Goal: Transaction & Acquisition: Purchase product/service

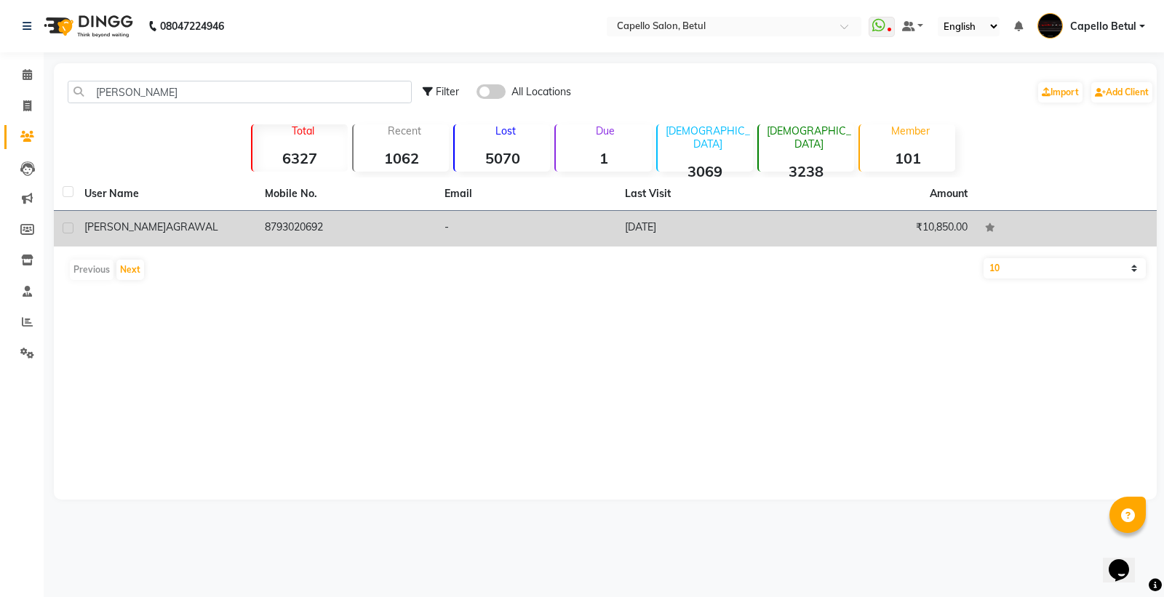
type input "[PERSON_NAME]"
click at [201, 222] on div "[PERSON_NAME]" at bounding box center [165, 227] width 163 height 15
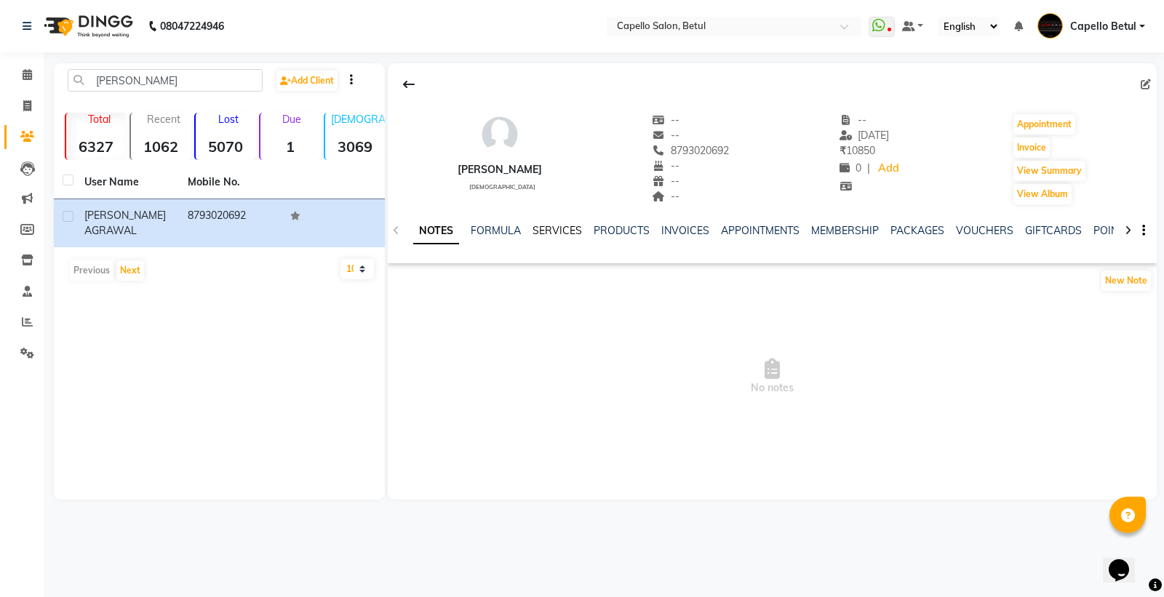
click at [553, 226] on link "SERVICES" at bounding box center [557, 230] width 49 height 13
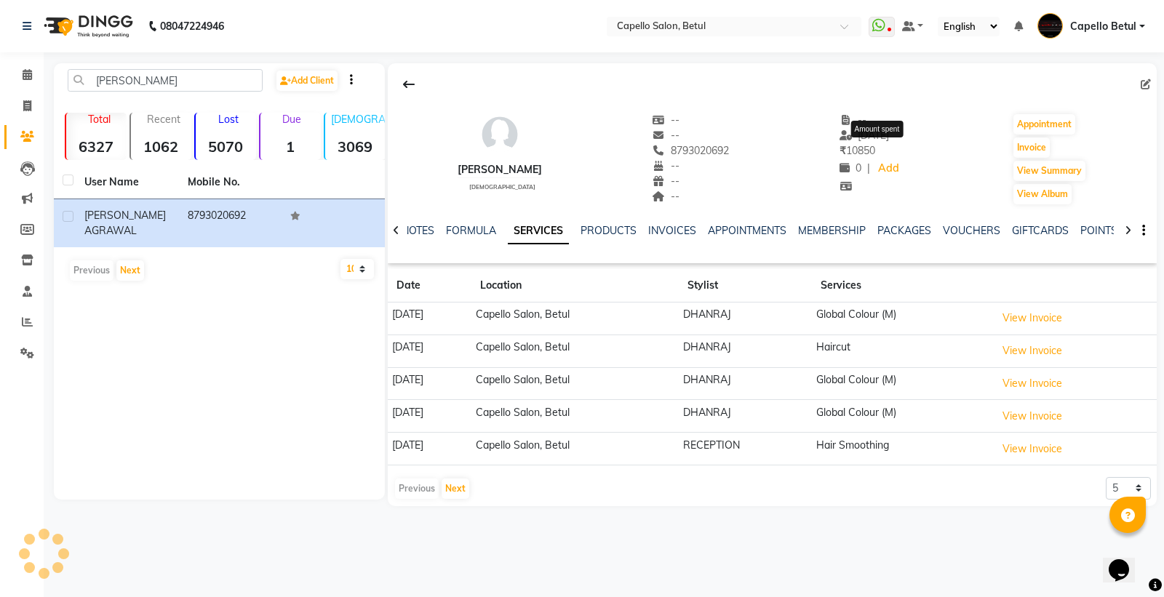
click at [875, 150] on span "₹ 10850" at bounding box center [858, 150] width 36 height 13
copy span "10850"
click at [24, 99] on span at bounding box center [27, 106] width 25 height 17
select select "service"
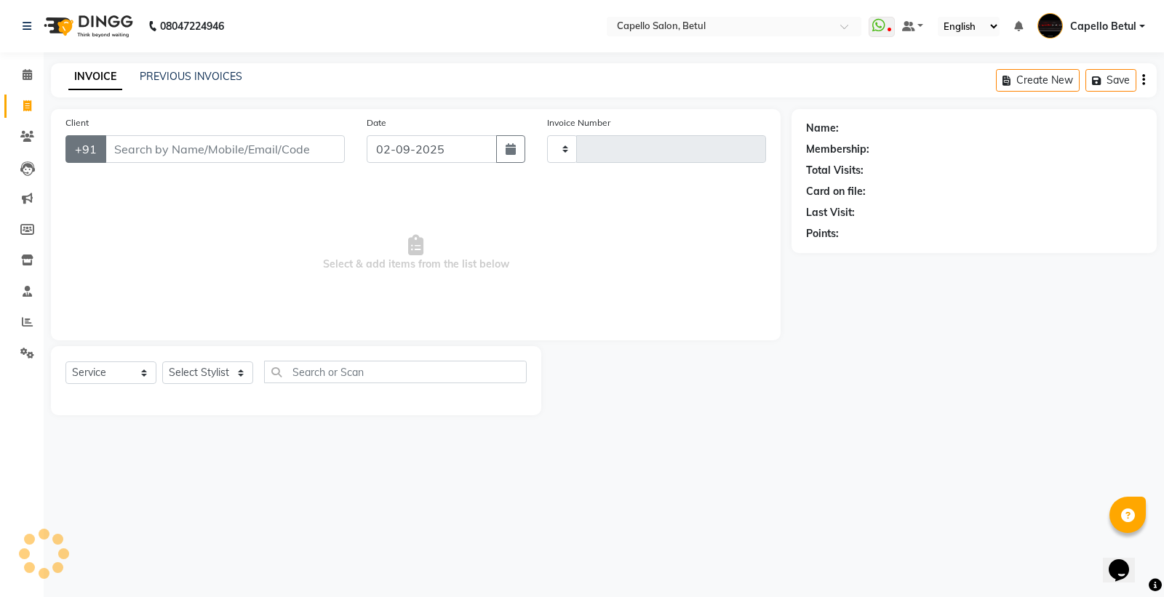
type input "0012"
select select "8951"
click at [170, 148] on input "Client" at bounding box center [225, 149] width 240 height 28
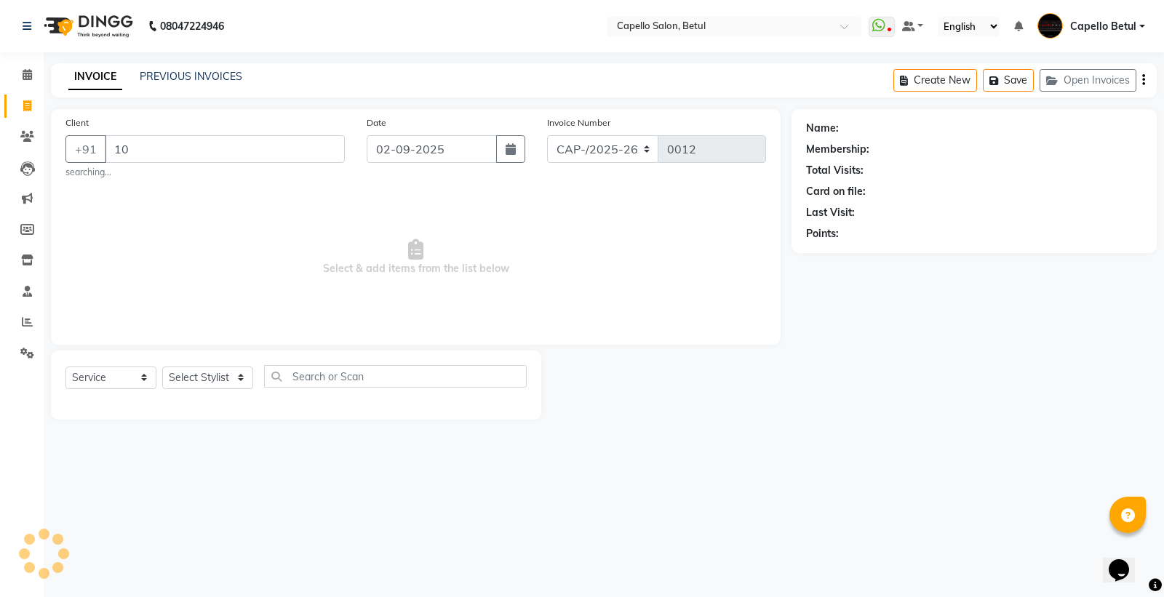
type input "1"
click at [23, 137] on icon at bounding box center [27, 136] width 14 height 11
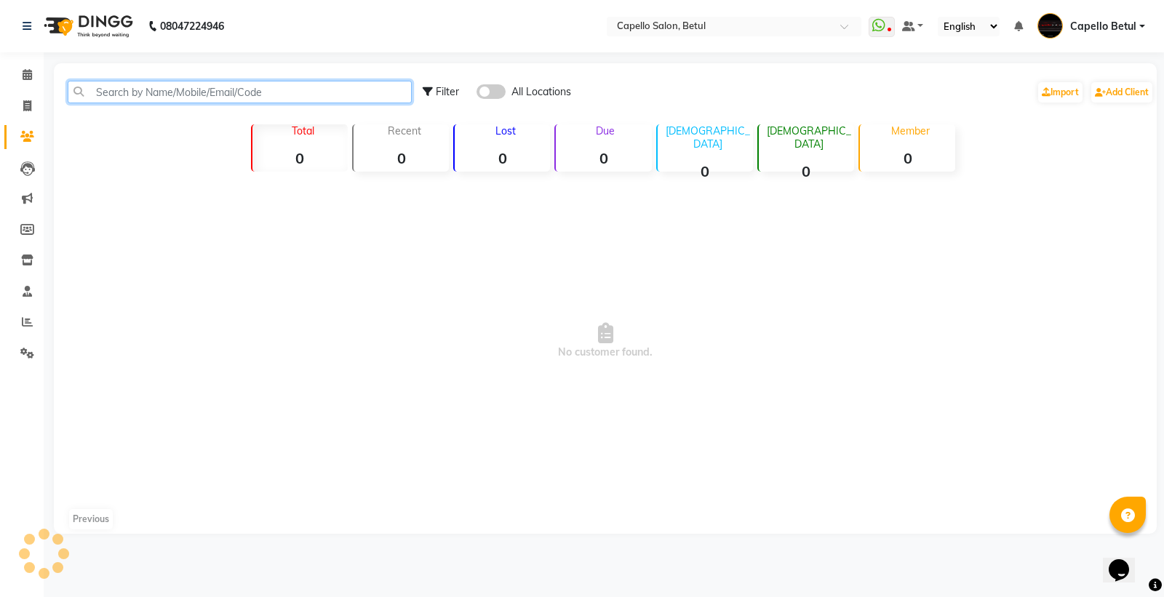
click at [143, 95] on input "text" at bounding box center [240, 92] width 344 height 23
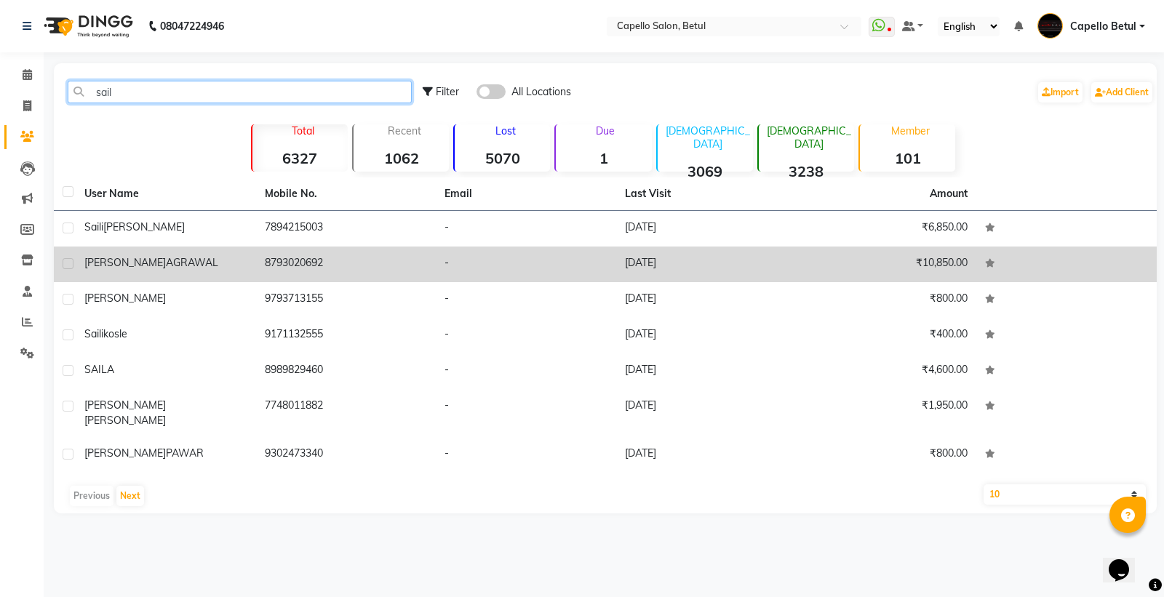
type input "sail"
click at [197, 261] on div "SAILESH AGRAWAL" at bounding box center [165, 262] width 163 height 15
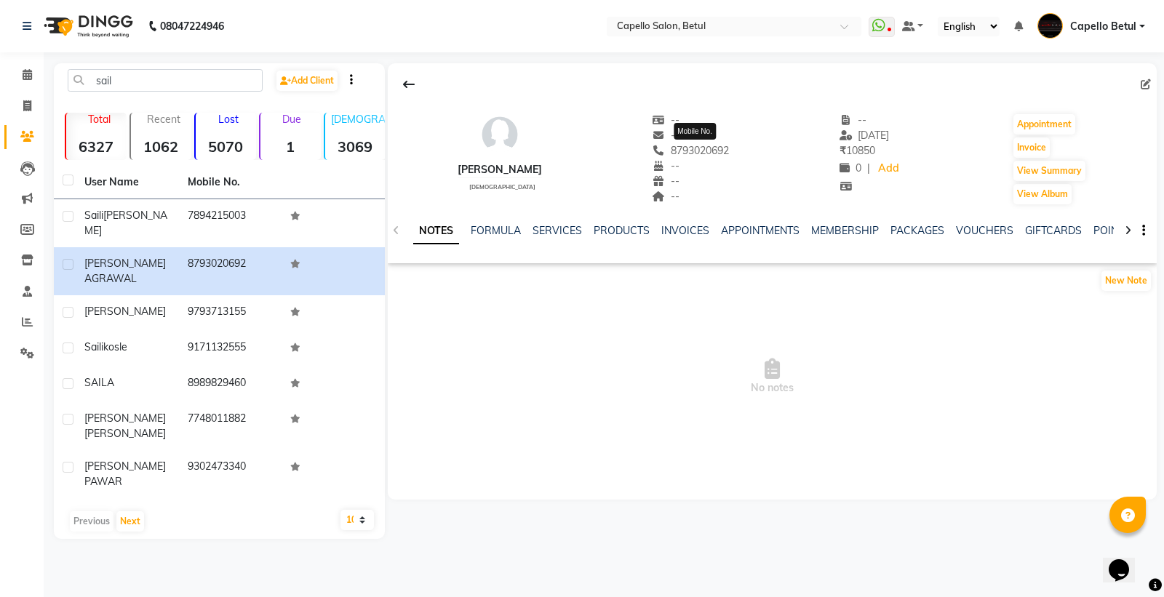
click at [694, 148] on span "8793020692" at bounding box center [691, 150] width 77 height 13
copy span "8793020692"
click at [23, 111] on icon at bounding box center [27, 105] width 8 height 11
select select "service"
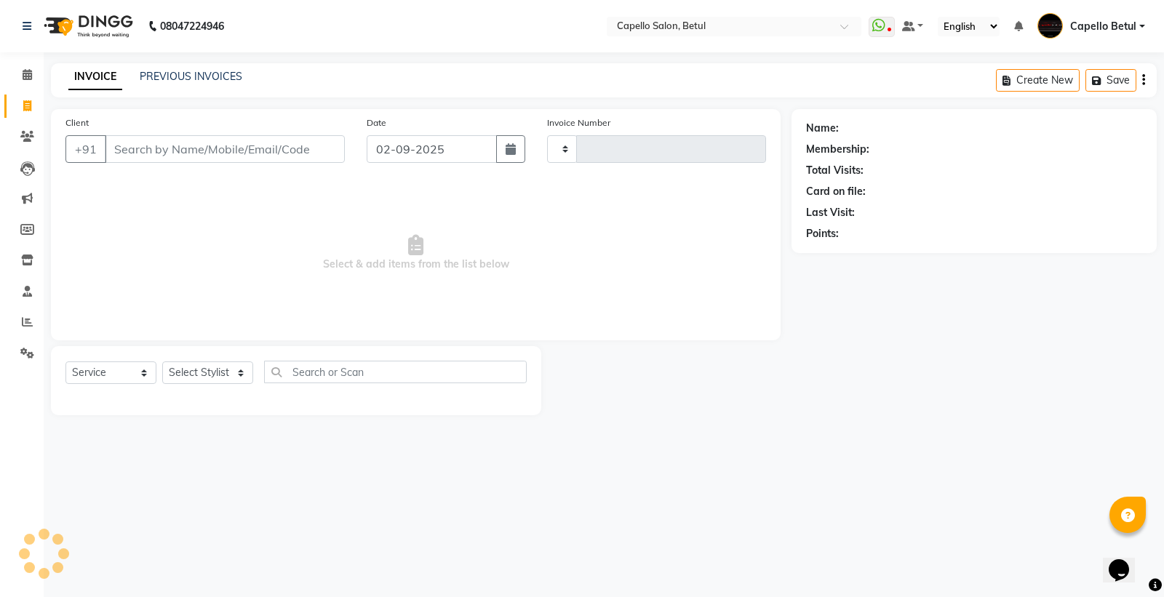
type input "0012"
select select "8951"
click at [143, 154] on input "Client" at bounding box center [225, 149] width 240 height 28
type input "8793020692"
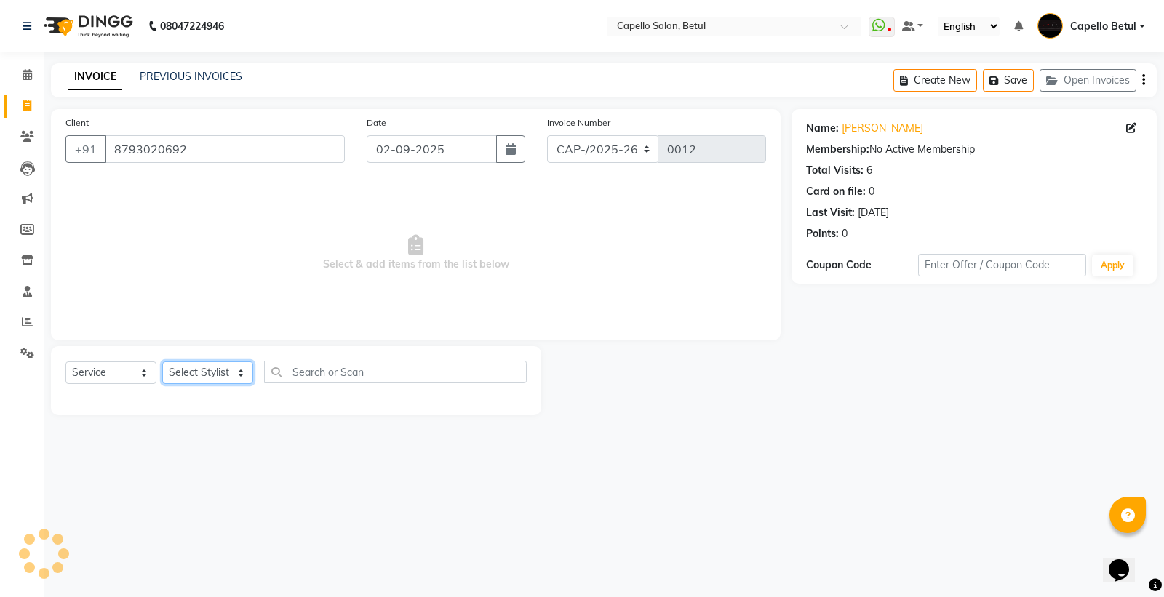
click at [226, 365] on select "Select Stylist ADMIN Capello Betul DHANRAJ DISHANT kirti MOHINI POOJA SOLANKI (…" at bounding box center [207, 373] width 91 height 23
select select "20307"
click at [162, 362] on select "Select Stylist ADMIN Capello Betul DHANRAJ DISHANT kirti MOHINI POOJA SOLANKI (…" at bounding box center [207, 373] width 91 height 23
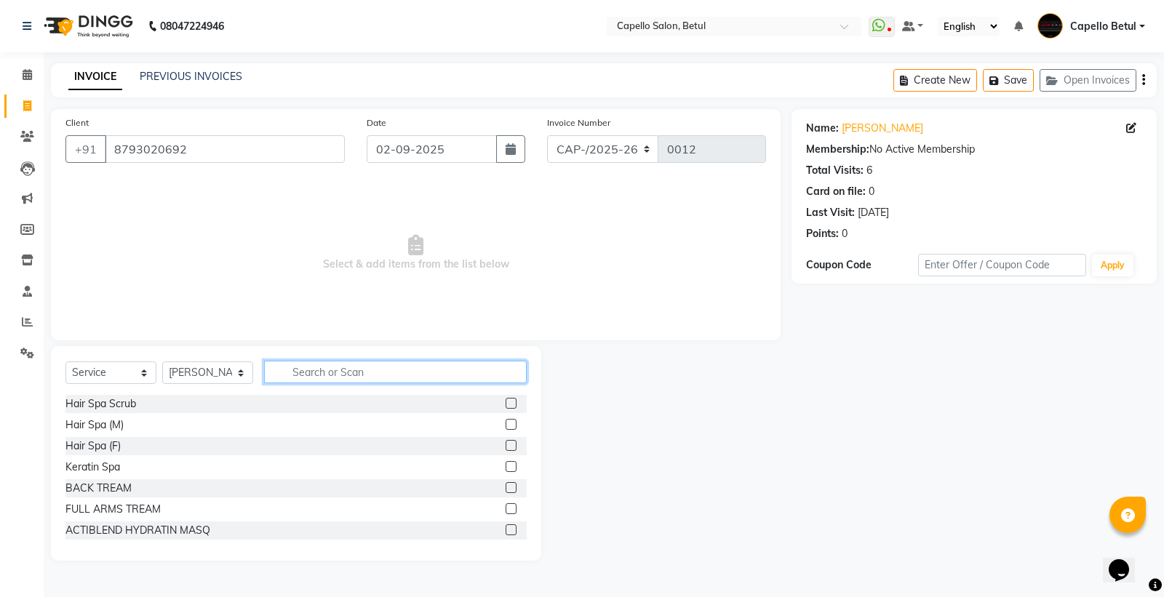
click at [322, 366] on input "text" at bounding box center [395, 372] width 263 height 23
type input "colo"
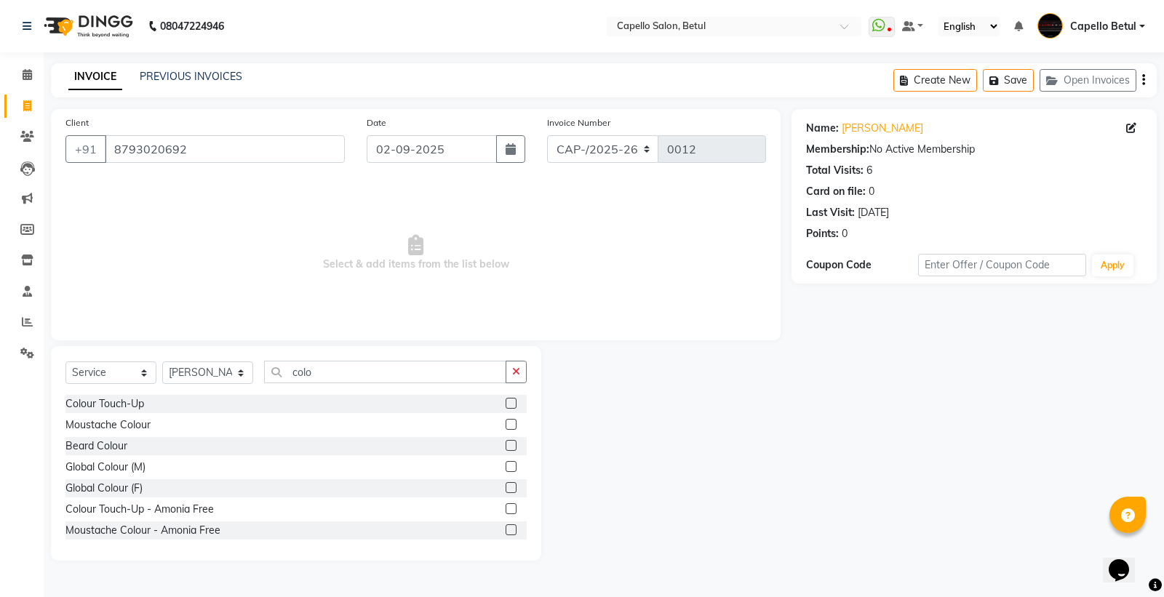
click at [506, 466] on label at bounding box center [511, 466] width 11 height 11
click at [506, 466] on input "checkbox" at bounding box center [510, 467] width 9 height 9
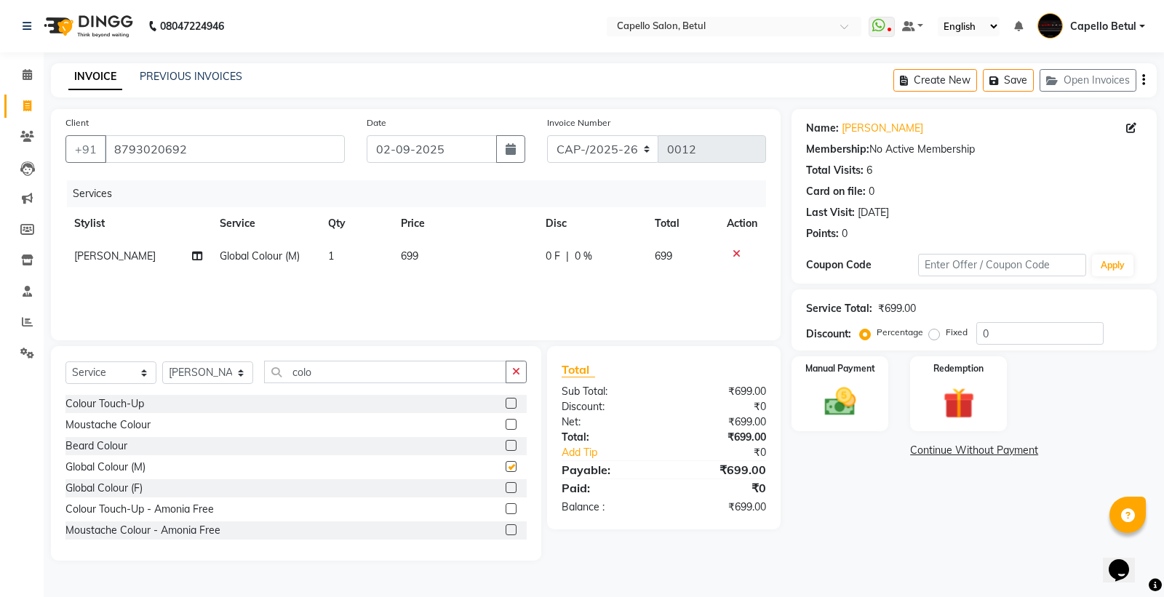
checkbox input "false"
click at [369, 377] on input "colo" at bounding box center [385, 372] width 242 height 23
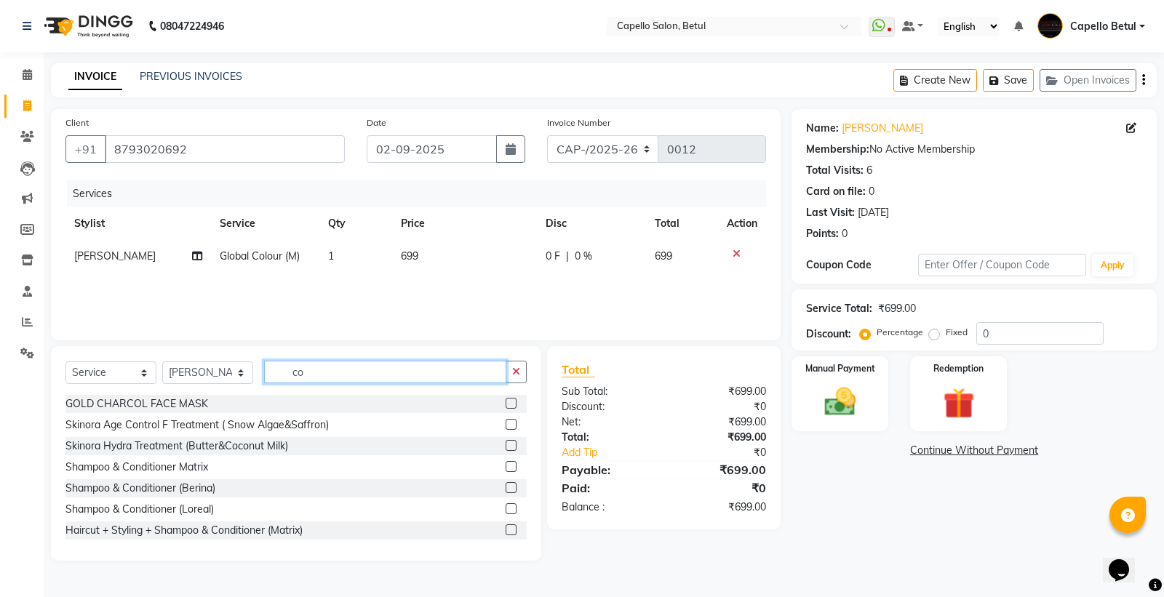
type input "c"
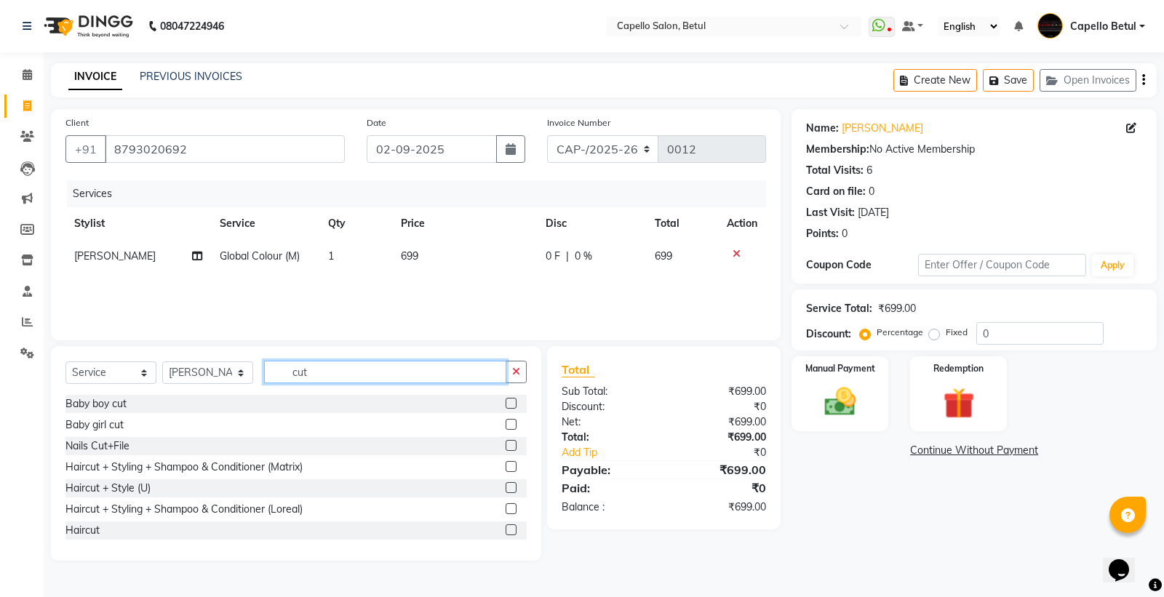
type input "cut"
click at [506, 528] on label at bounding box center [511, 530] width 11 height 11
click at [506, 528] on input "checkbox" at bounding box center [510, 530] width 9 height 9
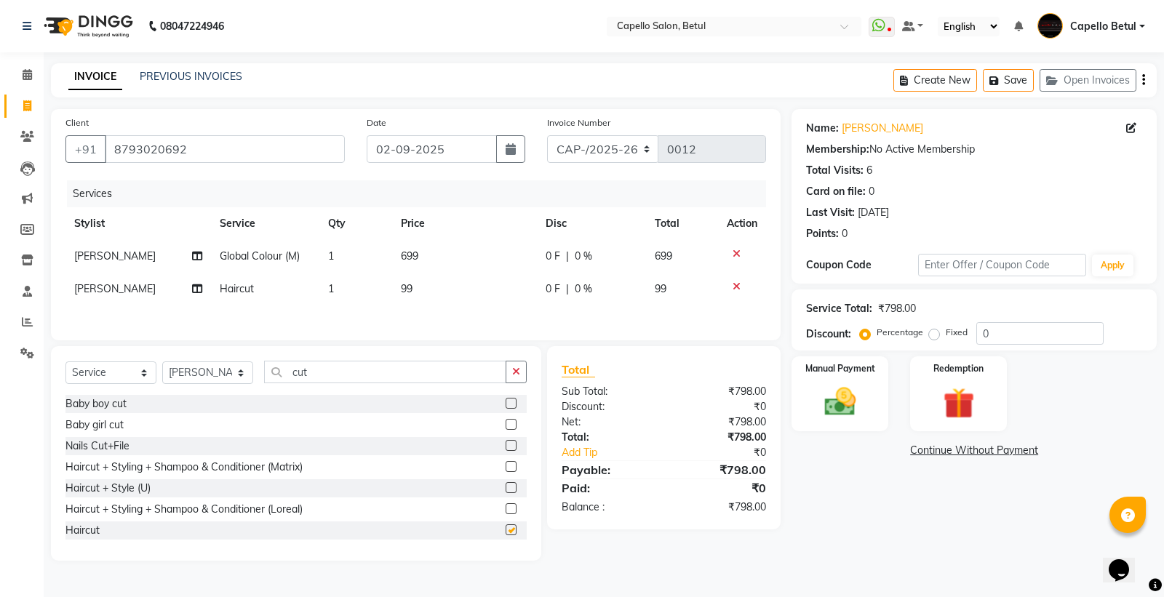
checkbox input "false"
click at [422, 359] on div "Select Service Product Membership Package Voucher Prepaid Gift Card Select Styl…" at bounding box center [296, 453] width 490 height 215
click at [410, 367] on input "cut" at bounding box center [385, 372] width 242 height 23
type input "c"
click at [453, 249] on td "699" at bounding box center [464, 256] width 145 height 33
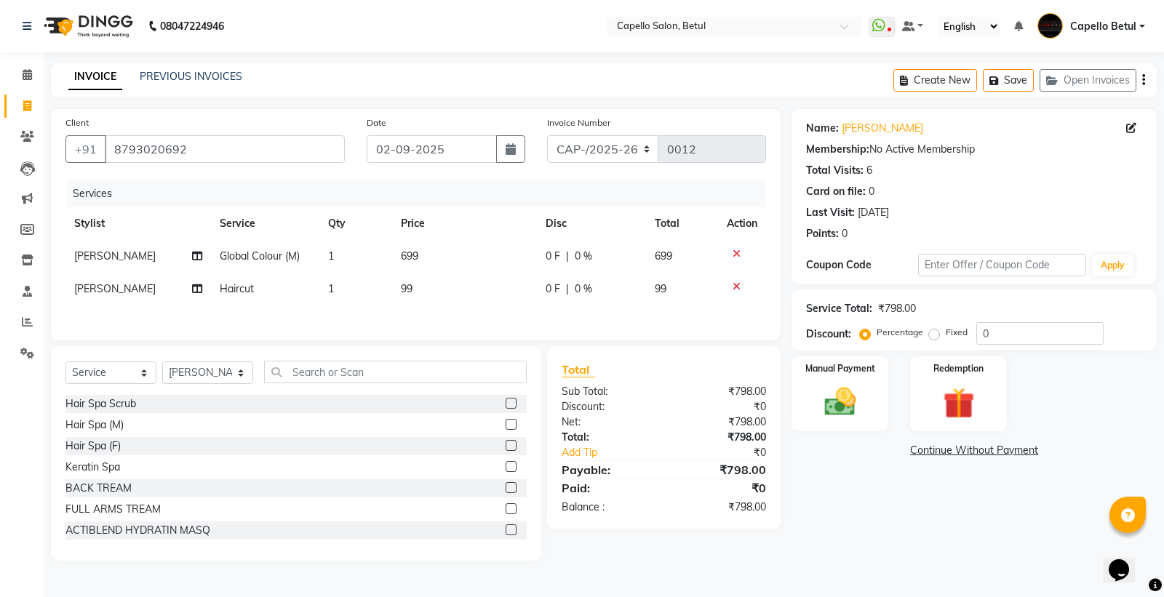
select select "20307"
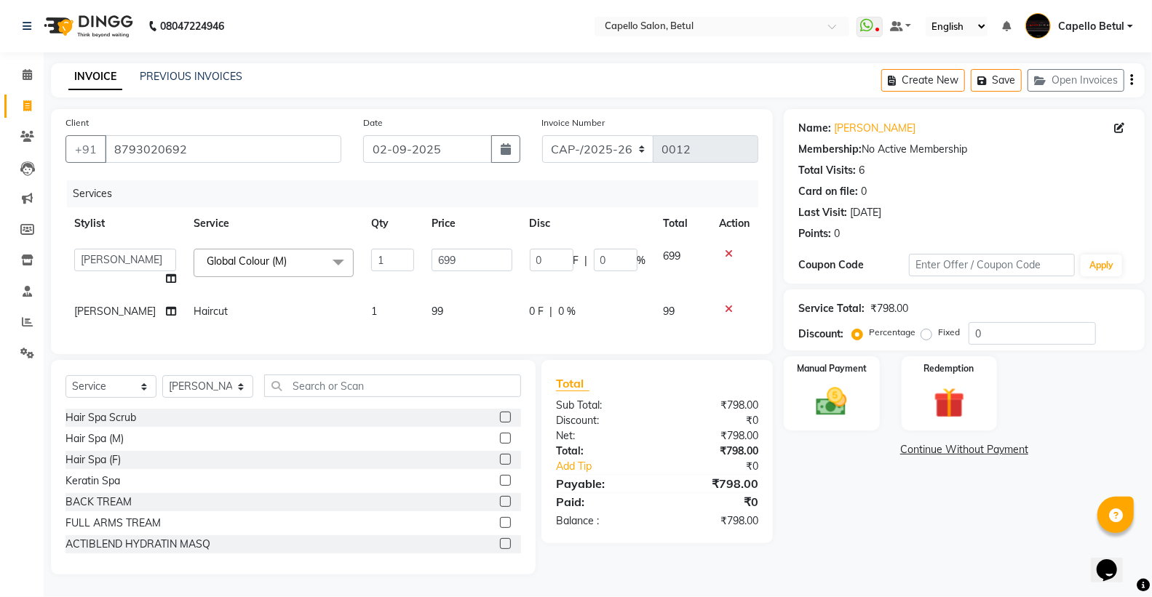
click at [453, 251] on input "699" at bounding box center [472, 260] width 81 height 23
type input "6"
type input "800"
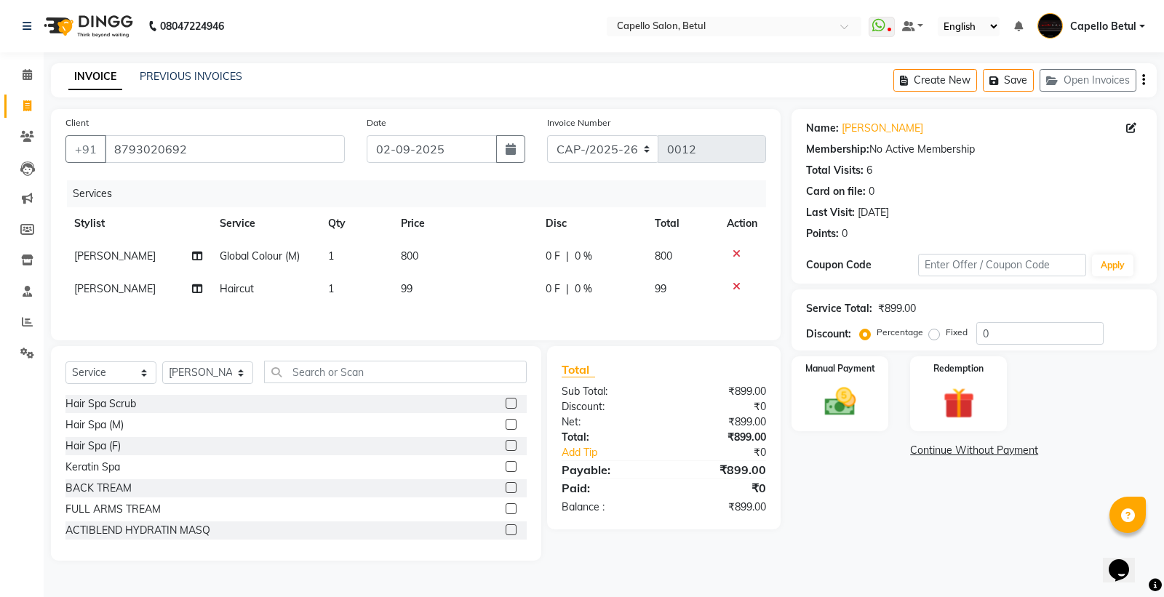
click at [466, 299] on td "99" at bounding box center [464, 289] width 145 height 33
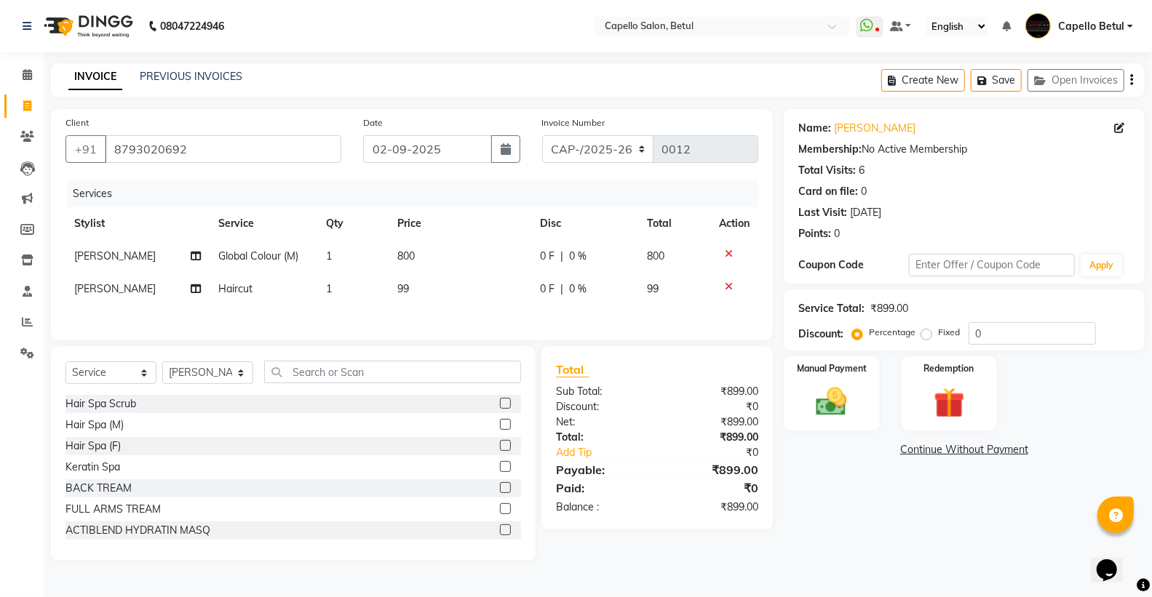
select select "20307"
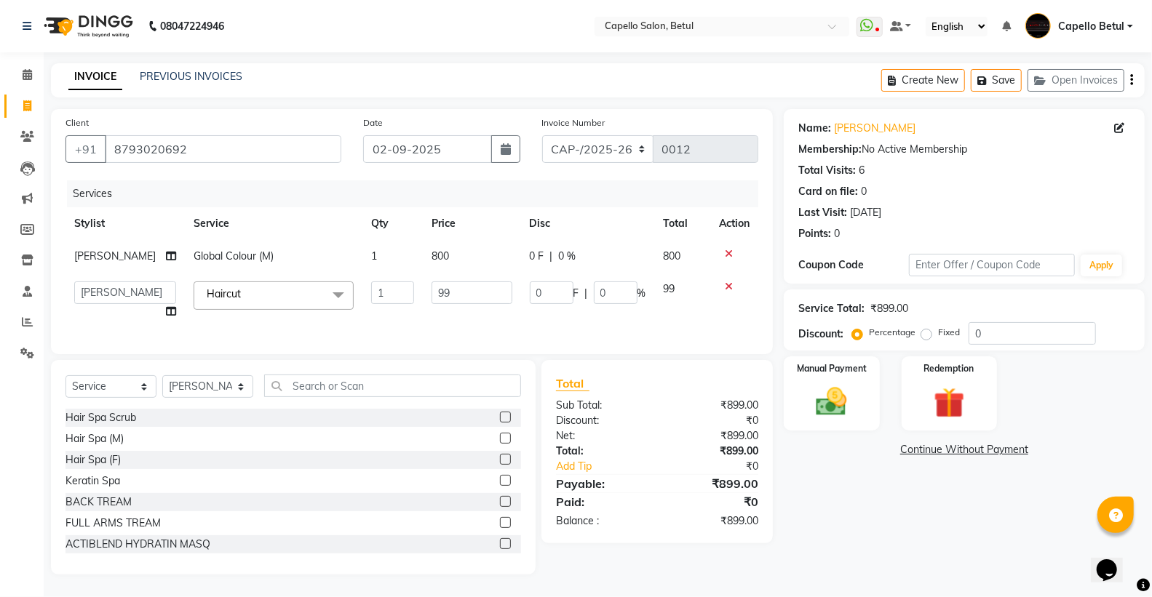
click at [466, 295] on input "99" at bounding box center [472, 293] width 81 height 23
type input "9"
type input "200"
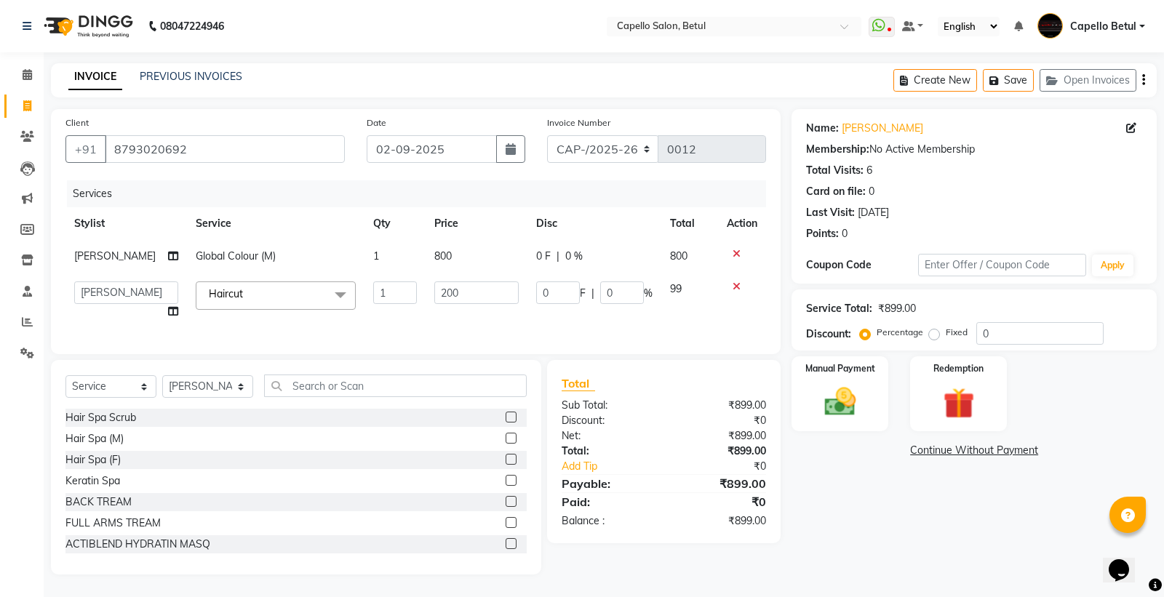
click at [471, 320] on div "Services Stylist Service Qty Price Disc Total Action DISHANT Global Colour (M) …" at bounding box center [415, 259] width 701 height 159
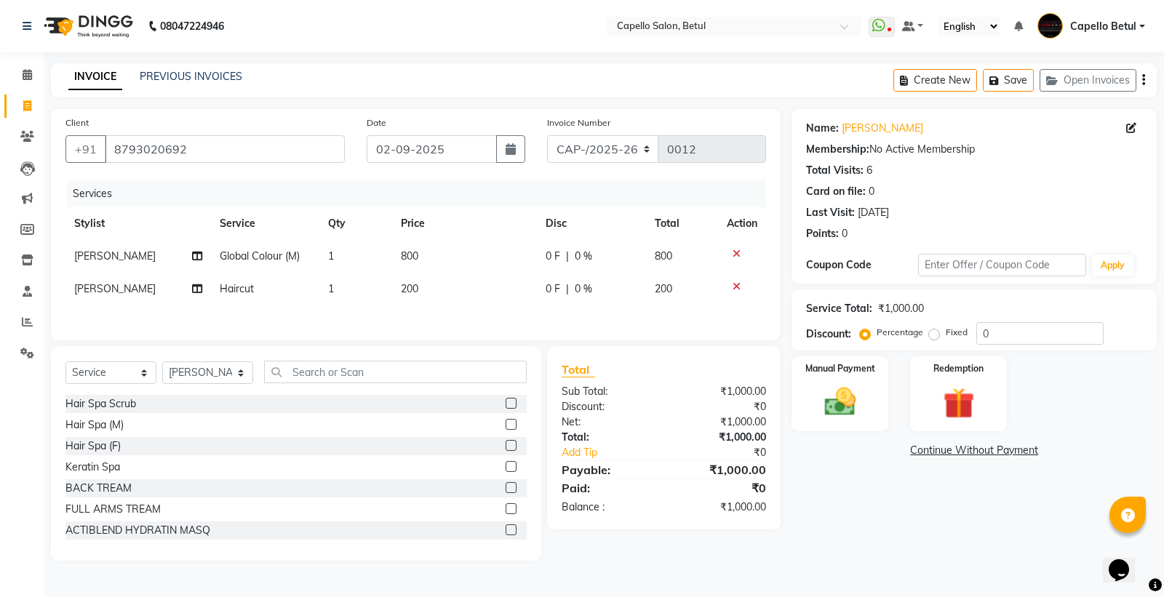
click at [841, 469] on div "Name: Sailesh Agrawal Membership: No Active Membership Total Visits: 6 Card on …" at bounding box center [980, 335] width 376 height 452
click at [859, 410] on img at bounding box center [840, 402] width 52 height 37
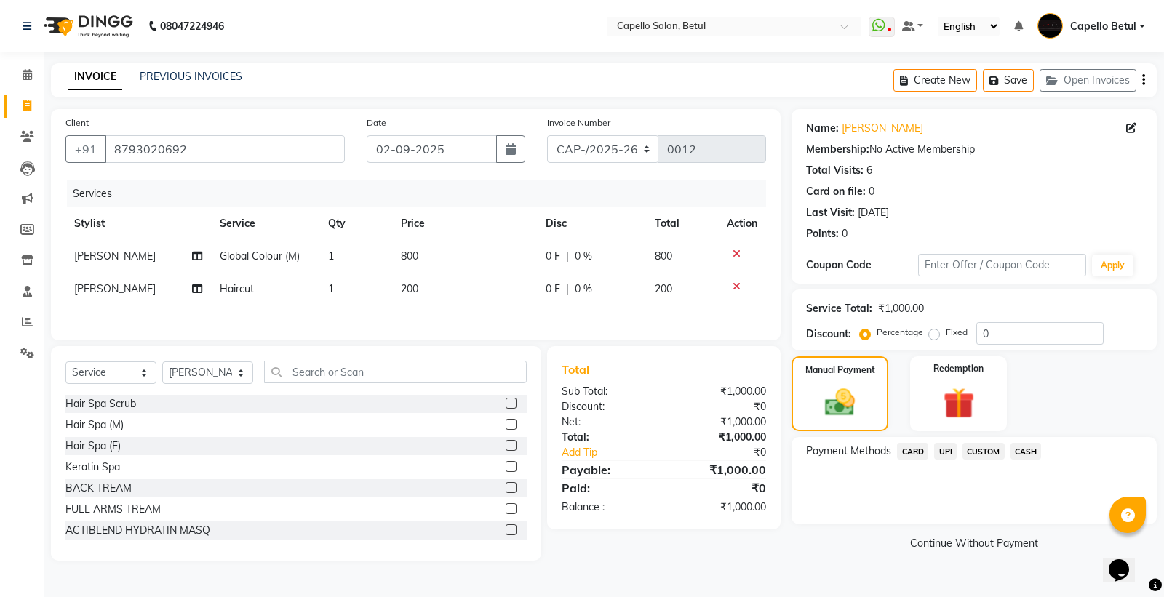
click at [1031, 458] on span "CASH" at bounding box center [1026, 451] width 31 height 17
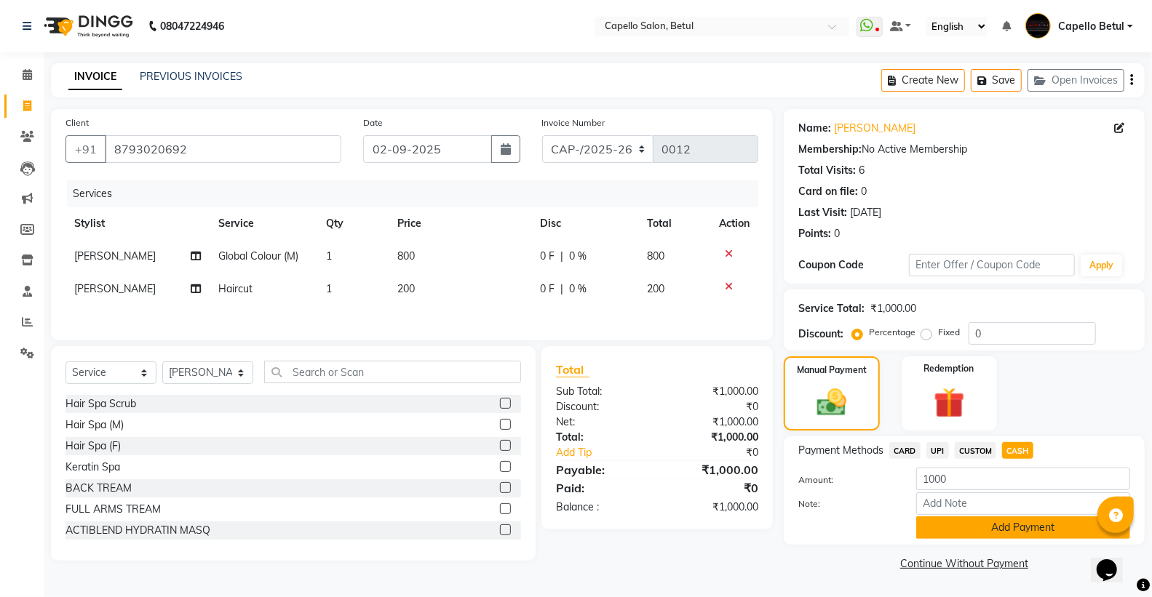
click at [1029, 533] on button "Add Payment" at bounding box center [1023, 528] width 214 height 23
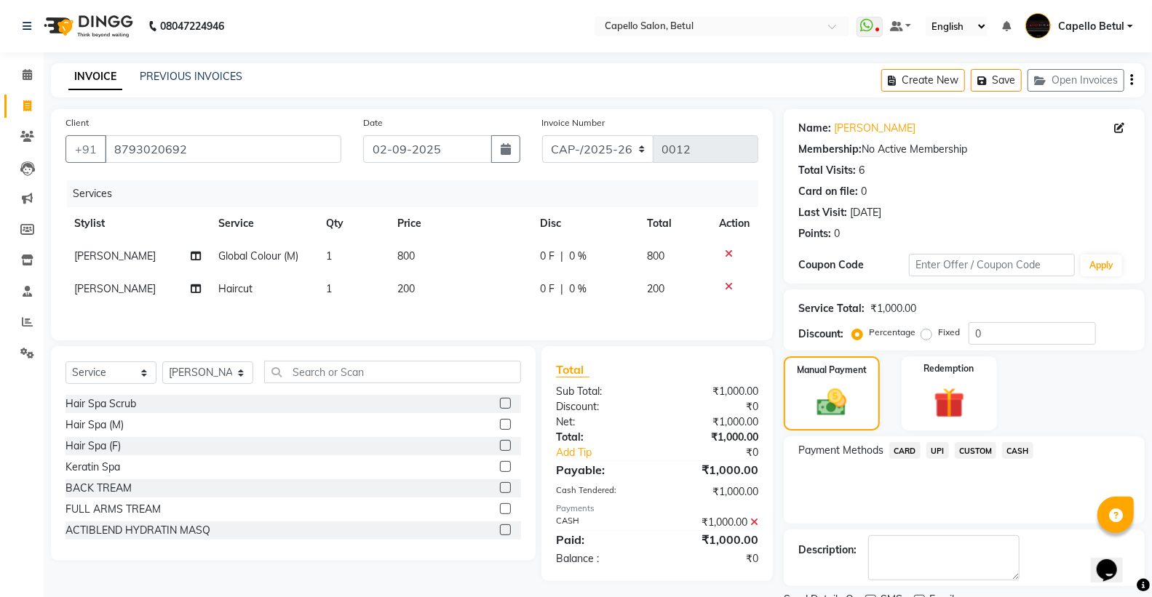
scroll to position [60, 0]
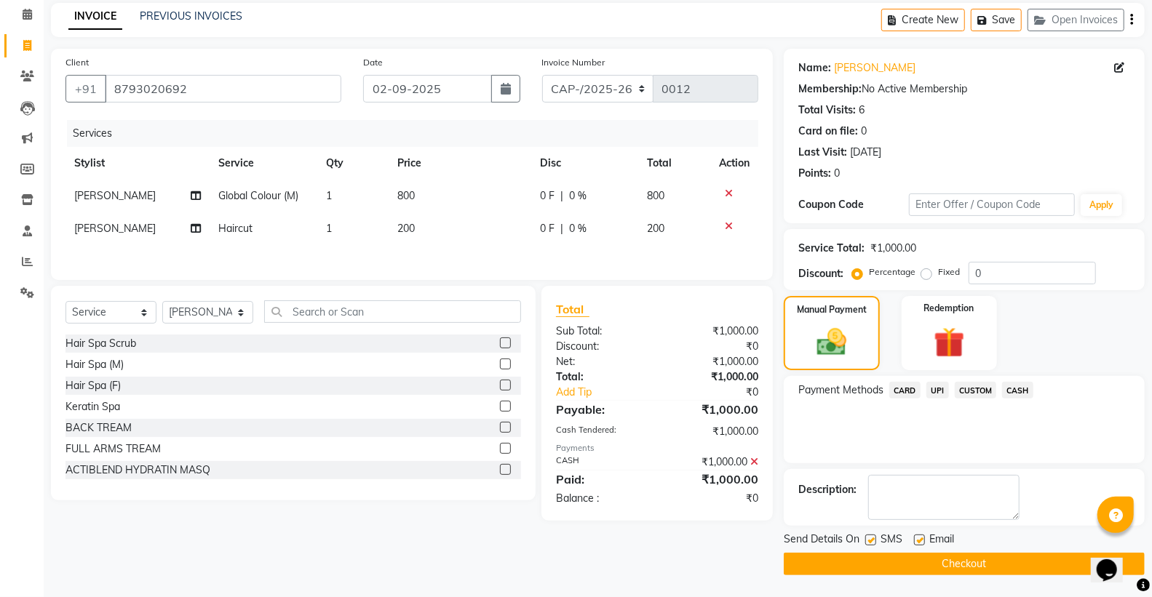
click at [939, 564] on button "Checkout" at bounding box center [964, 564] width 361 height 23
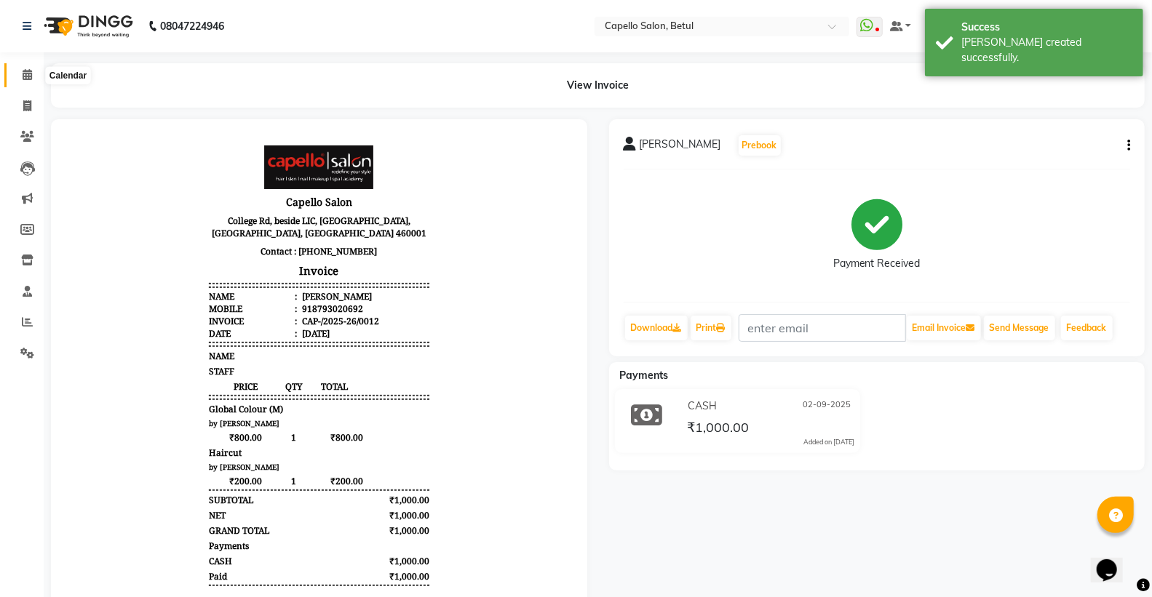
click at [25, 73] on icon at bounding box center [27, 74] width 9 height 11
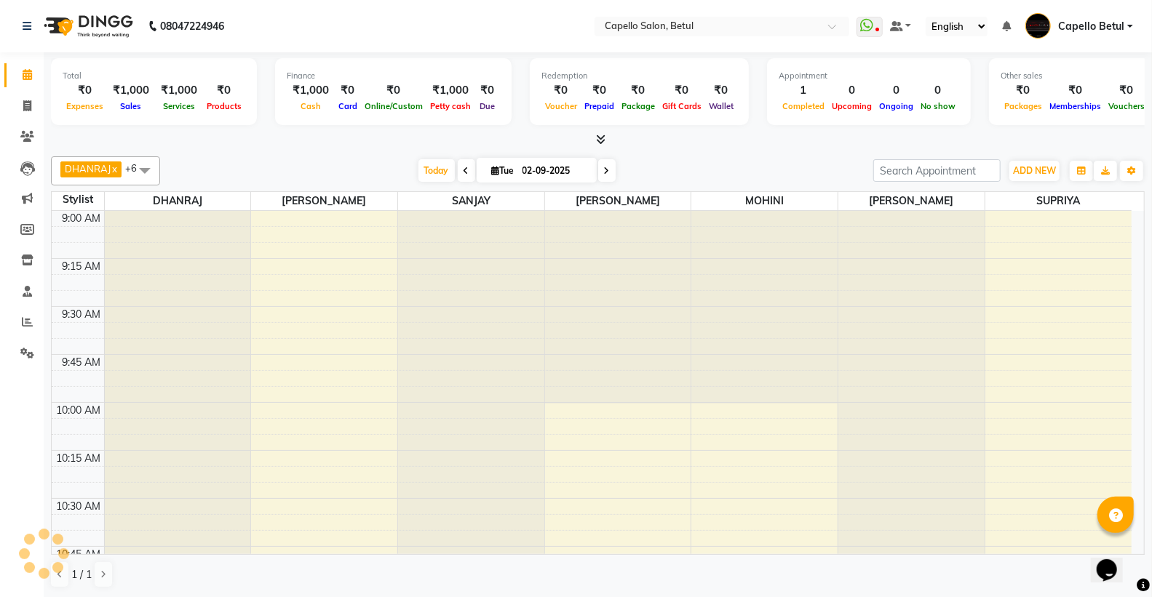
click at [360, 180] on div "Today Tue 02-09-2025" at bounding box center [516, 171] width 699 height 22
click at [32, 100] on span at bounding box center [27, 106] width 25 height 17
select select "service"
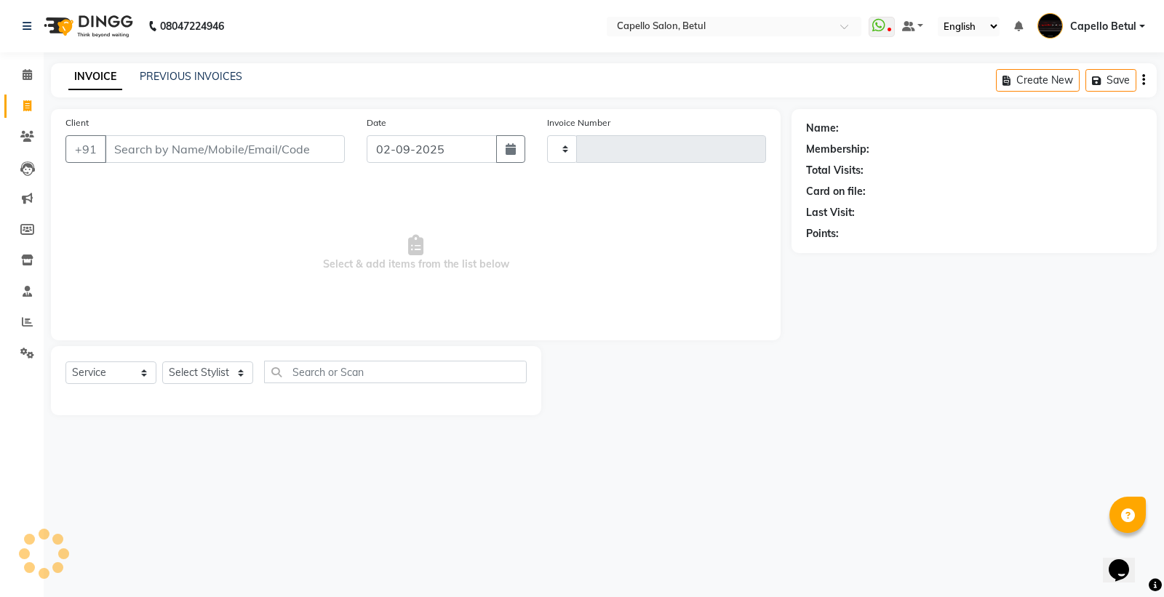
type input "0013"
select select "8951"
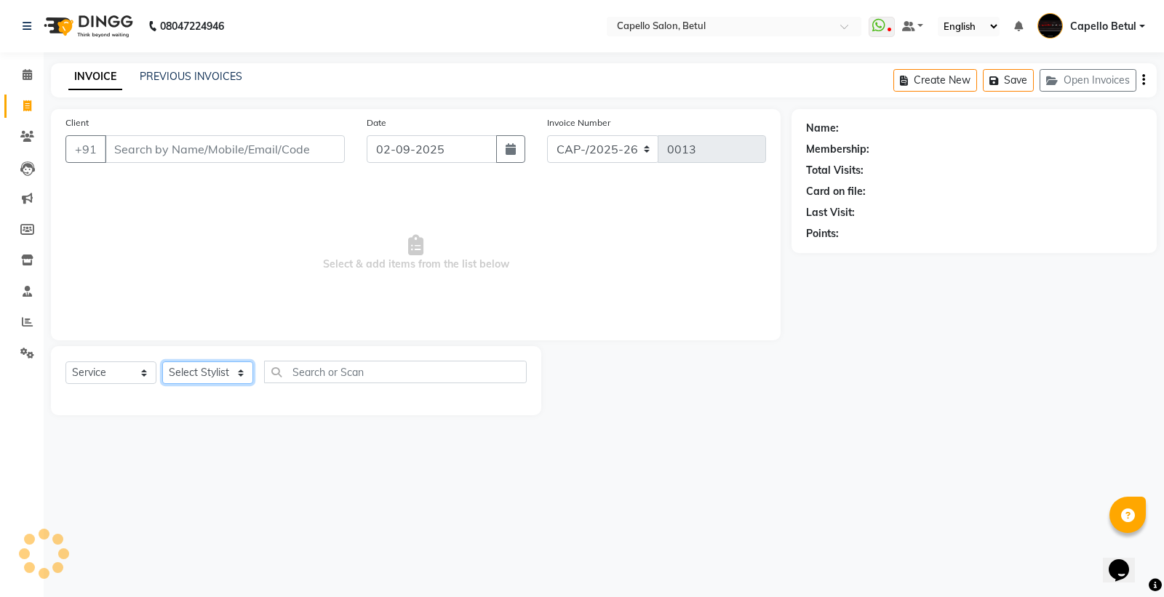
click at [191, 381] on select "Select Stylist" at bounding box center [207, 373] width 91 height 23
select select "17856"
click at [162, 362] on select "Select Stylist ADMIN Capello Betul DHANRAJ DISHANT kirti MOHINI POOJA SOLANKI (…" at bounding box center [207, 373] width 91 height 23
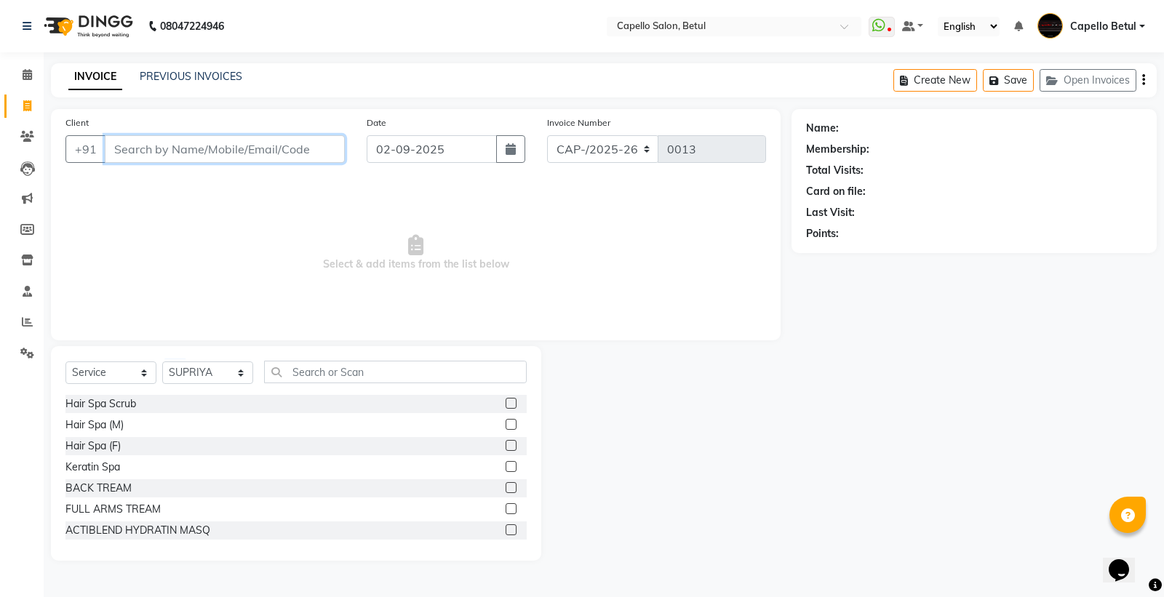
click at [132, 151] on input "Client" at bounding box center [225, 149] width 240 height 28
click at [274, 150] on input "123456" at bounding box center [225, 149] width 240 height 28
click at [261, 151] on input "12345678" at bounding box center [225, 149] width 240 height 28
click at [261, 151] on input "123456789" at bounding box center [225, 149] width 240 height 28
type input "1234567891"
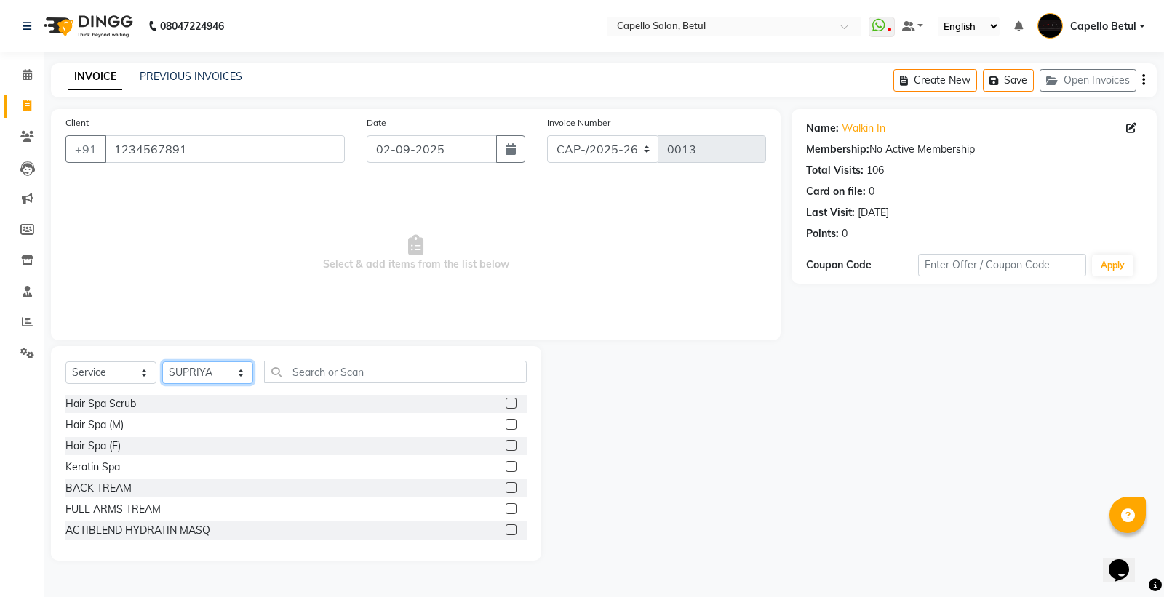
drag, startPoint x: 182, startPoint y: 374, endPoint x: 191, endPoint y: 368, distance: 10.5
click at [182, 374] on select "Select Stylist ADMIN Capello Betul DHANRAJ DISHANT kirti MOHINI POOJA SOLANKI (…" at bounding box center [207, 373] width 91 height 23
click at [353, 381] on input "text" at bounding box center [395, 372] width 263 height 23
click at [362, 370] on input "text" at bounding box center [395, 372] width 263 height 23
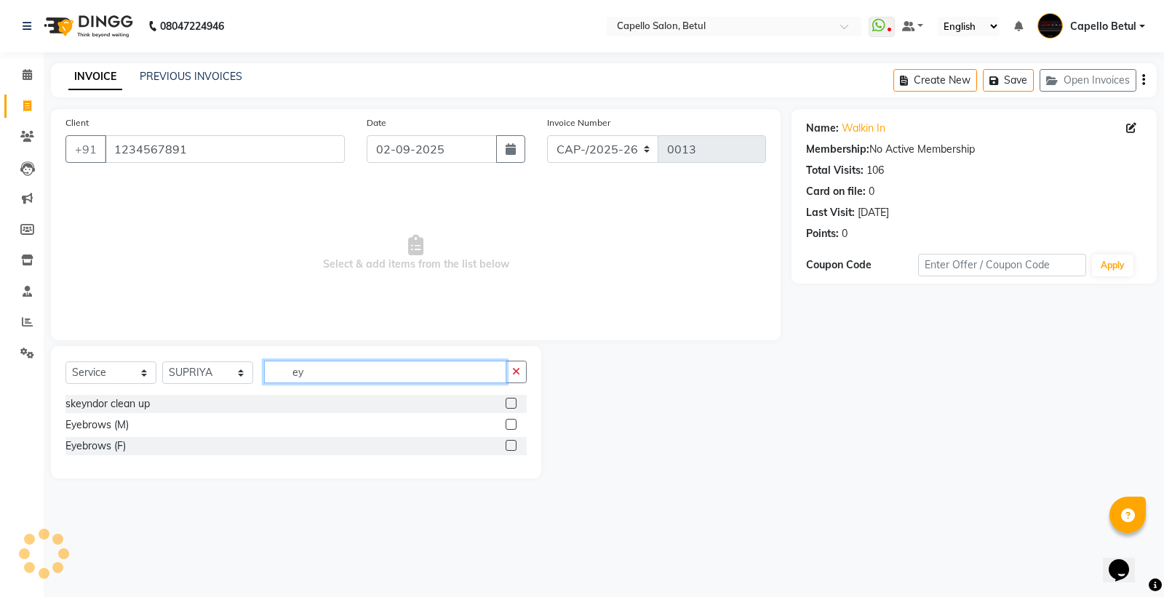
type input "ey"
click at [512, 444] on label at bounding box center [511, 445] width 11 height 11
click at [512, 444] on input "checkbox" at bounding box center [510, 446] width 9 height 9
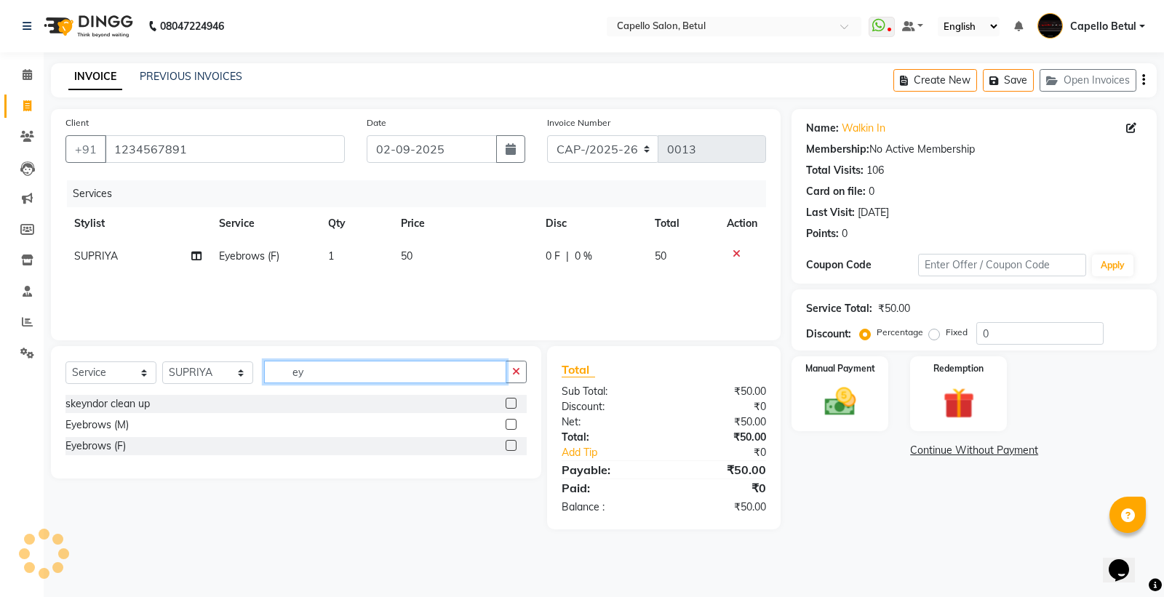
checkbox input "false"
drag, startPoint x: 378, startPoint y: 379, endPoint x: 304, endPoint y: 373, distance: 74.5
click at [376, 375] on input "ey" at bounding box center [385, 372] width 242 height 23
type input "e"
type input "upp"
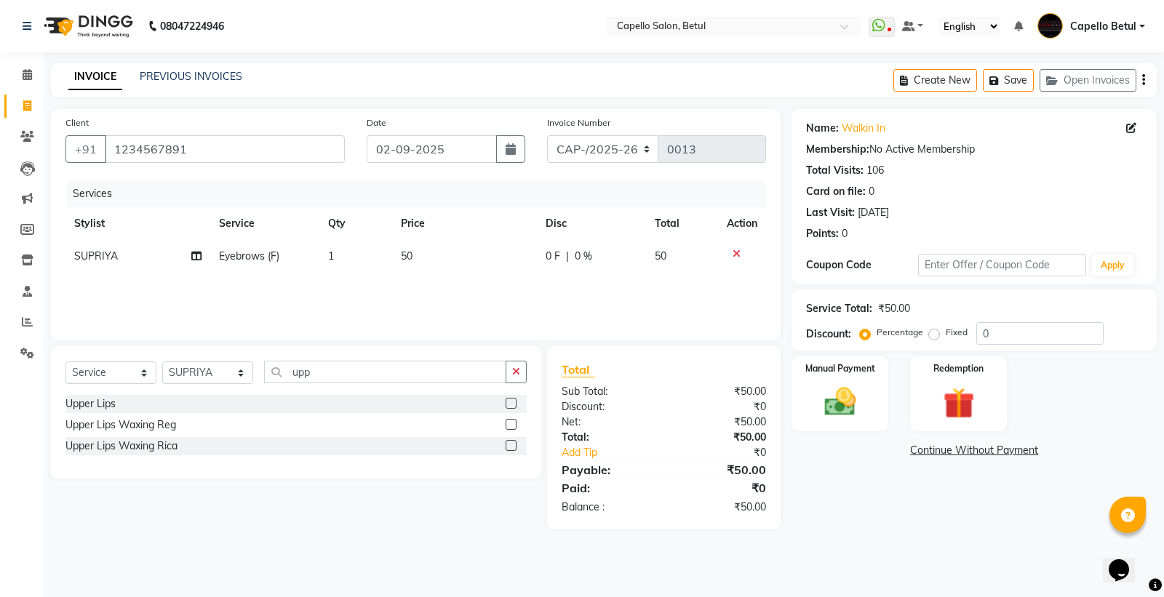
click at [511, 405] on label at bounding box center [511, 403] width 11 height 11
click at [511, 405] on input "checkbox" at bounding box center [510, 404] width 9 height 9
checkbox input "true"
click at [512, 382] on button "button" at bounding box center [516, 372] width 21 height 23
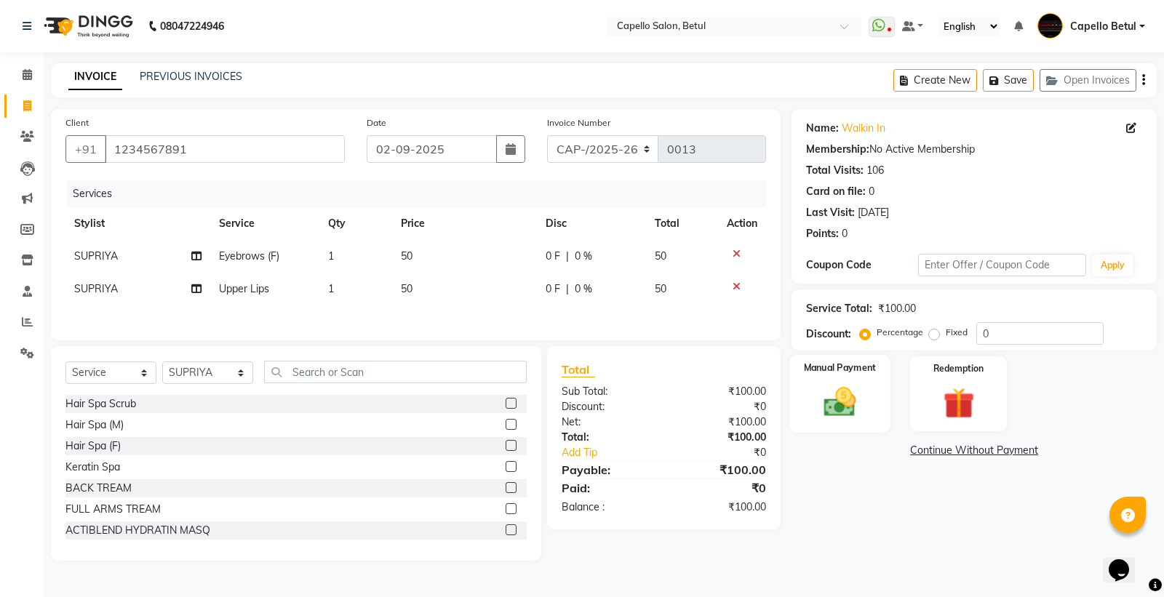
click at [831, 413] on img at bounding box center [840, 402] width 52 height 37
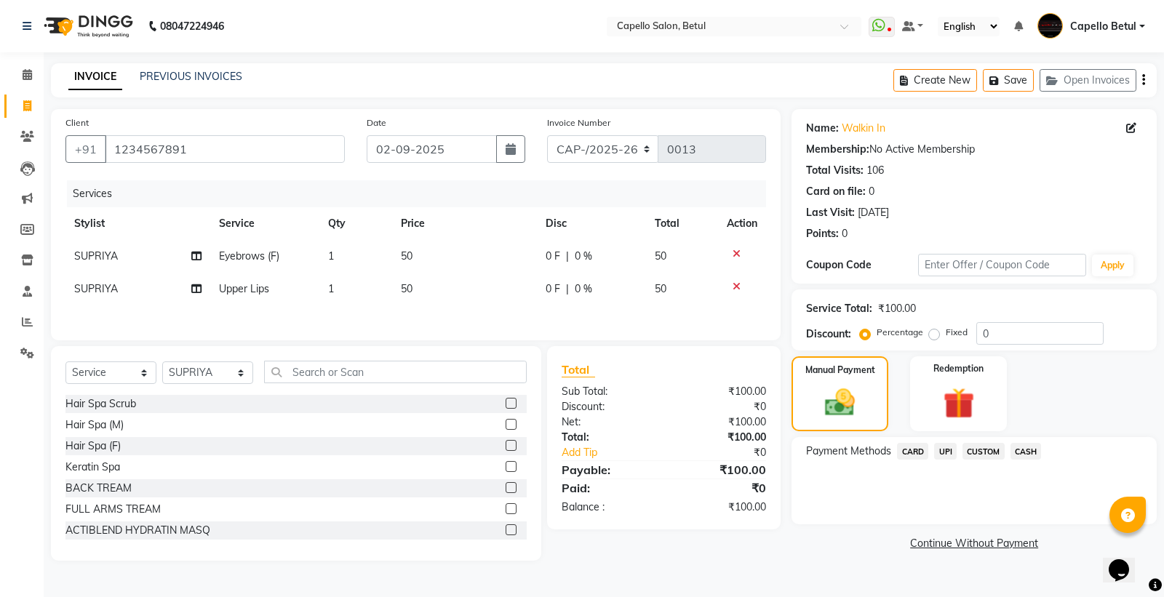
click at [1038, 438] on div "Payment Methods CARD UPI CUSTOM CASH" at bounding box center [974, 480] width 365 height 87
click at [1030, 443] on span "CASH" at bounding box center [1026, 451] width 31 height 17
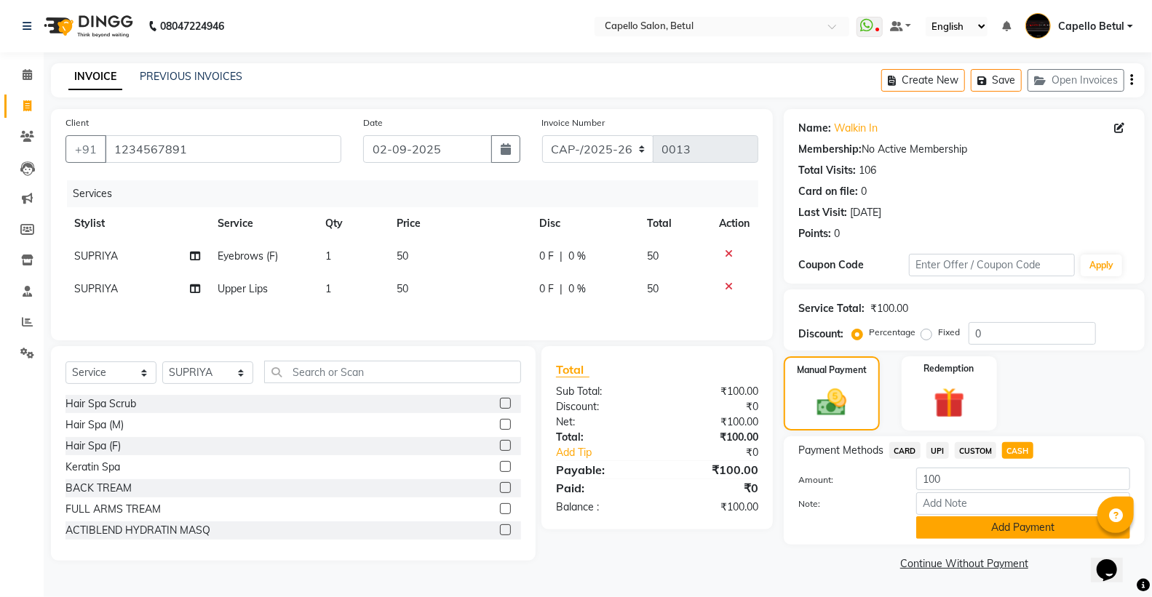
click at [1001, 525] on button "Add Payment" at bounding box center [1023, 528] width 214 height 23
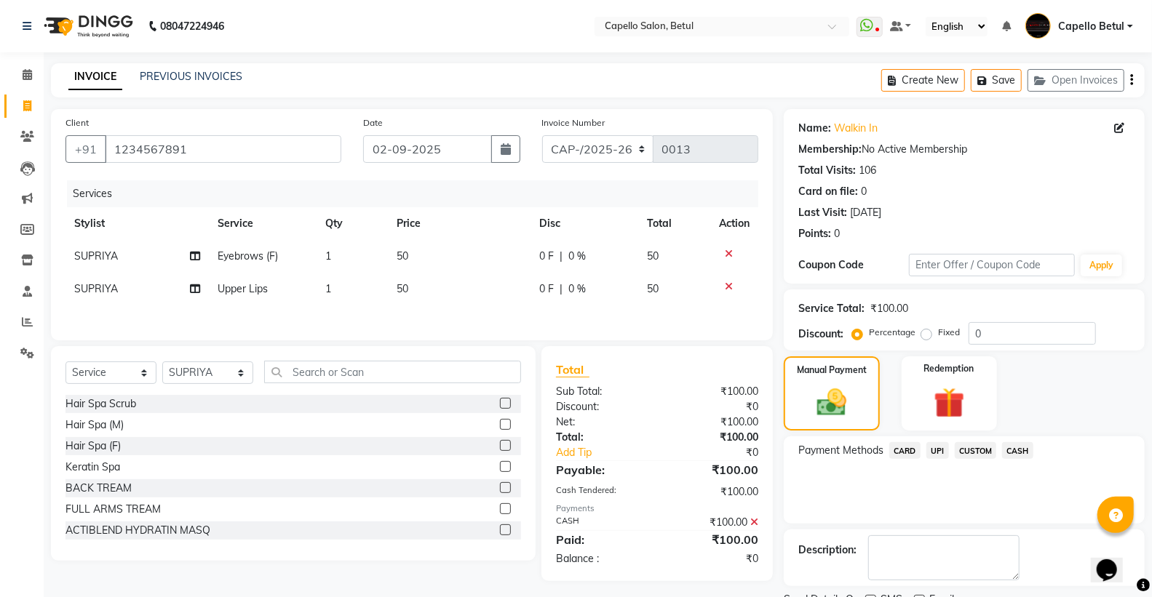
scroll to position [60, 0]
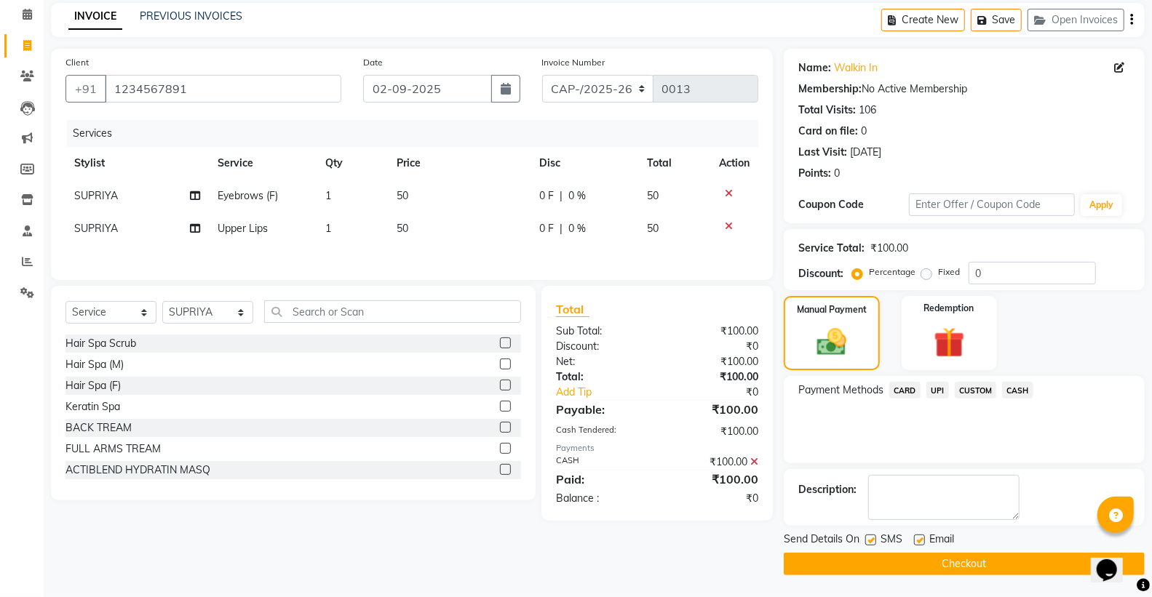
click at [951, 551] on div "Send Details On SMS Email Checkout" at bounding box center [964, 554] width 361 height 44
click at [945, 565] on button "Checkout" at bounding box center [964, 564] width 361 height 23
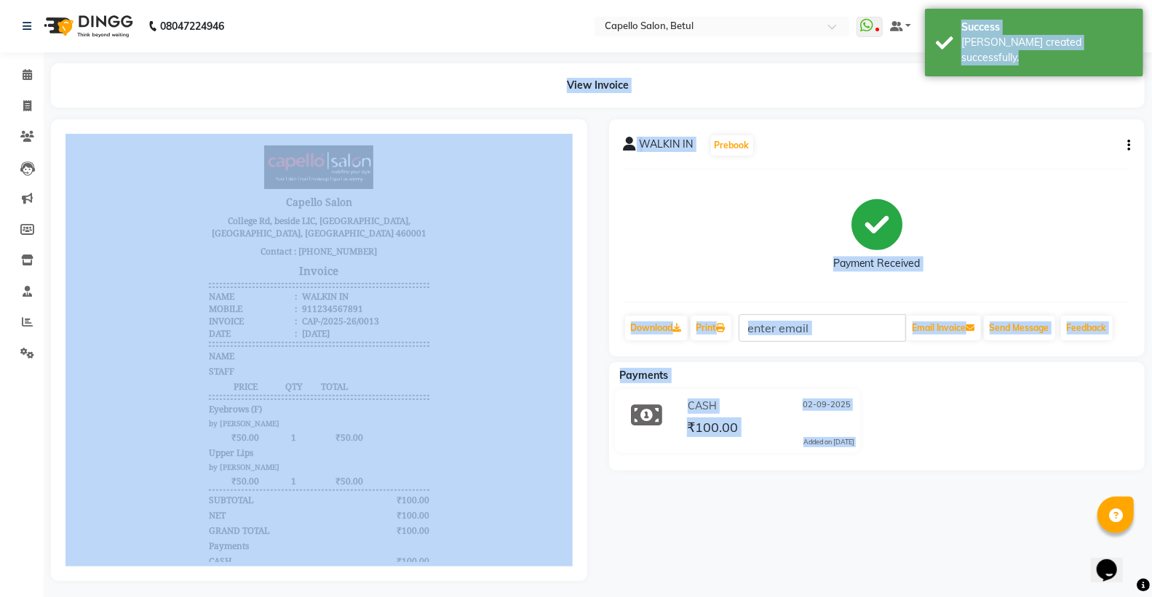
click at [776, 512] on div "WALKIN IN Prebook Payment Received Download Print Email Invoice Send Message Fe…" at bounding box center [877, 350] width 558 height 462
click at [774, 512] on div "WALKIN IN Prebook Payment Received Download Print Email Invoice Send Message Fe…" at bounding box center [877, 350] width 558 height 462
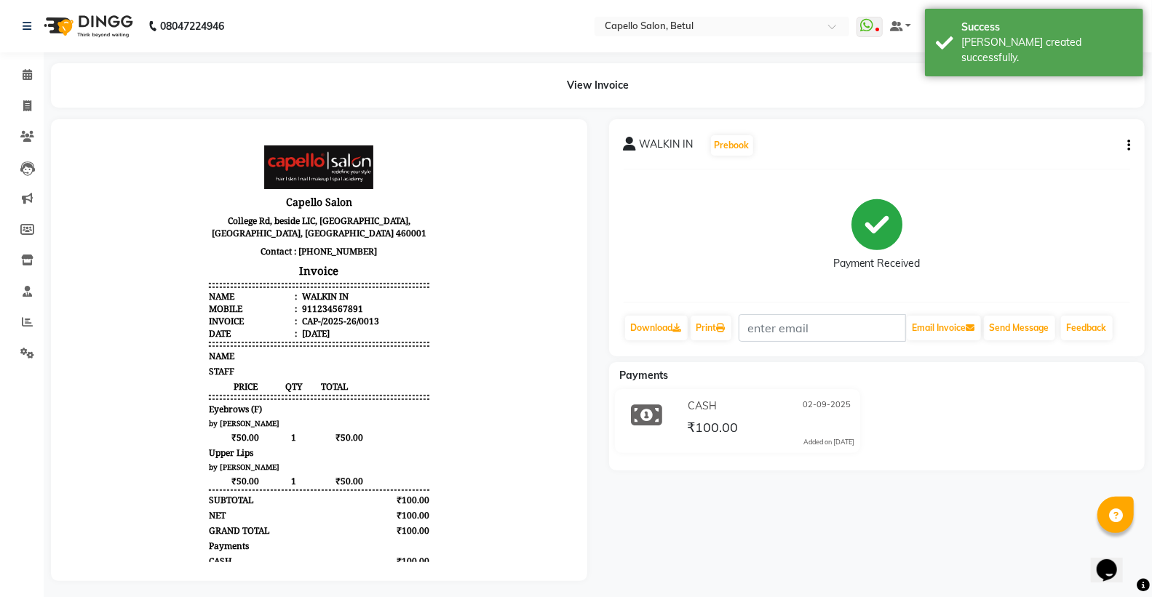
click at [774, 512] on div "WALKIN IN Prebook Payment Received Download Print Email Invoice Send Message Fe…" at bounding box center [877, 350] width 558 height 462
click at [35, 75] on span at bounding box center [27, 75] width 25 height 17
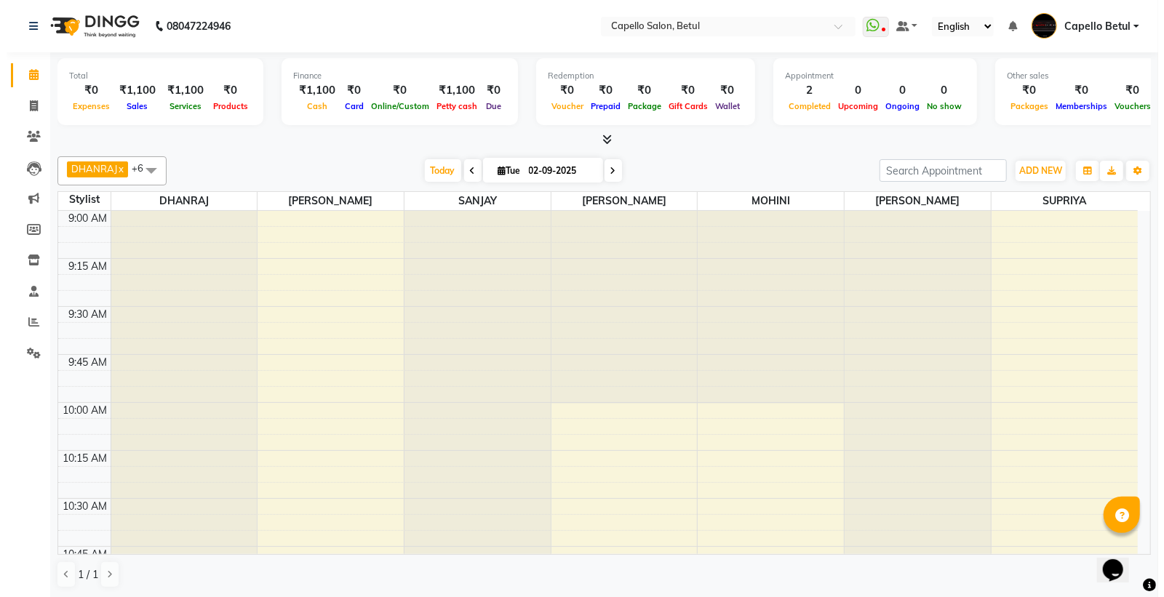
scroll to position [81, 0]
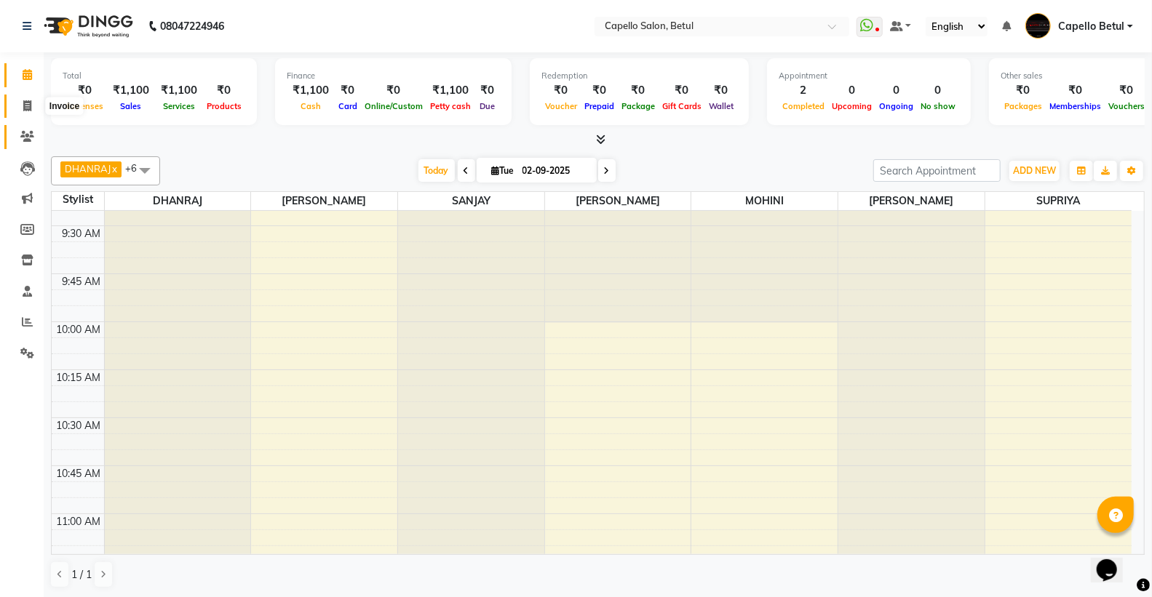
drag, startPoint x: 24, startPoint y: 103, endPoint x: 32, endPoint y: 135, distance: 32.3
click at [25, 104] on icon at bounding box center [27, 105] width 8 height 11
select select "service"
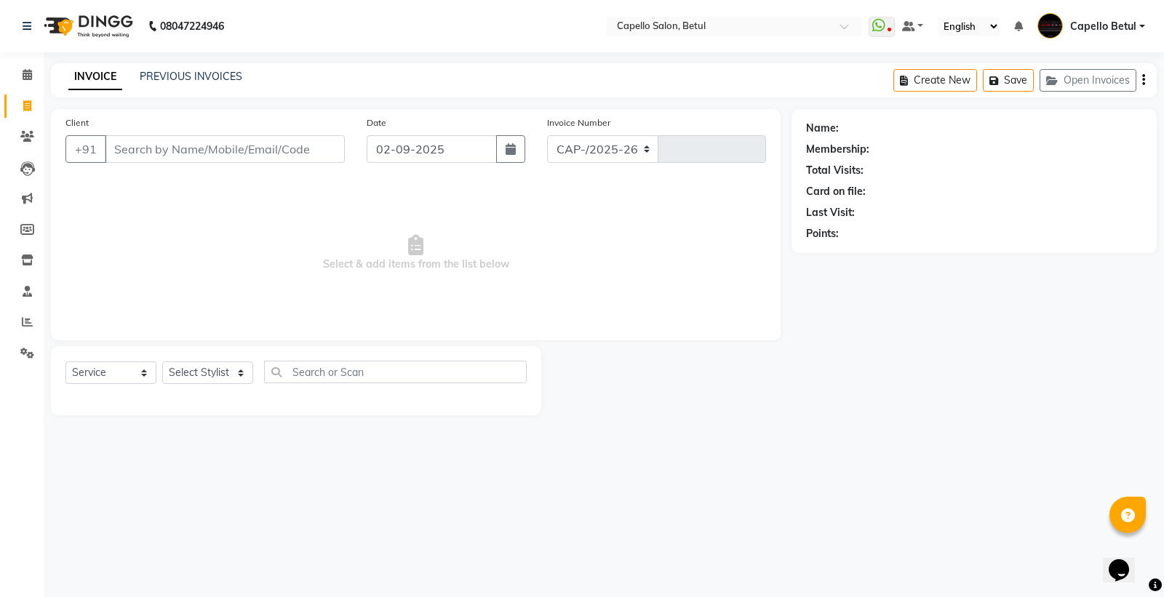
select select "8951"
type input "0014"
click at [218, 375] on select "Select Stylist" at bounding box center [207, 373] width 91 height 23
select select "20307"
click at [162, 362] on select "Select Stylist ADMIN Capello Betul DHANRAJ DISHANT kirti MOHINI POOJA SOLANKI (…" at bounding box center [207, 373] width 91 height 23
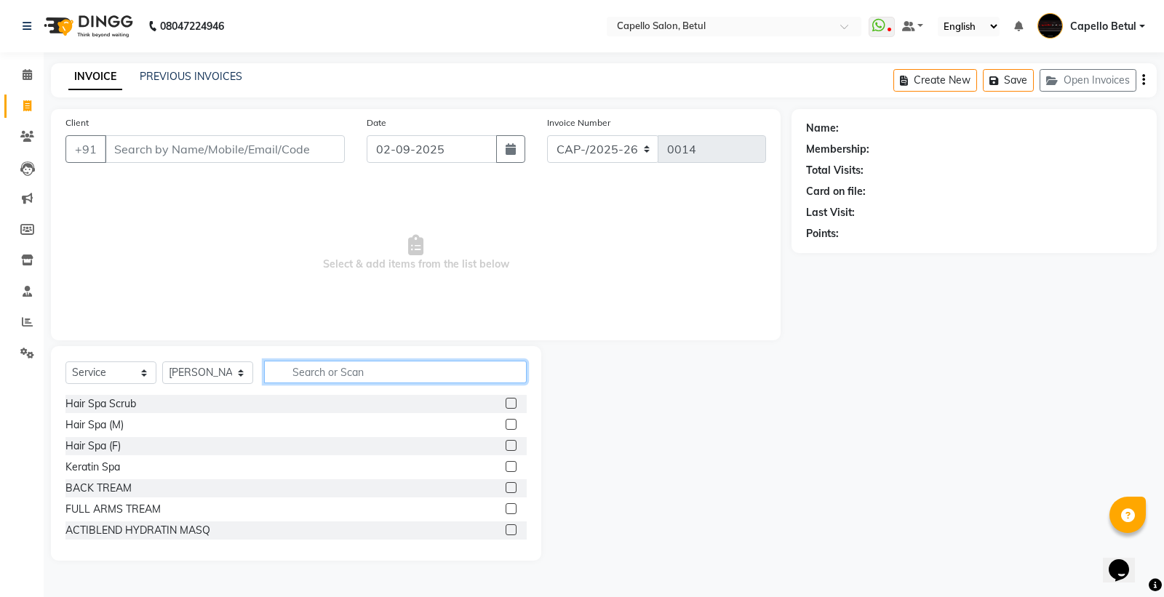
click at [299, 373] on input "text" at bounding box center [395, 372] width 263 height 23
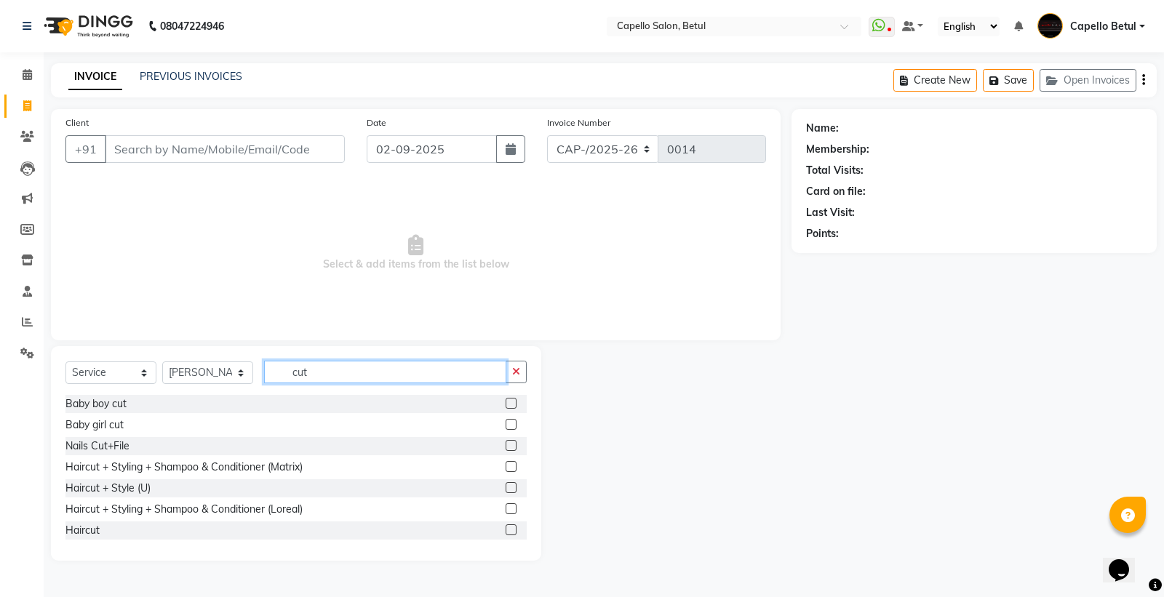
type input "cut"
click at [506, 466] on label at bounding box center [511, 466] width 11 height 11
click at [506, 466] on input "checkbox" at bounding box center [510, 467] width 9 height 9
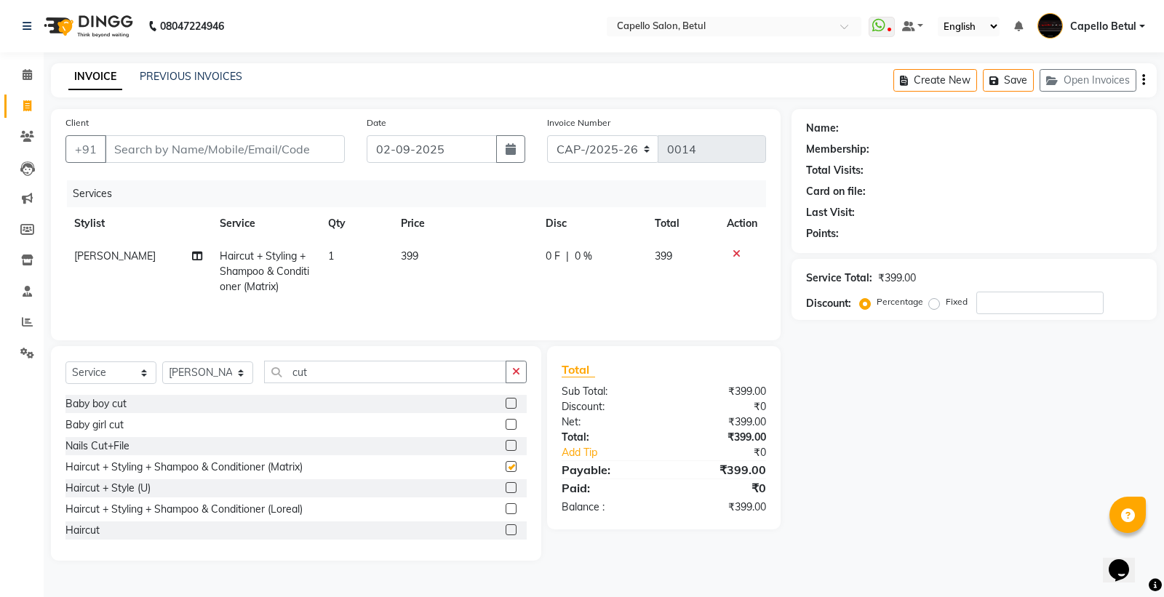
checkbox input "false"
click at [469, 263] on td "399" at bounding box center [464, 271] width 145 height 63
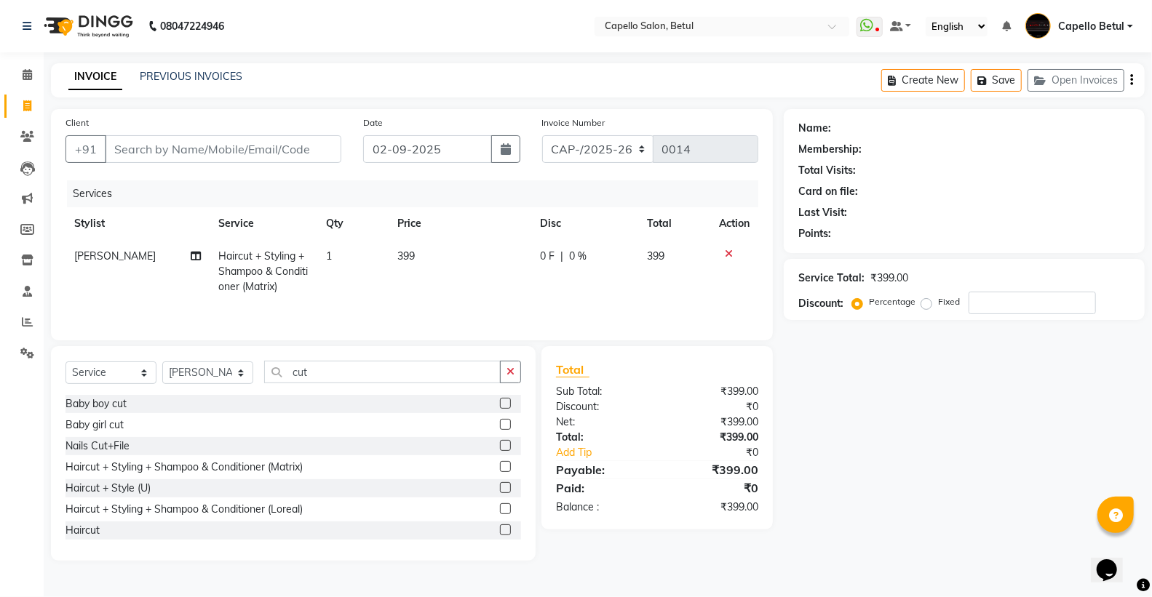
select select "20307"
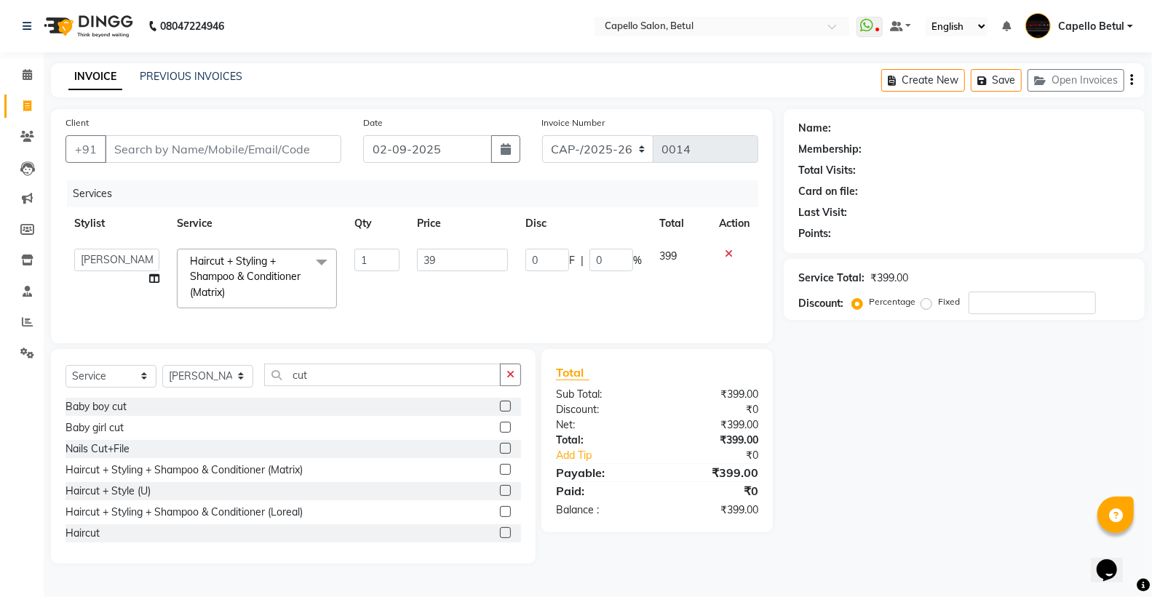
type input "3"
type input "400"
click at [469, 287] on td "400" at bounding box center [462, 278] width 108 height 77
select select "20307"
click at [512, 380] on icon "button" at bounding box center [510, 375] width 8 height 10
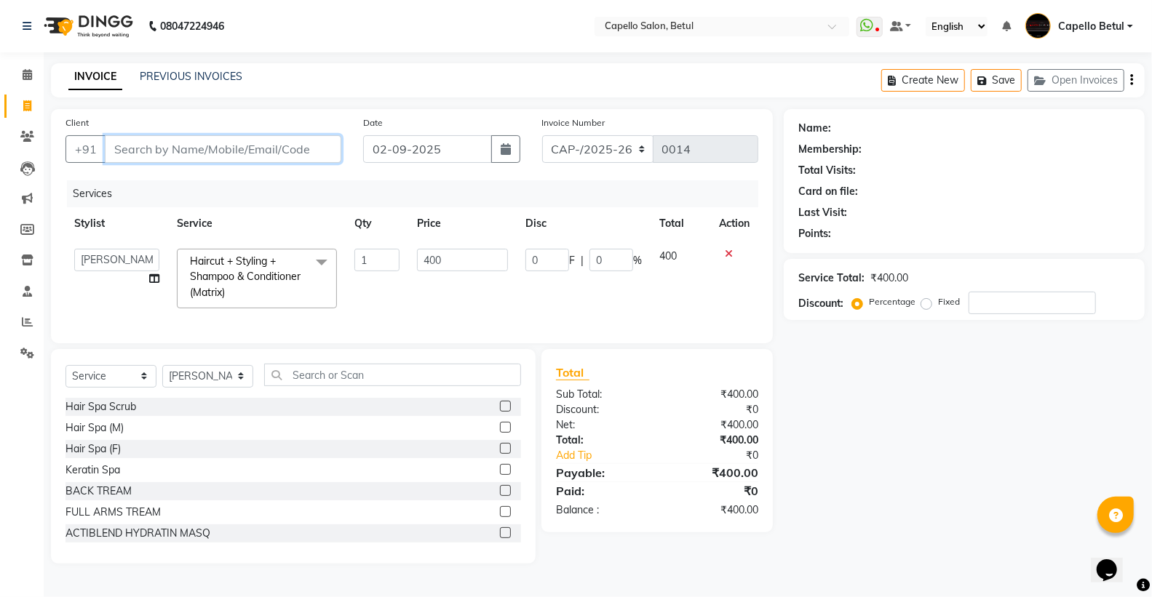
click at [259, 143] on input "Client" at bounding box center [223, 149] width 237 height 28
drag, startPoint x: 46, startPoint y: 593, endPoint x: 9, endPoint y: 624, distance: 47.5
drag, startPoint x: 9, startPoint y: 624, endPoint x: 448, endPoint y: 303, distance: 543.1
click at [453, 302] on td "400" at bounding box center [462, 278] width 108 height 77
click at [156, 160] on div "Client +91" at bounding box center [204, 145] width 298 height 60
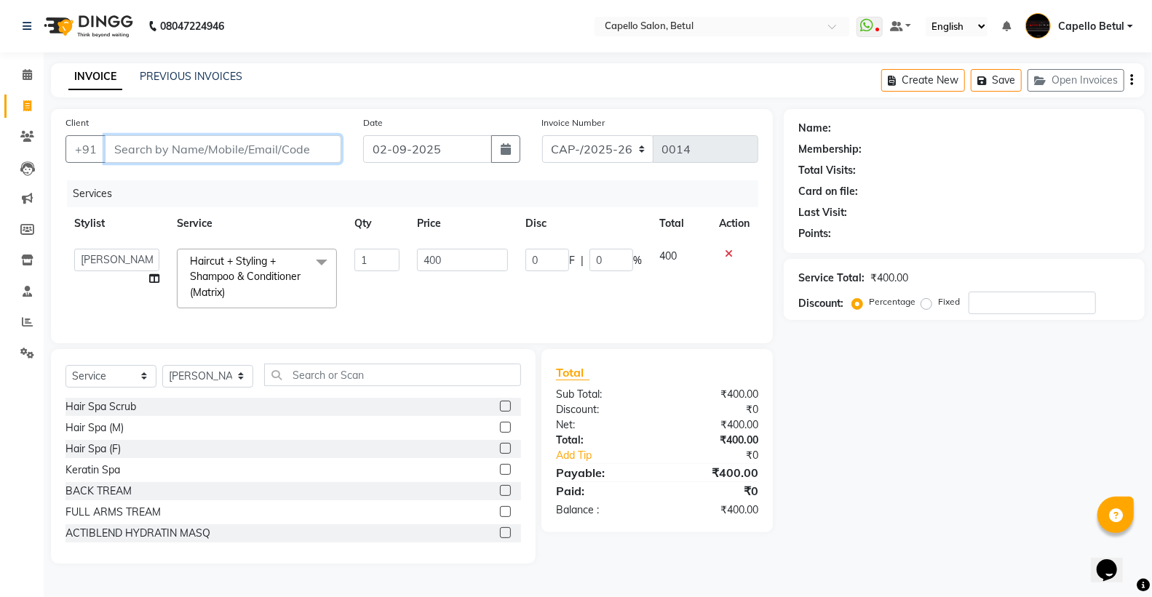
click at [156, 156] on input "Client" at bounding box center [223, 149] width 237 height 28
click at [210, 136] on input "Client" at bounding box center [223, 149] width 237 height 28
click at [139, 263] on select "ADMIN Capello Betul DHANRAJ DISHANT kirti MOHINI POOJA SOLANKI (M) PRAVEEN (M) …" at bounding box center [116, 260] width 85 height 23
click at [74, 249] on select "ADMIN Capello Betul DHANRAJ DISHANT kirti MOHINI POOJA SOLANKI (M) PRAVEEN (M) …" at bounding box center [116, 260] width 85 height 23
click at [178, 156] on input "Client" at bounding box center [223, 149] width 237 height 28
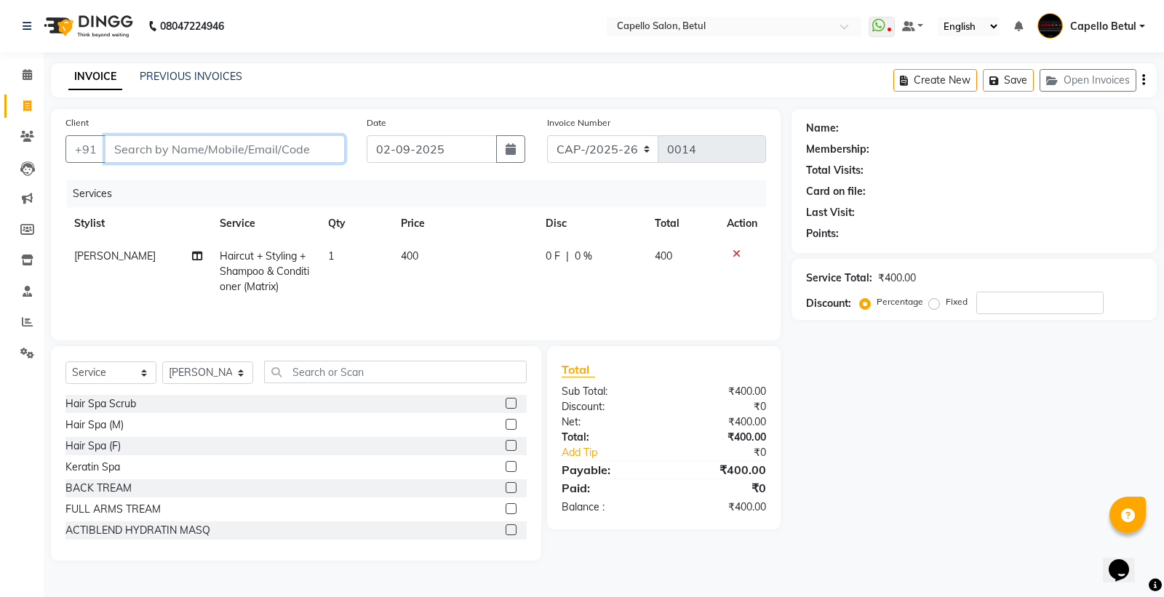
click at [176, 155] on input "Client" at bounding box center [225, 149] width 240 height 28
type input "9"
type input "0"
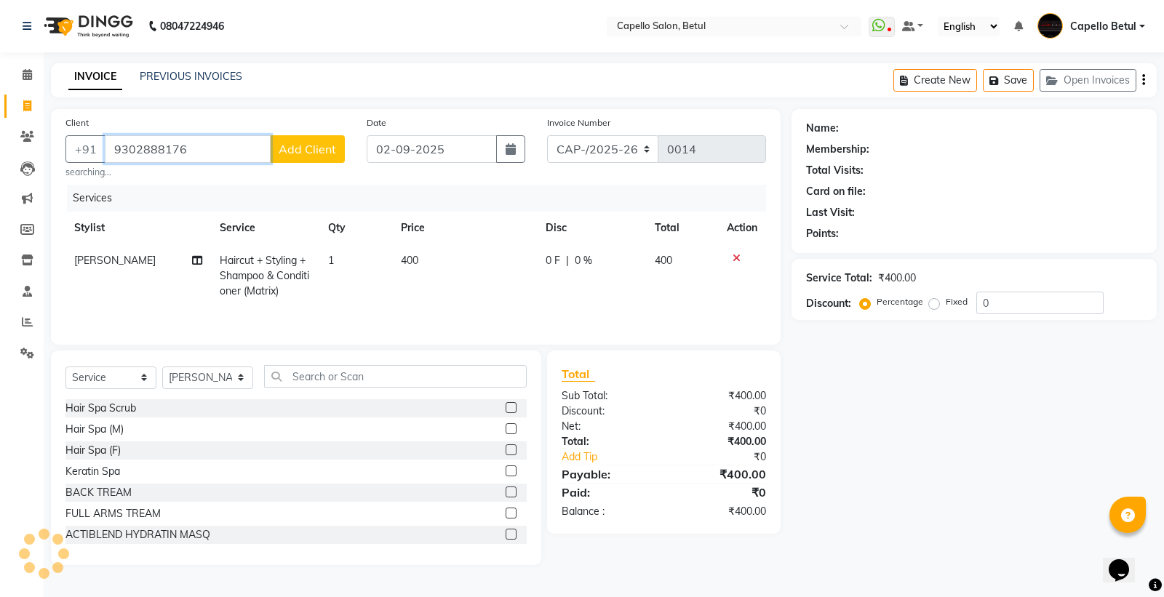
type input "9302888176"
click at [324, 143] on span "Add Client" at bounding box center [307, 149] width 57 height 15
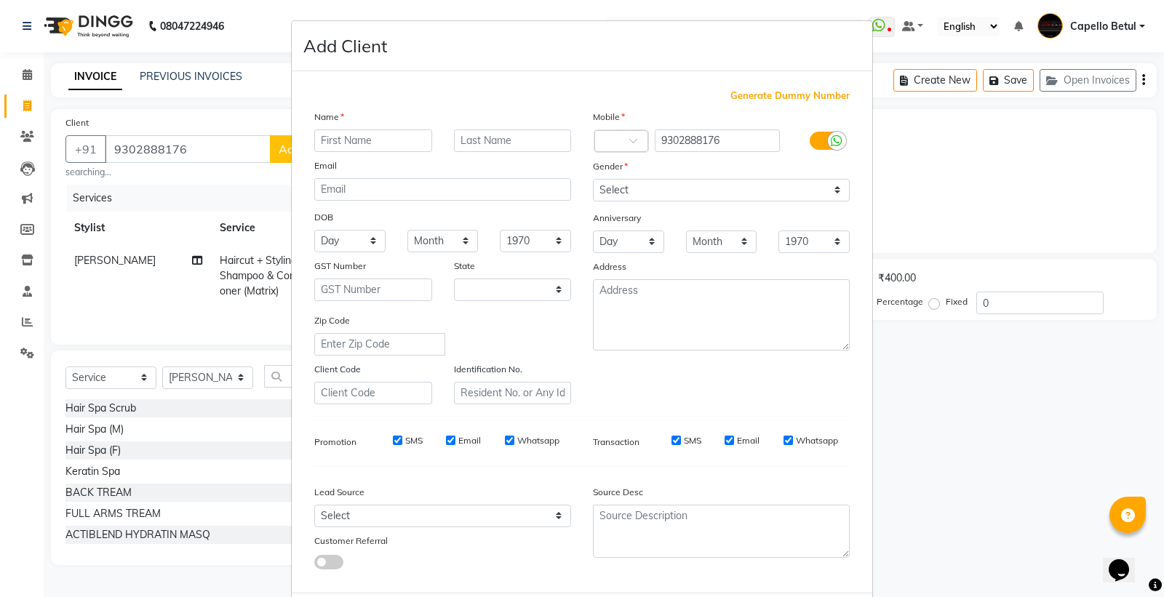
select select "21"
click at [338, 143] on input "text" at bounding box center [373, 141] width 118 height 23
type input "prajakta"
click at [458, 139] on input "text" at bounding box center [513, 141] width 118 height 23
type input "malviya"
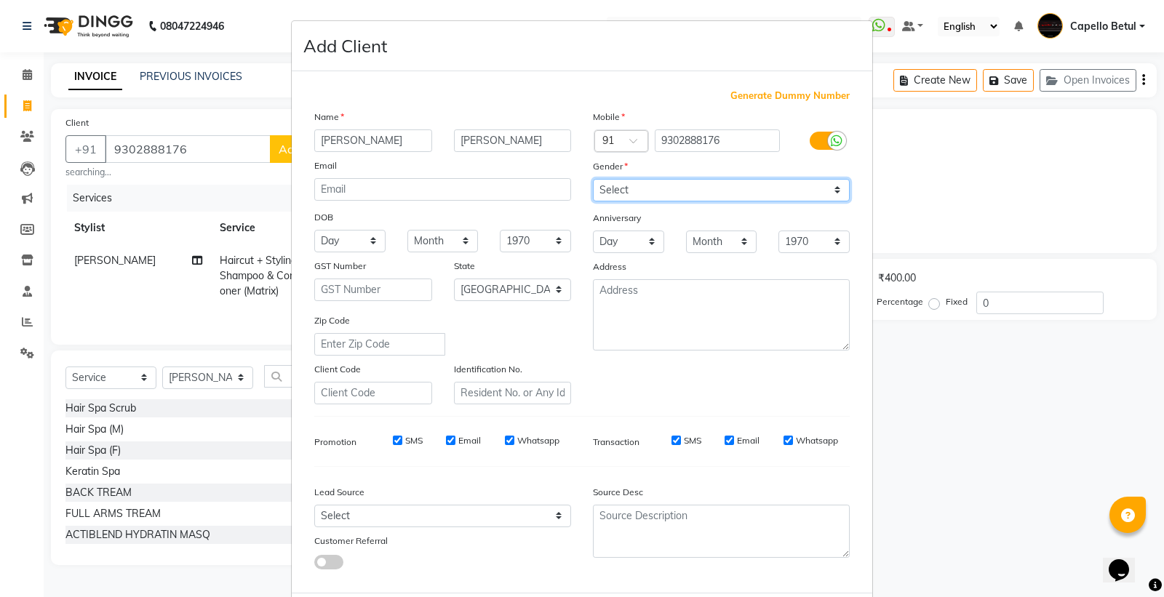
click at [691, 188] on select "Select Male Female Other Prefer Not To Say" at bounding box center [721, 190] width 257 height 23
click at [593, 179] on select "Select Male Female Other Prefer Not To Say" at bounding box center [721, 190] width 257 height 23
click at [637, 177] on div "Gender" at bounding box center [721, 169] width 279 height 20
click at [632, 185] on select "Select Male Female Other Prefer Not To Say" at bounding box center [721, 190] width 257 height 23
select select "male"
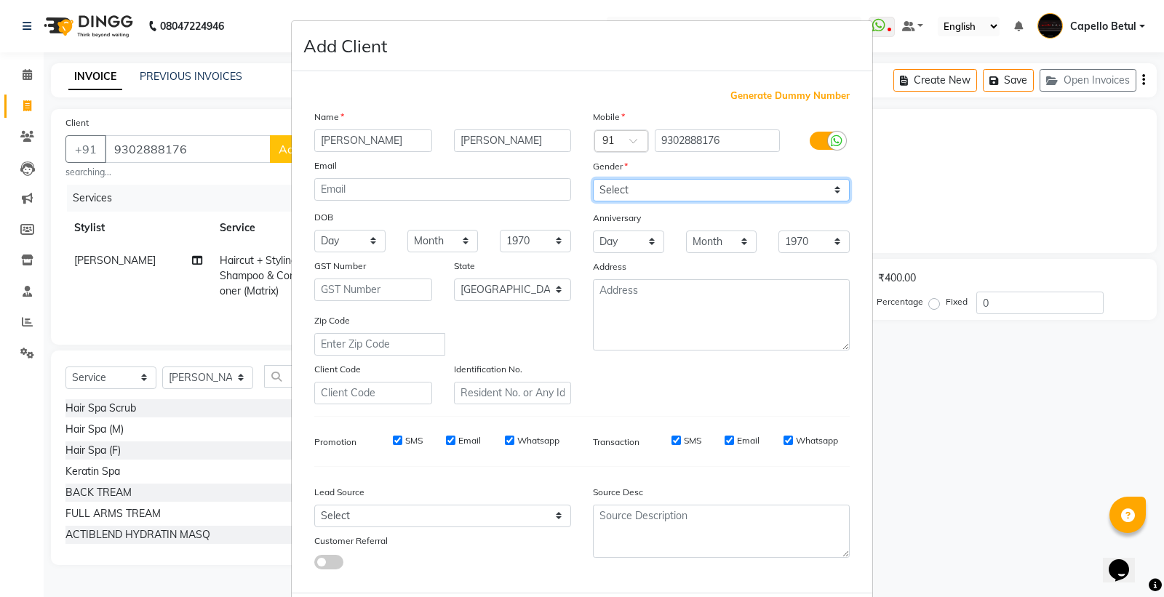
click at [593, 179] on select "Select Male Female Other Prefer Not To Say" at bounding box center [721, 190] width 257 height 23
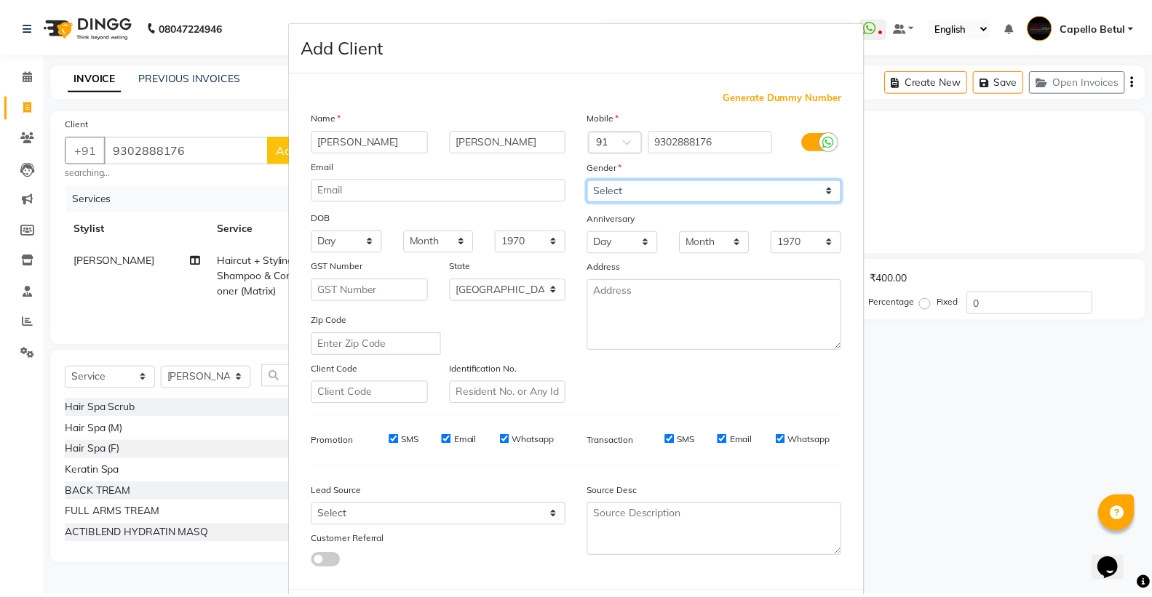
scroll to position [75, 0]
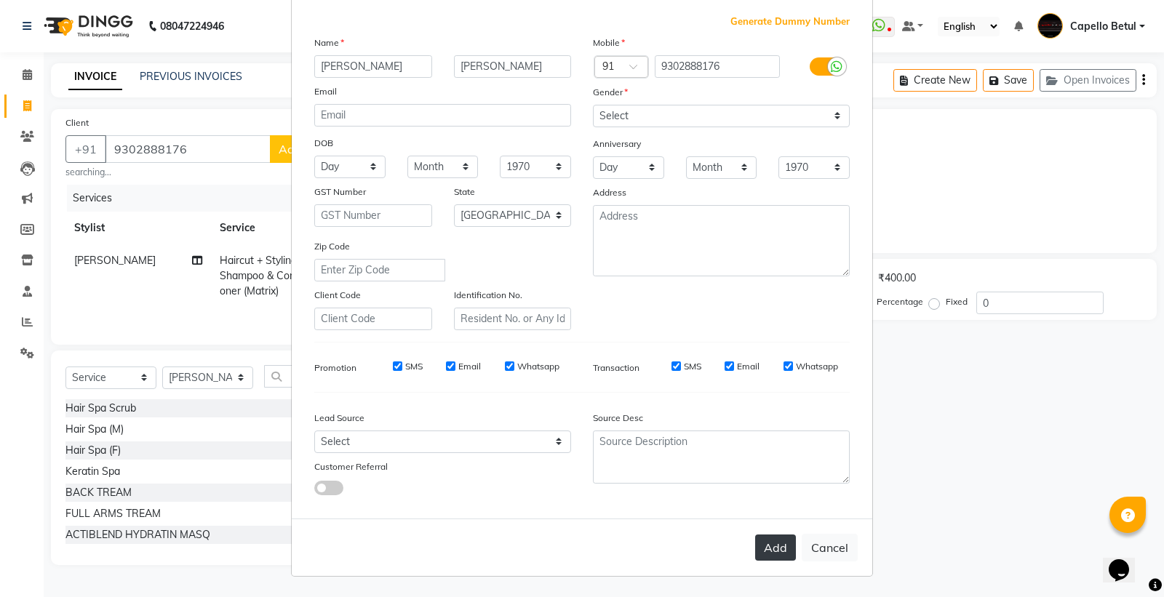
click at [769, 549] on button "Add" at bounding box center [775, 548] width 41 height 26
select select
select select "null"
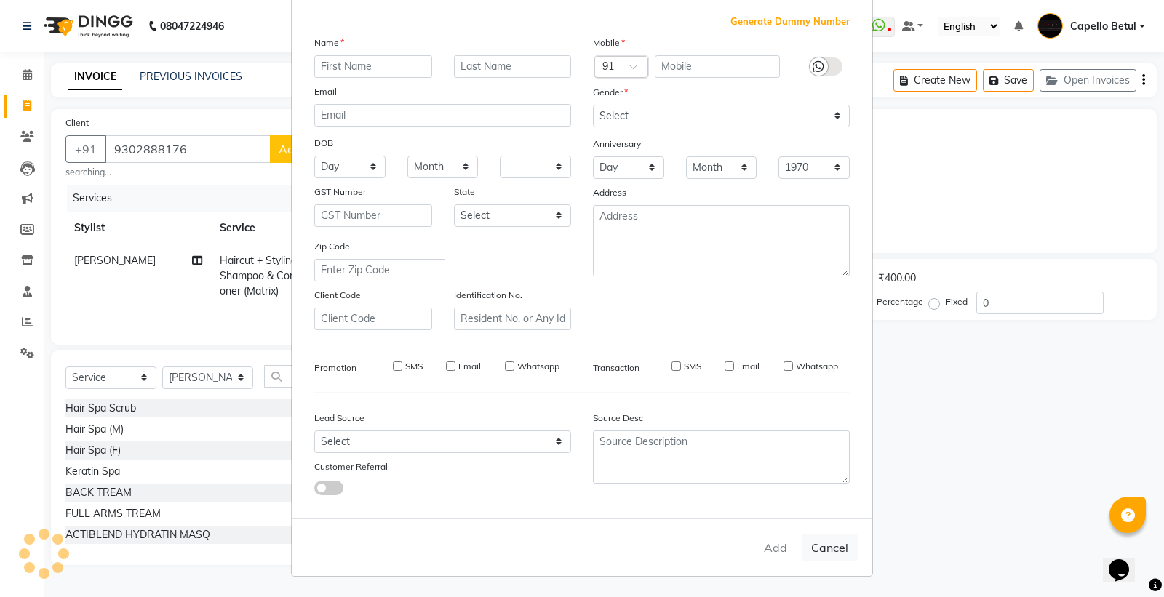
select select
checkbox input "false"
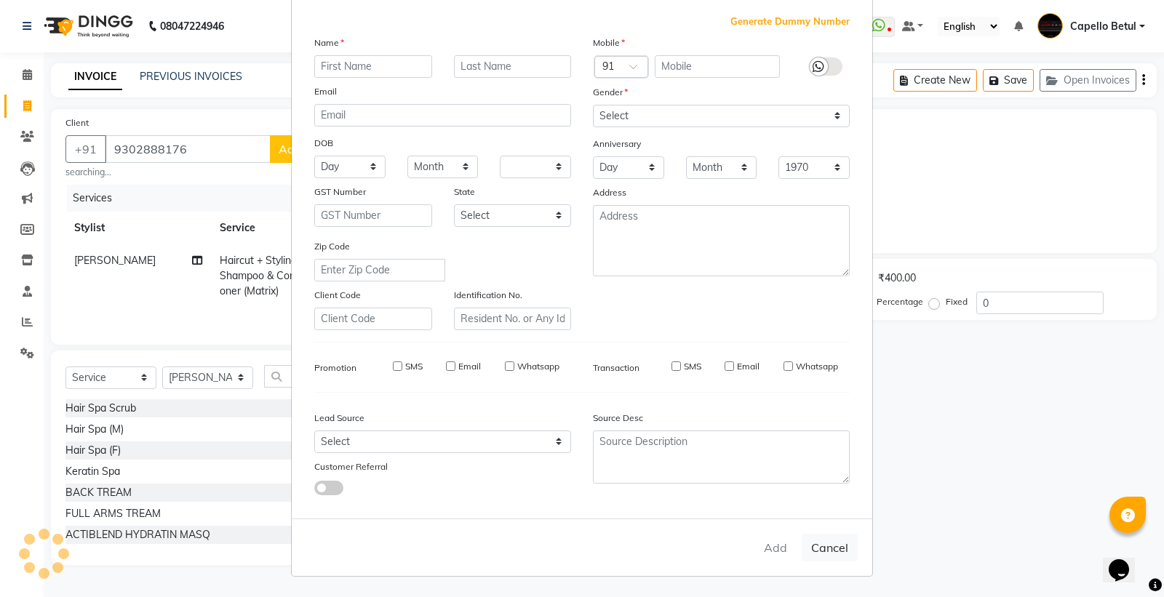
checkbox input "false"
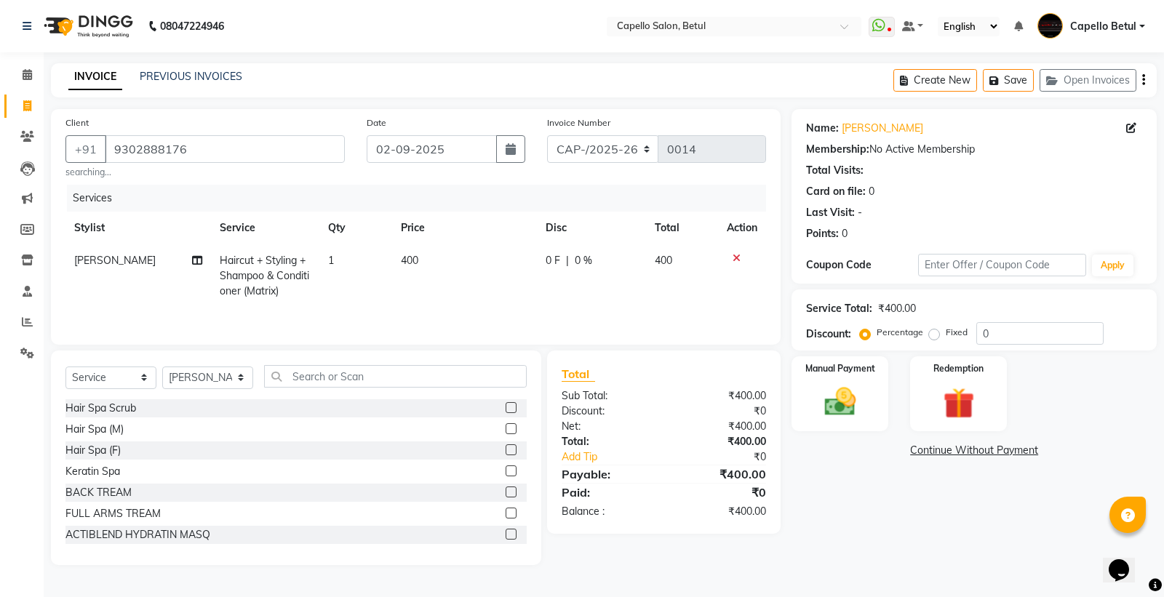
click at [565, 342] on div "Client +91 9302888176 searching... Date 02-09-2025 Invoice Number CAP-/2025-26 …" at bounding box center [416, 227] width 730 height 236
click at [830, 397] on img at bounding box center [840, 402] width 52 height 37
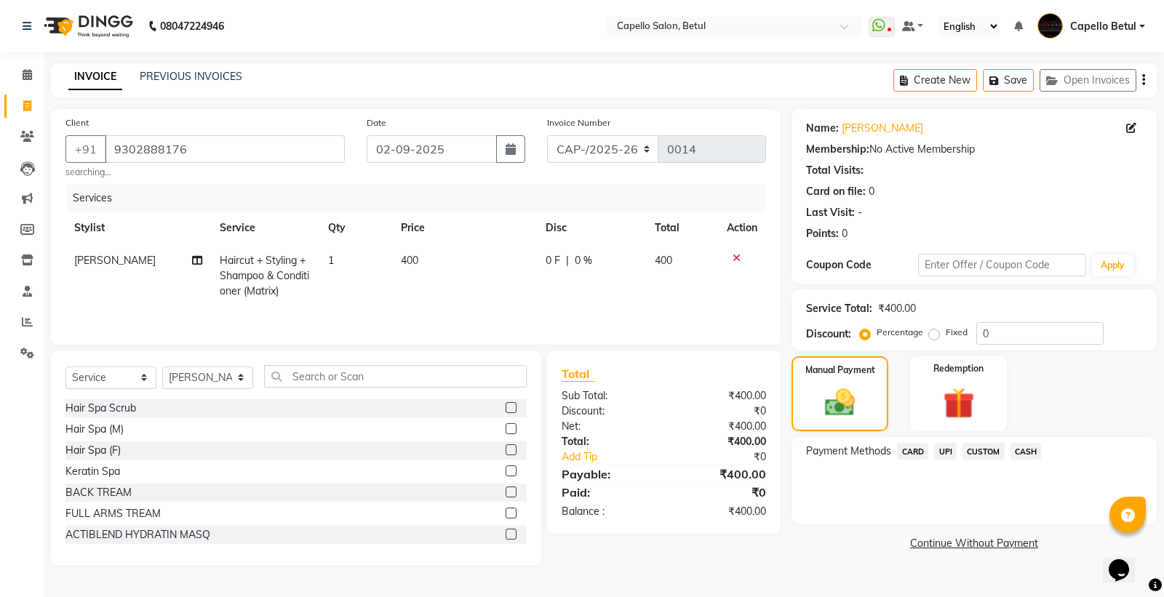
click at [948, 448] on span "UPI" at bounding box center [945, 451] width 23 height 17
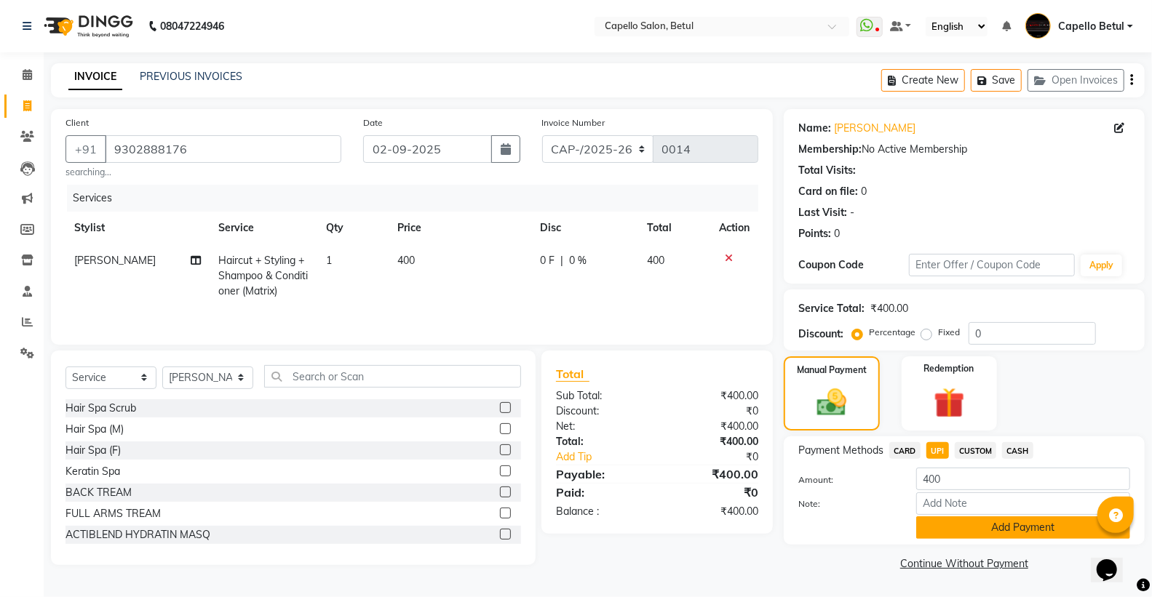
click at [1029, 524] on button "Add Payment" at bounding box center [1023, 528] width 214 height 23
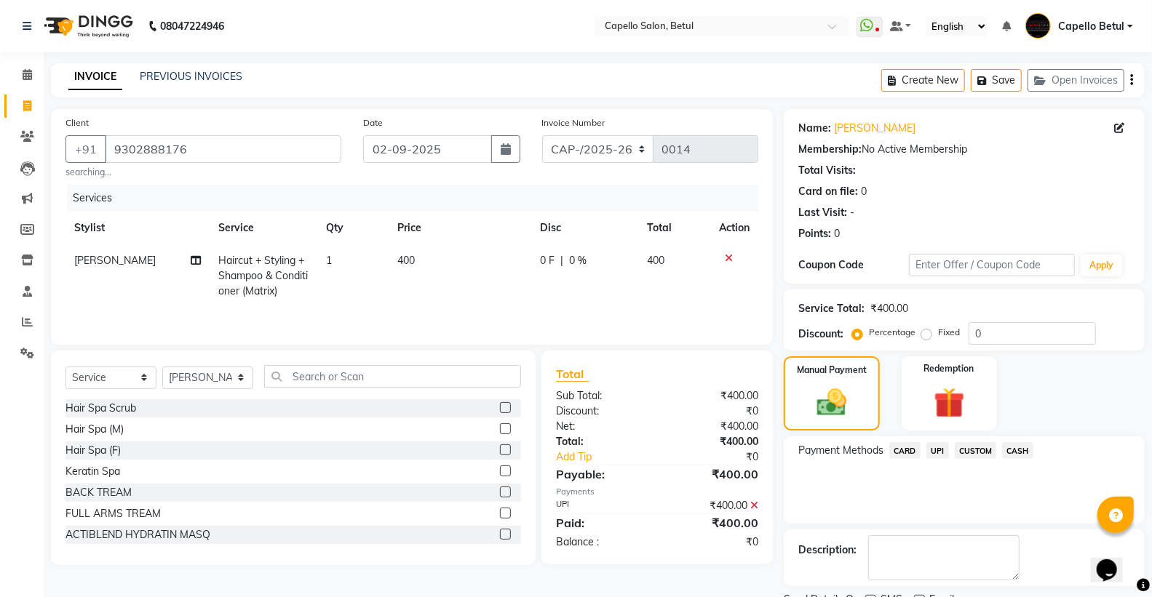
scroll to position [60, 0]
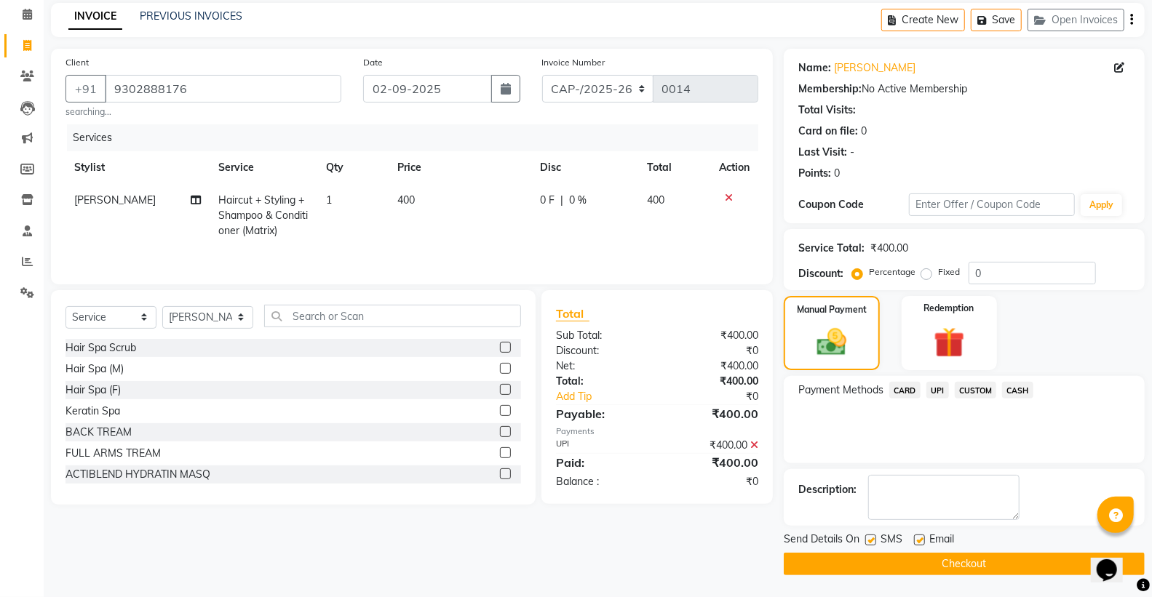
click at [988, 565] on button "Checkout" at bounding box center [964, 564] width 361 height 23
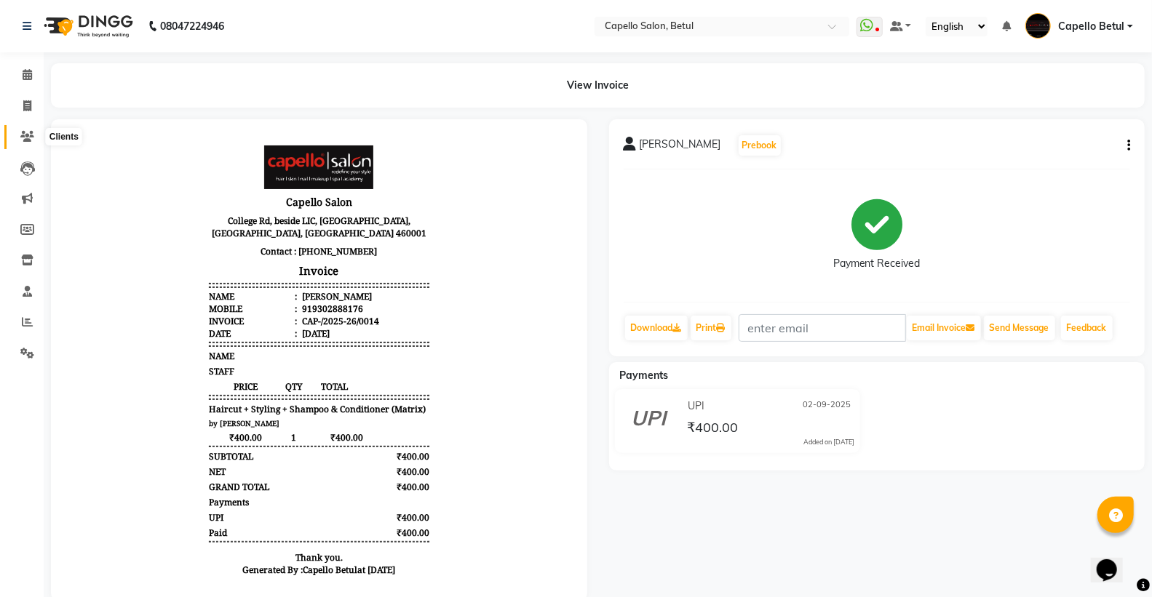
click at [17, 131] on span at bounding box center [27, 137] width 25 height 17
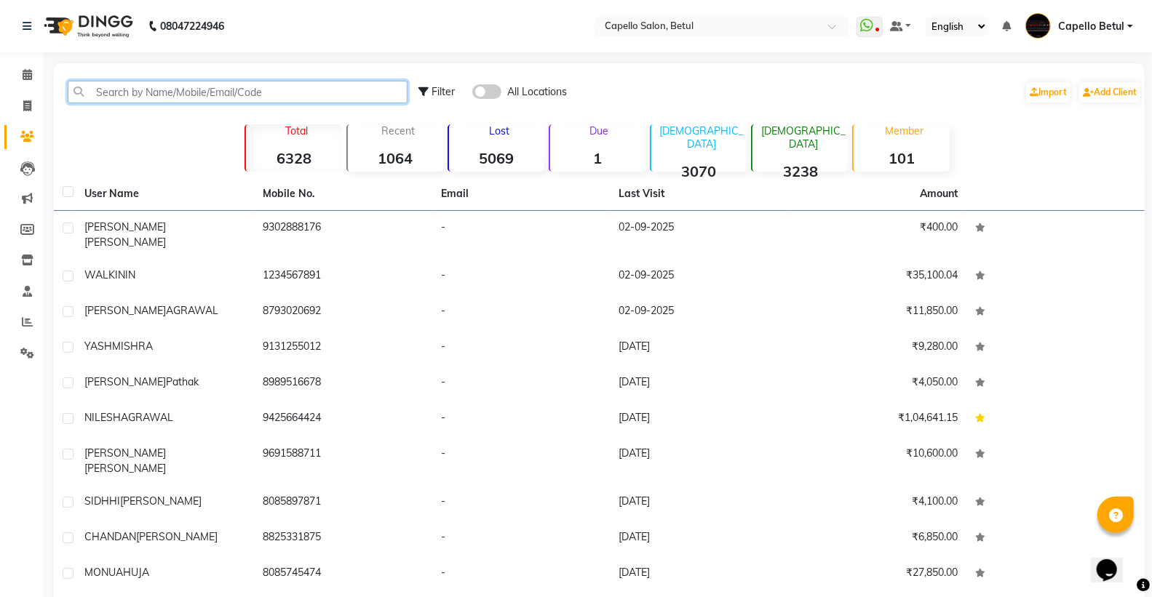
click at [93, 98] on input "text" at bounding box center [238, 92] width 340 height 23
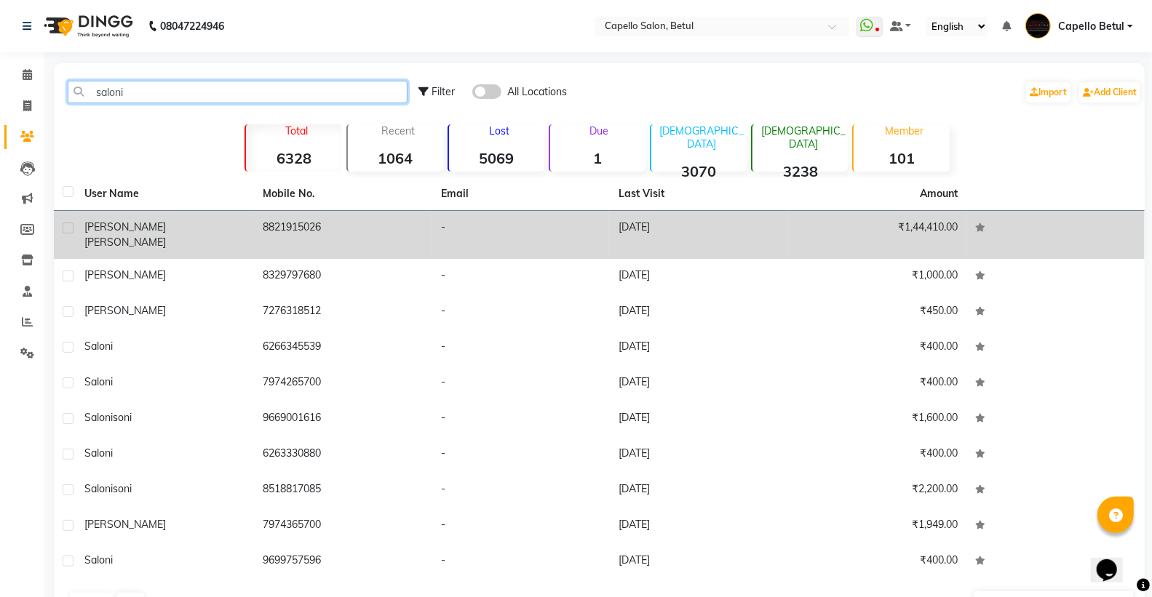
type input "saloni"
click at [244, 244] on td "SALONI SHIVHARE" at bounding box center [165, 235] width 178 height 48
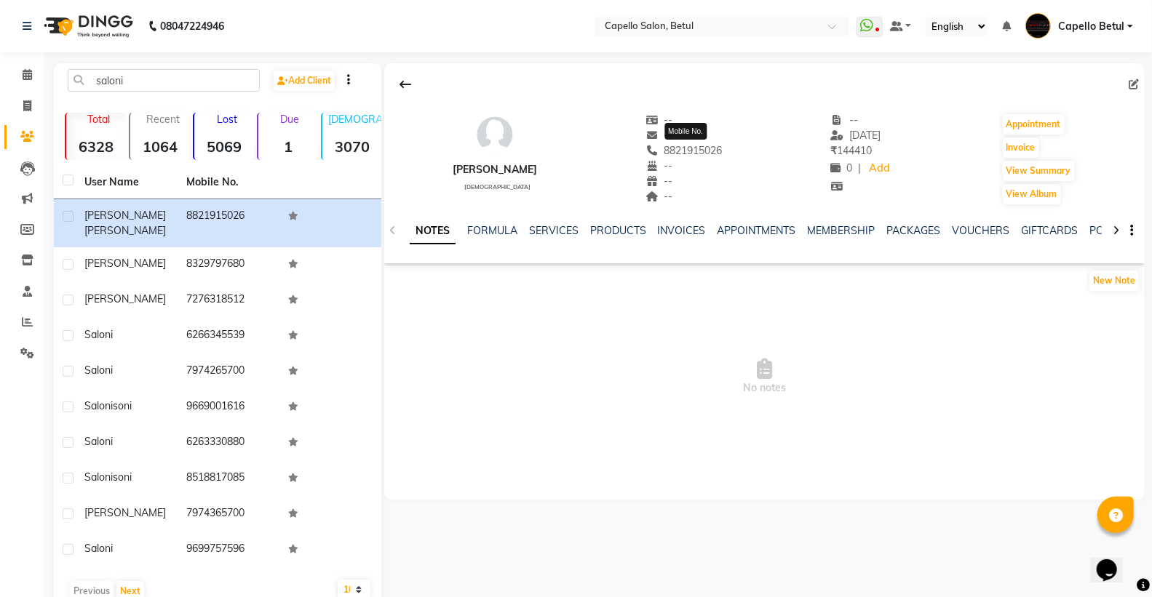
click at [681, 146] on div "8821915026 Mobile No." at bounding box center [683, 150] width 77 height 15
click at [680, 146] on span "8821915026" at bounding box center [683, 150] width 77 height 13
click at [20, 103] on span at bounding box center [27, 106] width 25 height 17
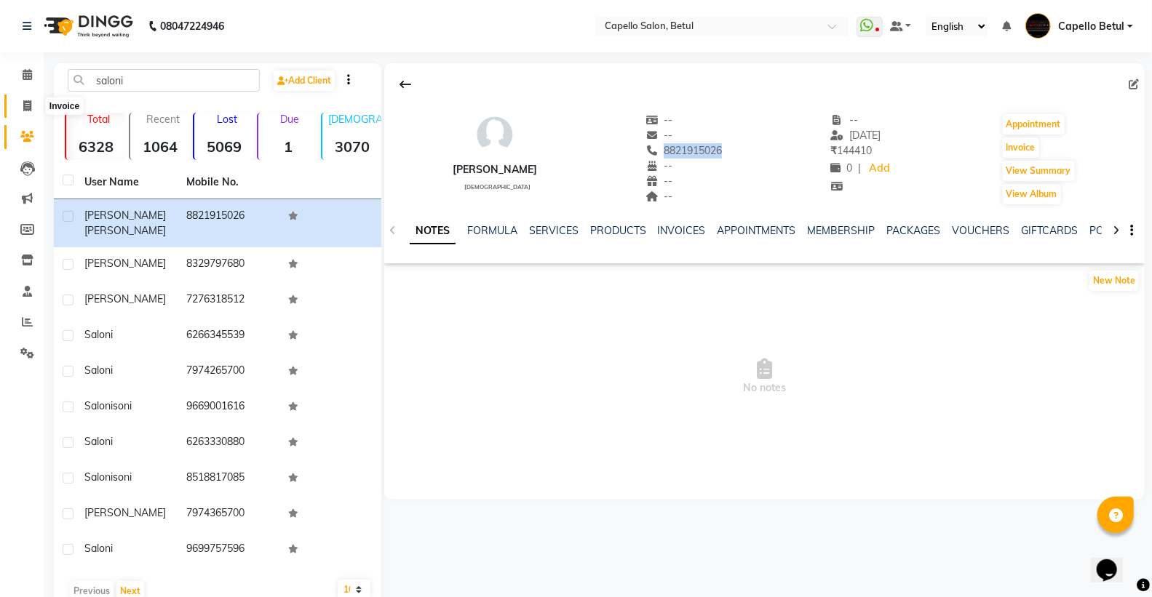
select select "service"
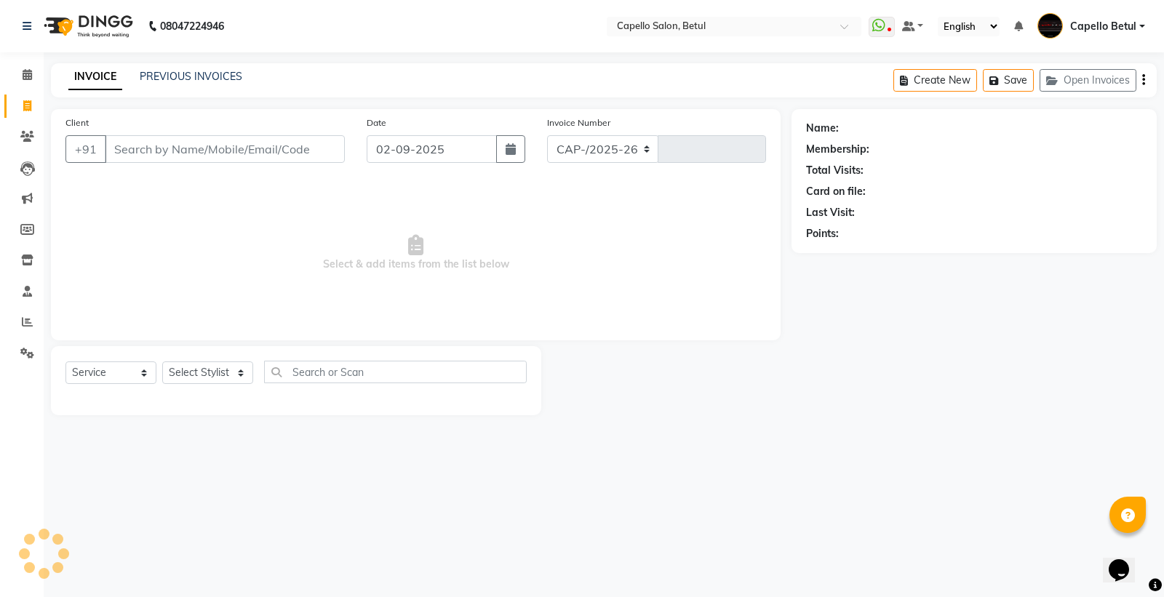
select select "8951"
type input "0015"
click at [132, 148] on input "Client" at bounding box center [225, 149] width 240 height 28
type input "8821915026"
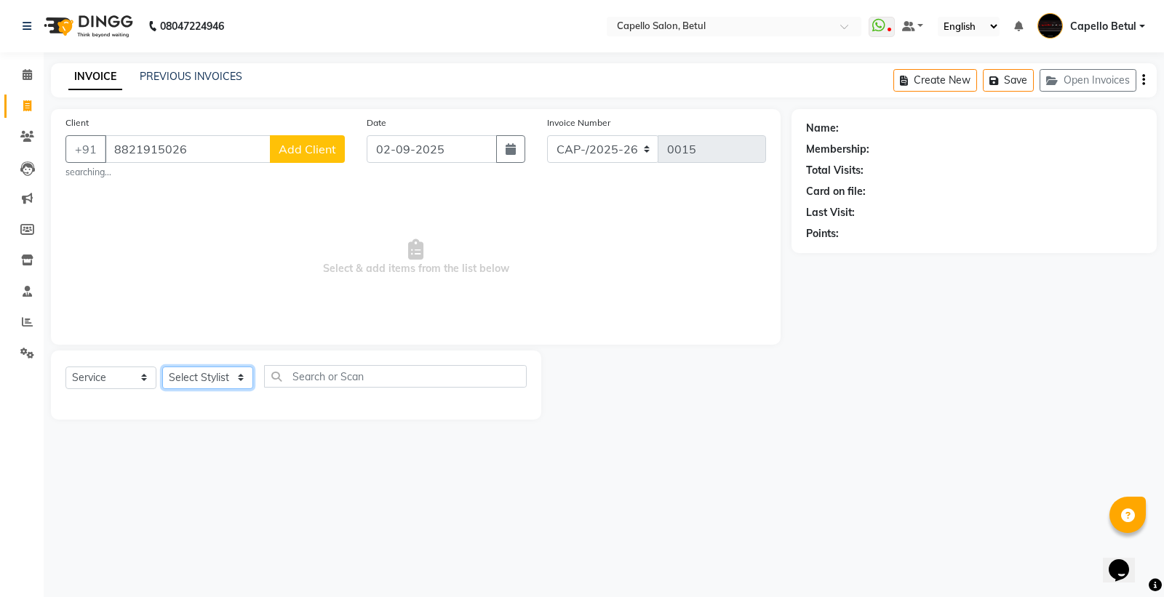
click at [201, 376] on select "Select Stylist" at bounding box center [207, 378] width 91 height 23
click at [206, 376] on select "Select Stylist ADMIN Capello Betul DHANRAJ DISHANT kirti MOHINI POOJA SOLANKI (…" at bounding box center [207, 378] width 91 height 23
select select "17856"
click at [162, 367] on select "Select Stylist ADMIN Capello Betul DHANRAJ DISHANT kirti MOHINI POOJA SOLANKI (…" at bounding box center [207, 378] width 91 height 23
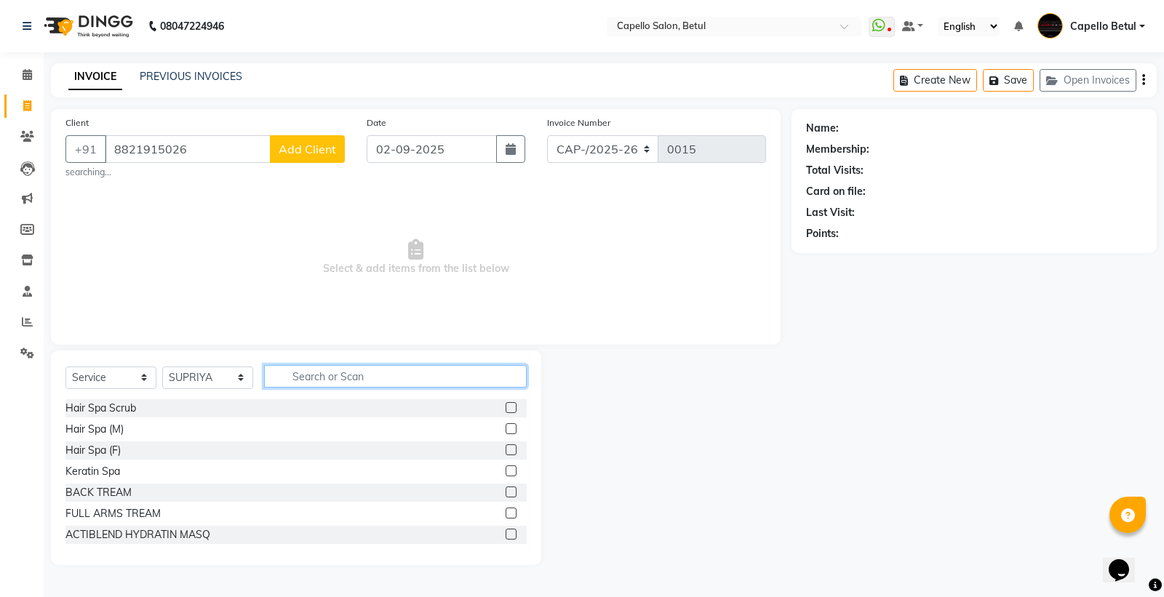
click at [358, 386] on input "text" at bounding box center [395, 376] width 263 height 23
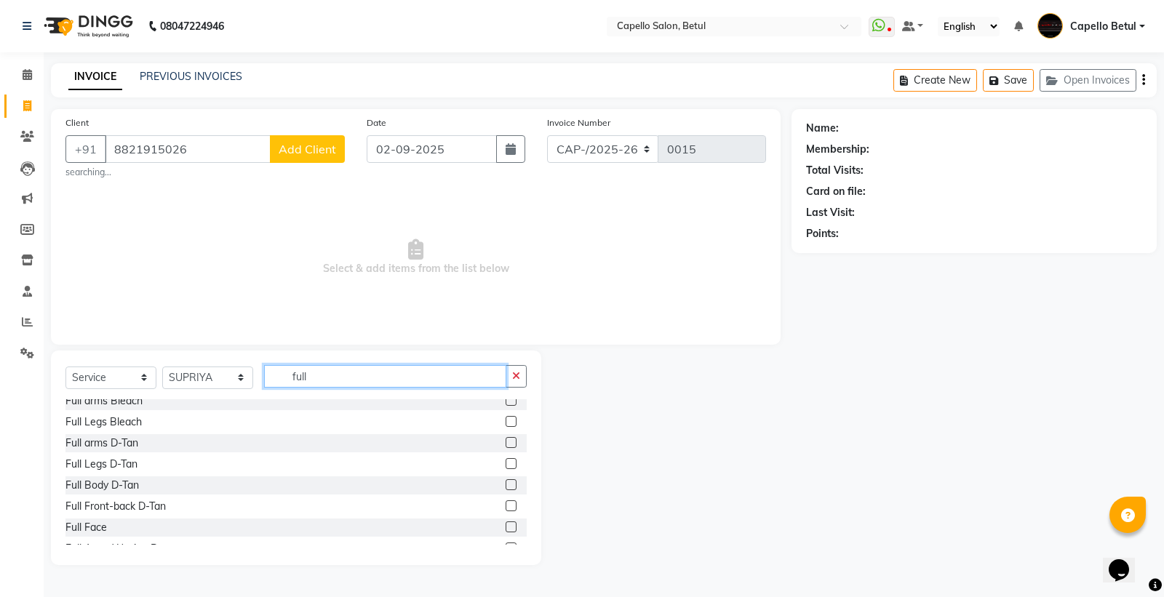
scroll to position [234, 0]
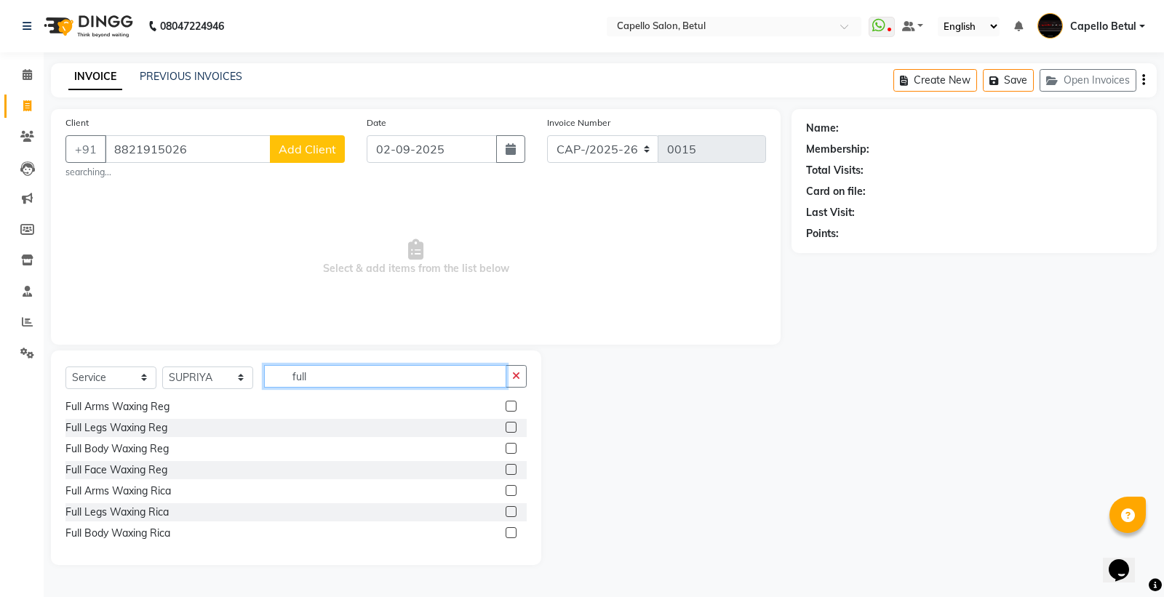
type input "full"
click at [506, 492] on label at bounding box center [511, 490] width 11 height 11
click at [506, 492] on input "checkbox" at bounding box center [510, 491] width 9 height 9
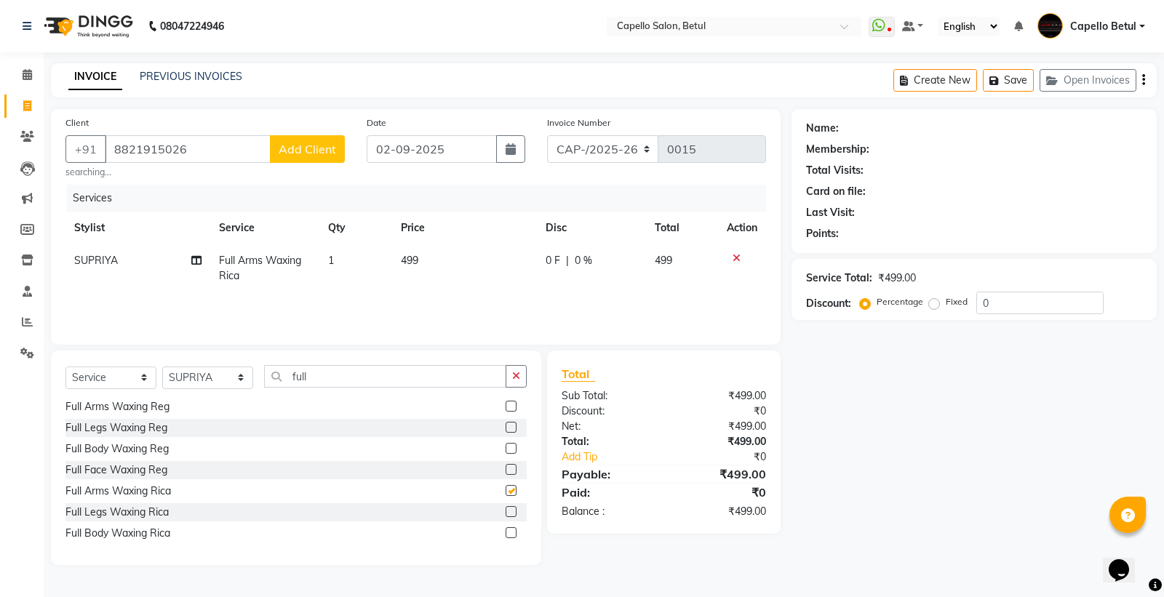
checkbox input "false"
click at [380, 378] on input "full" at bounding box center [385, 376] width 242 height 23
type input "f"
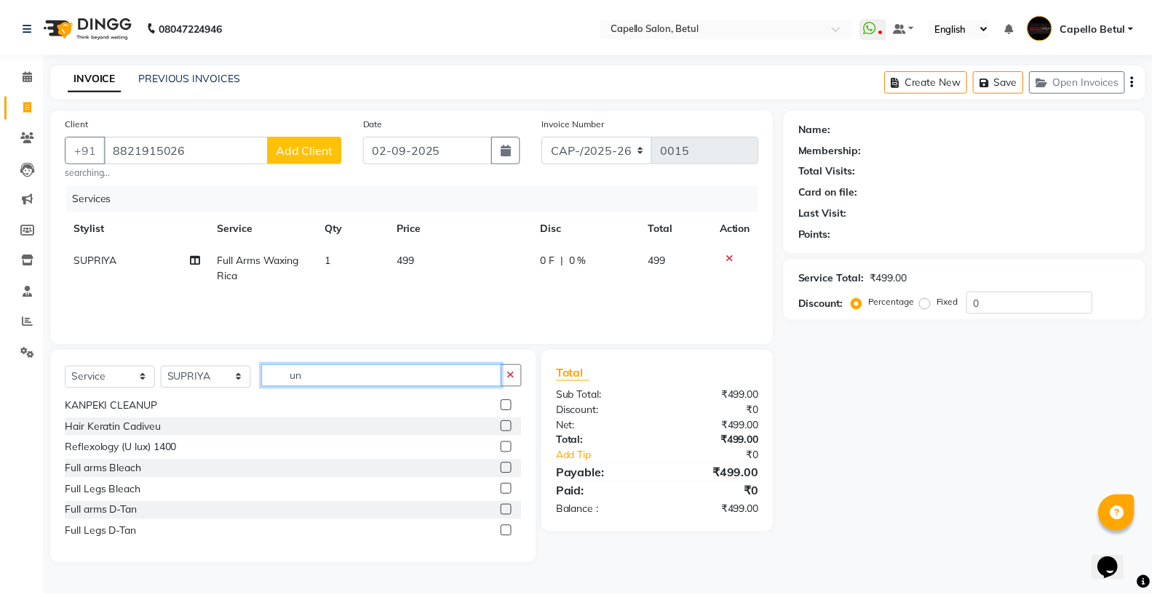
scroll to position [0, 0]
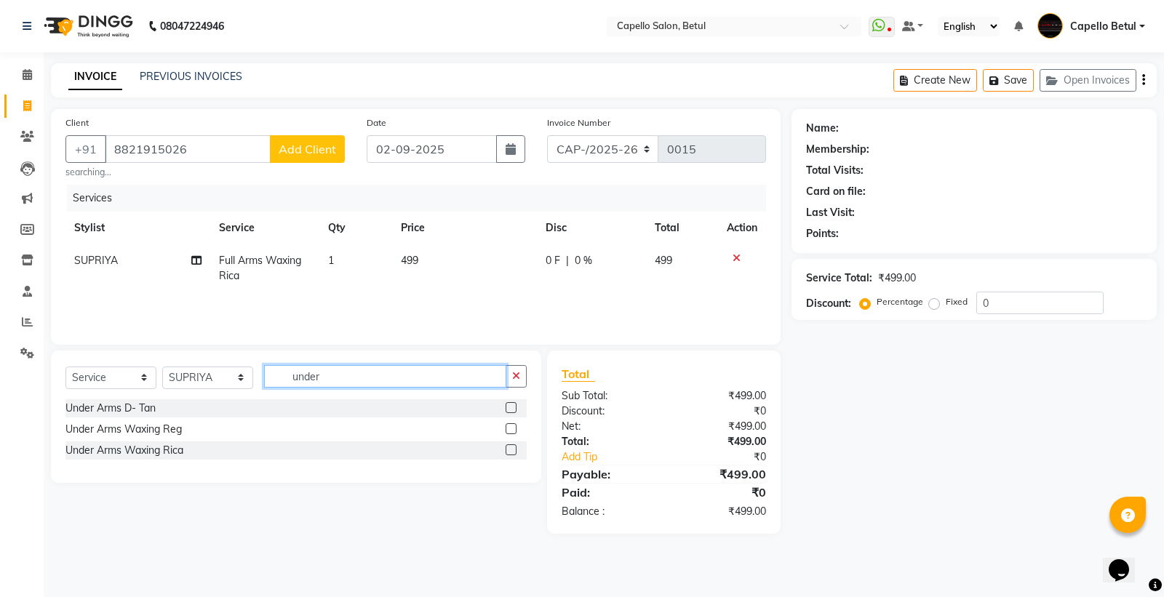
type input "under"
click at [508, 451] on label at bounding box center [511, 450] width 11 height 11
click at [508, 451] on input "checkbox" at bounding box center [510, 450] width 9 height 9
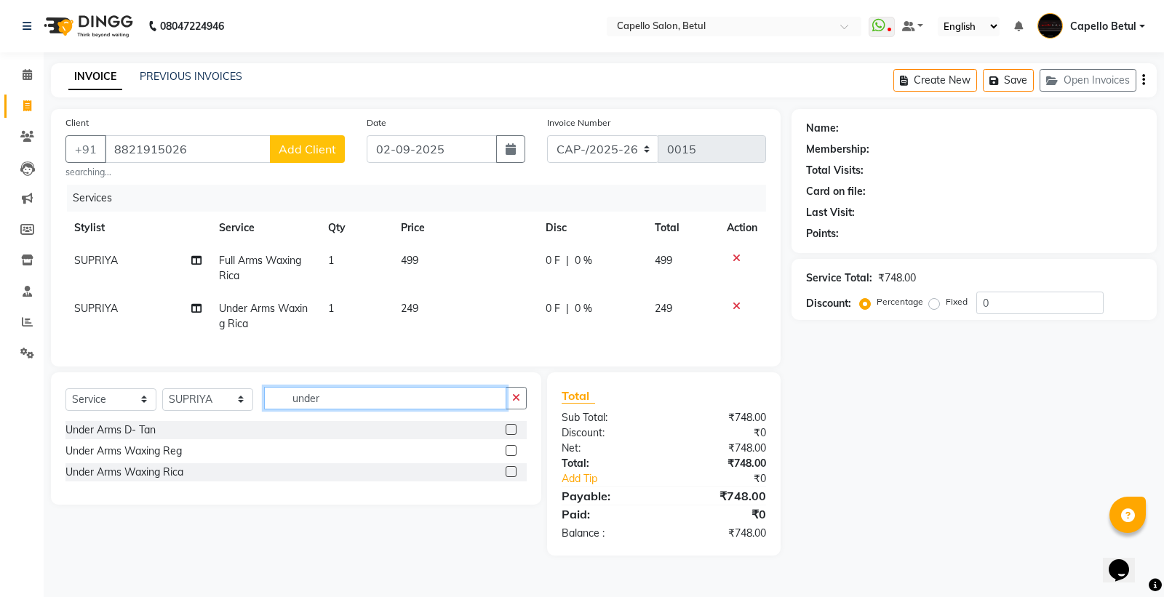
checkbox input "false"
click at [413, 410] on input "under" at bounding box center [385, 398] width 242 height 23
type input "u"
type input "ey"
click at [512, 477] on label at bounding box center [511, 471] width 11 height 11
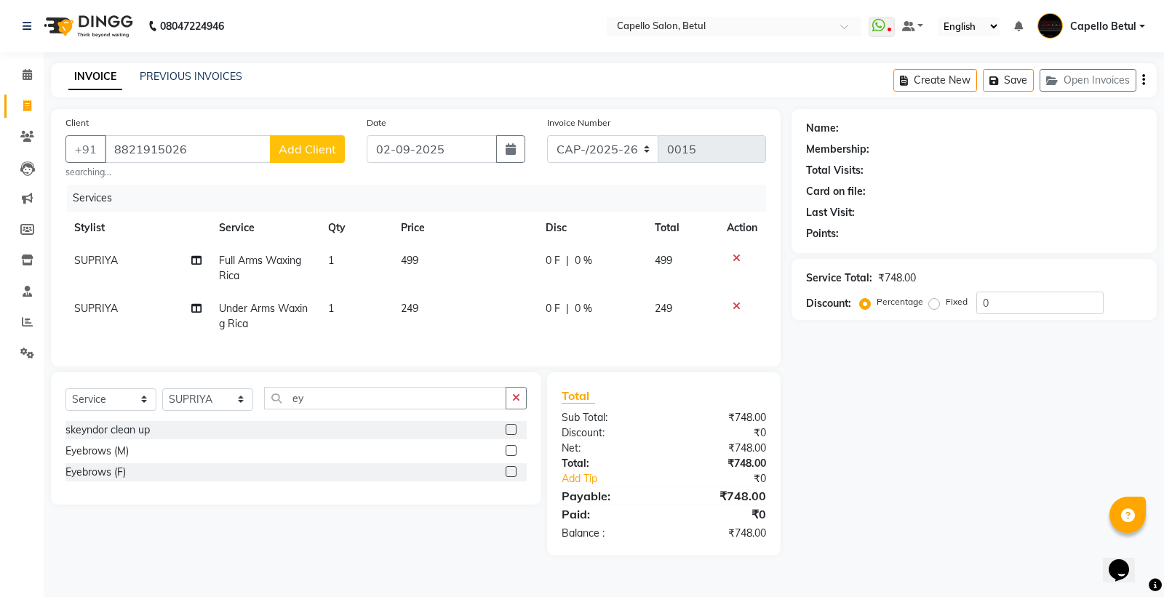
click at [512, 477] on input "checkbox" at bounding box center [510, 472] width 9 height 9
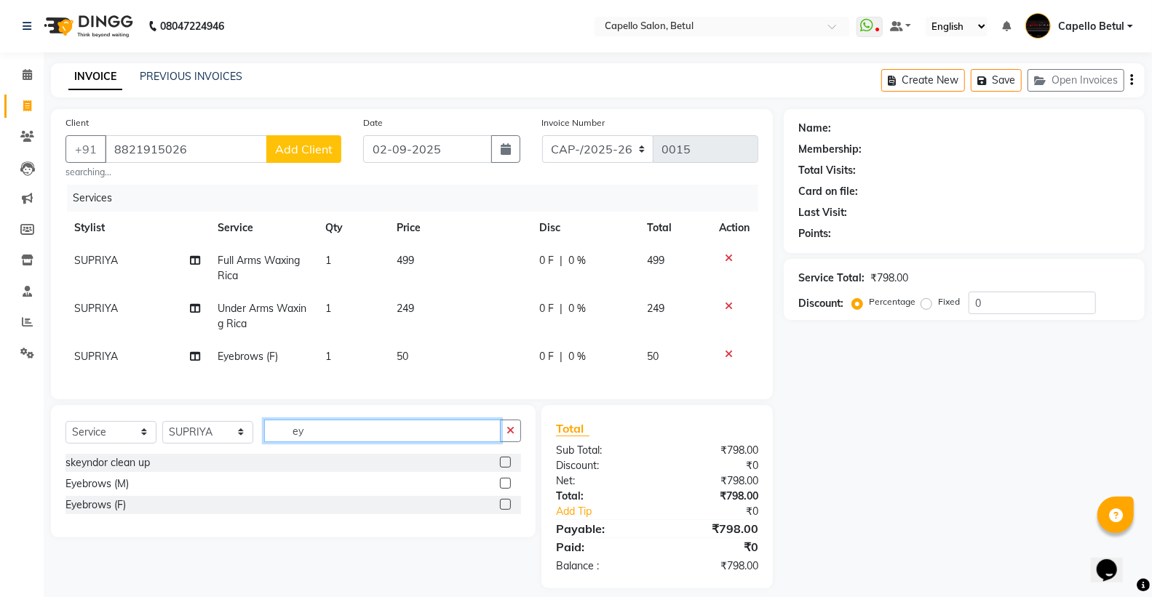
checkbox input "false"
click at [365, 437] on input "ey" at bounding box center [382, 431] width 237 height 23
type input "e"
type input "upp"
click at [507, 468] on label at bounding box center [505, 462] width 11 height 11
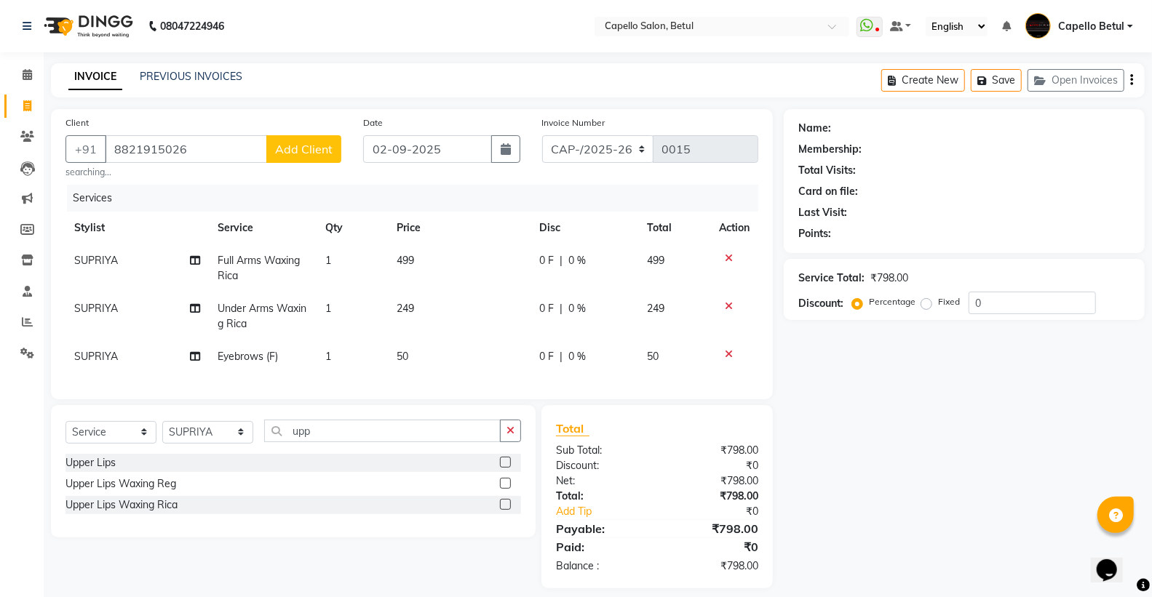
click at [507, 468] on input "checkbox" at bounding box center [504, 462] width 9 height 9
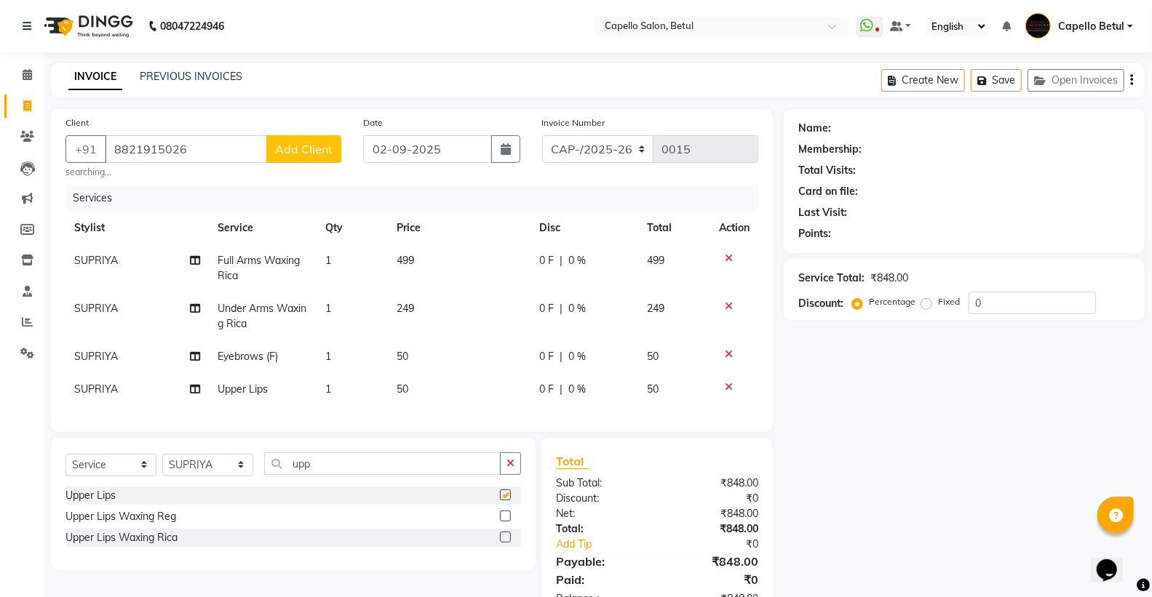
checkbox input "false"
click at [468, 253] on td "499" at bounding box center [459, 269] width 143 height 48
select select "17856"
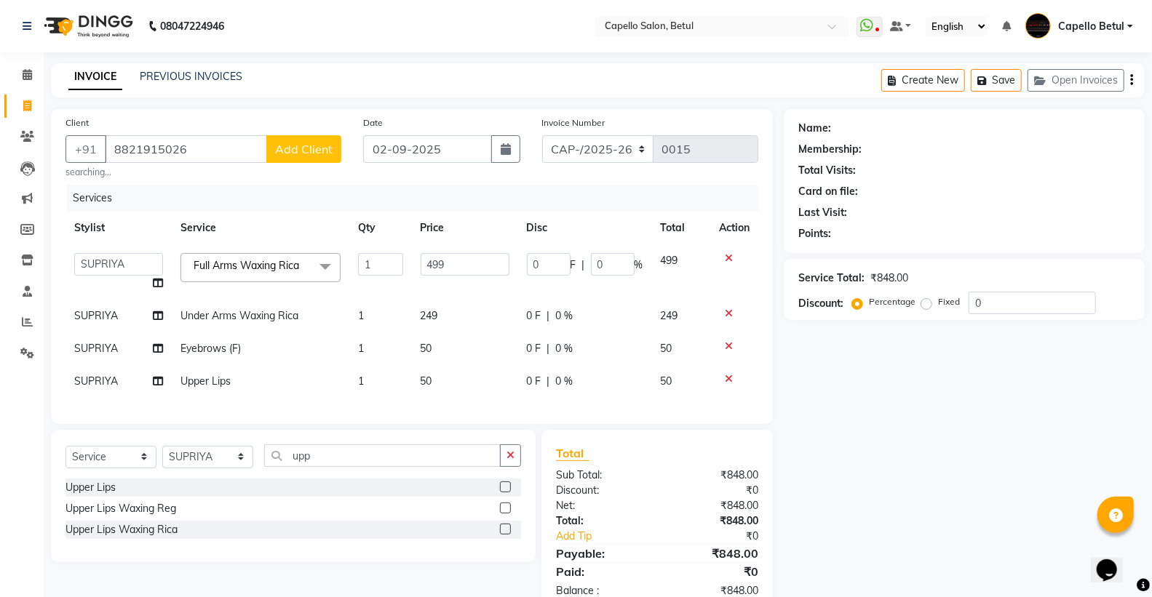
click at [468, 253] on input "499" at bounding box center [465, 264] width 89 height 23
type input "4"
type input "600"
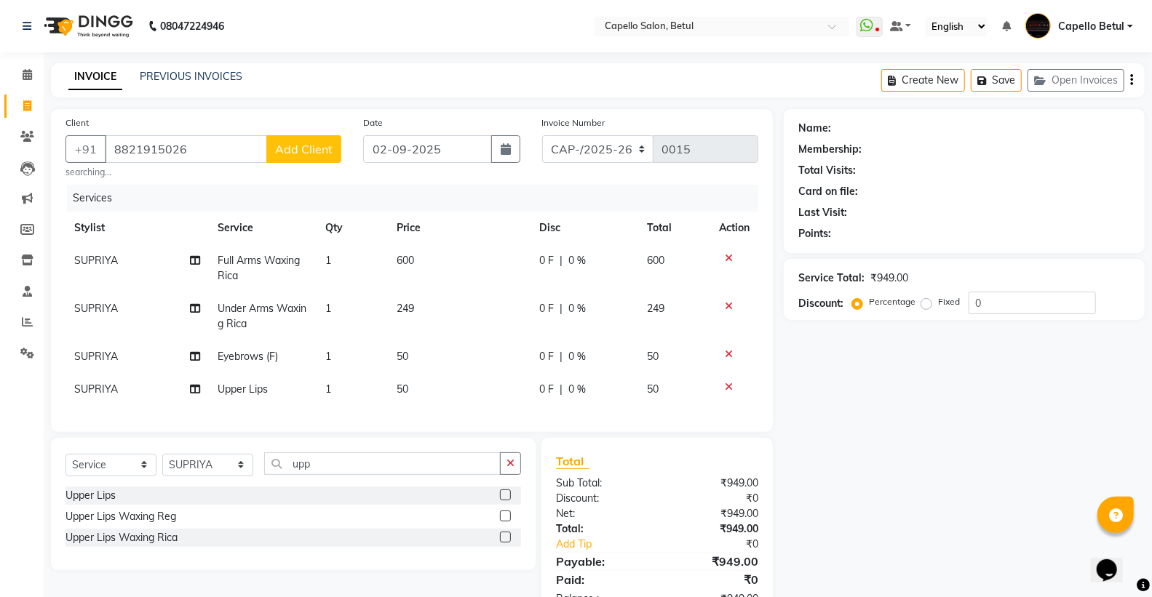
click at [466, 313] on td "249" at bounding box center [459, 317] width 143 height 48
select select "17856"
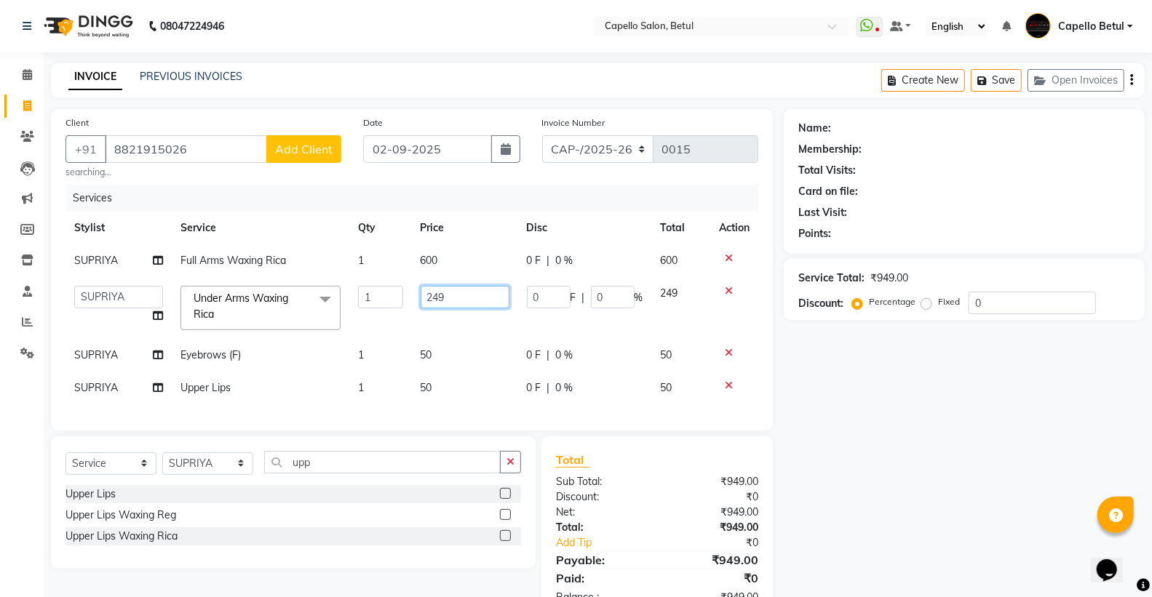
click at [467, 310] on td "249" at bounding box center [465, 308] width 106 height 62
click at [467, 300] on input "249" at bounding box center [465, 297] width 89 height 23
type input "2"
type input "200"
click at [476, 338] on td "200" at bounding box center [465, 308] width 106 height 62
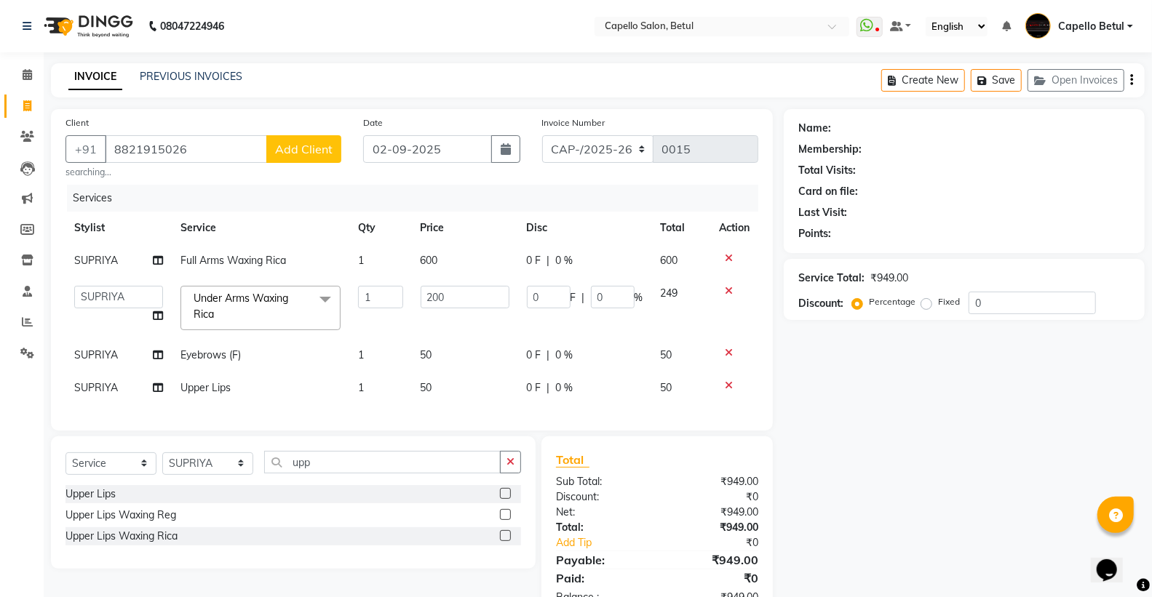
select select "17856"
click at [512, 469] on button "button" at bounding box center [510, 462] width 21 height 23
click at [260, 140] on input "8821915026" at bounding box center [186, 149] width 162 height 28
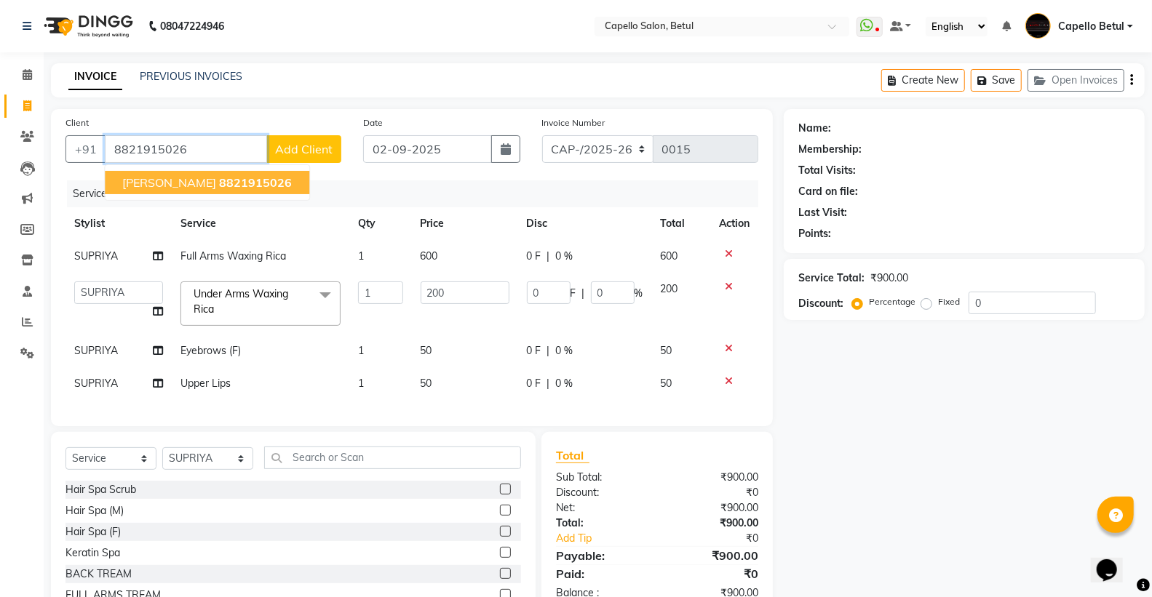
click at [268, 175] on span "8821915026" at bounding box center [255, 182] width 73 height 15
type input "8821915026"
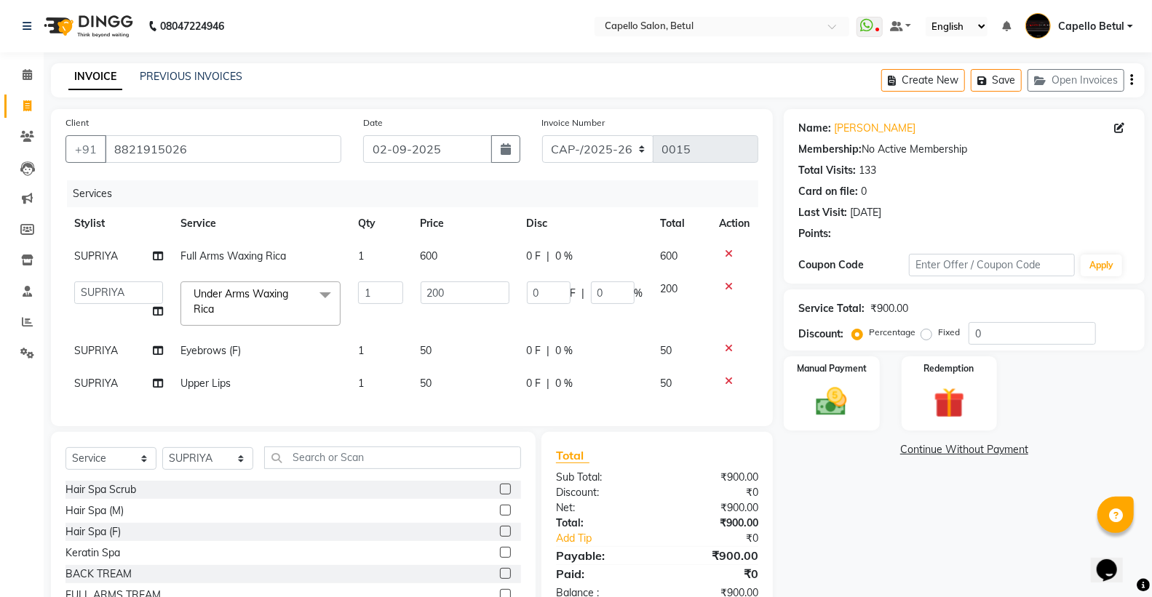
scroll to position [83, 0]
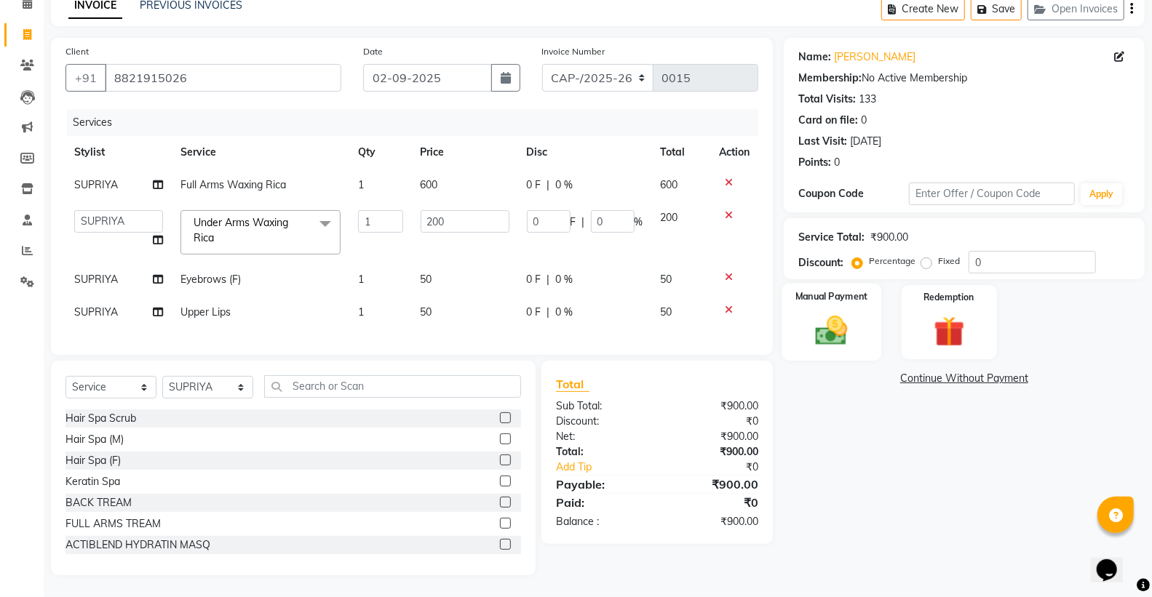
click at [844, 332] on img at bounding box center [832, 330] width 52 height 37
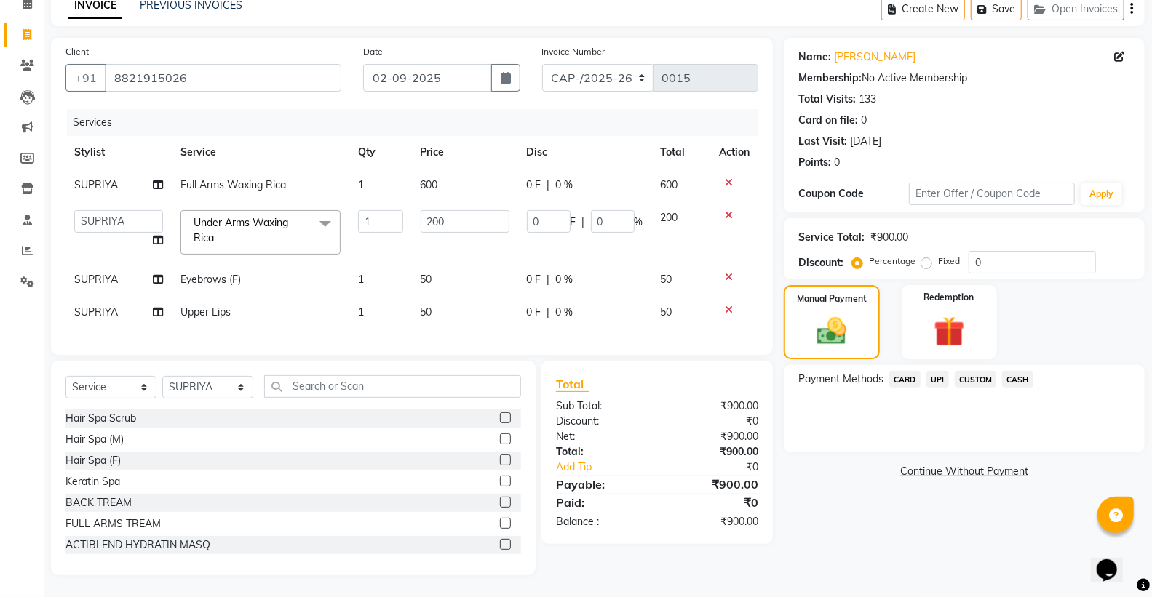
click at [1010, 371] on span "CASH" at bounding box center [1017, 379] width 31 height 17
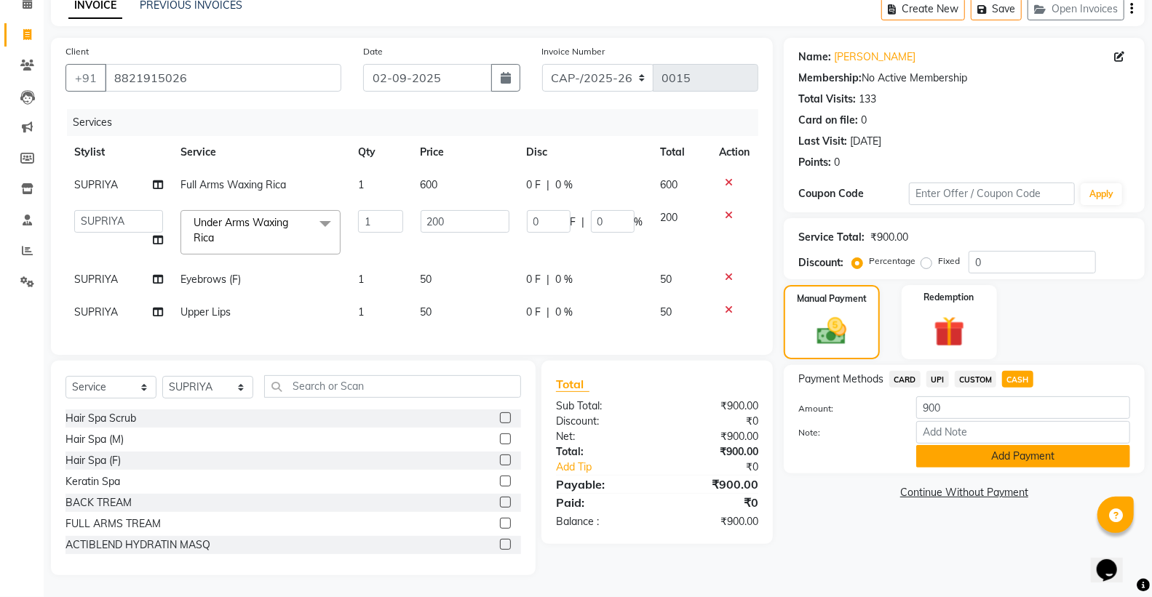
click at [1012, 447] on button "Add Payment" at bounding box center [1023, 456] width 214 height 23
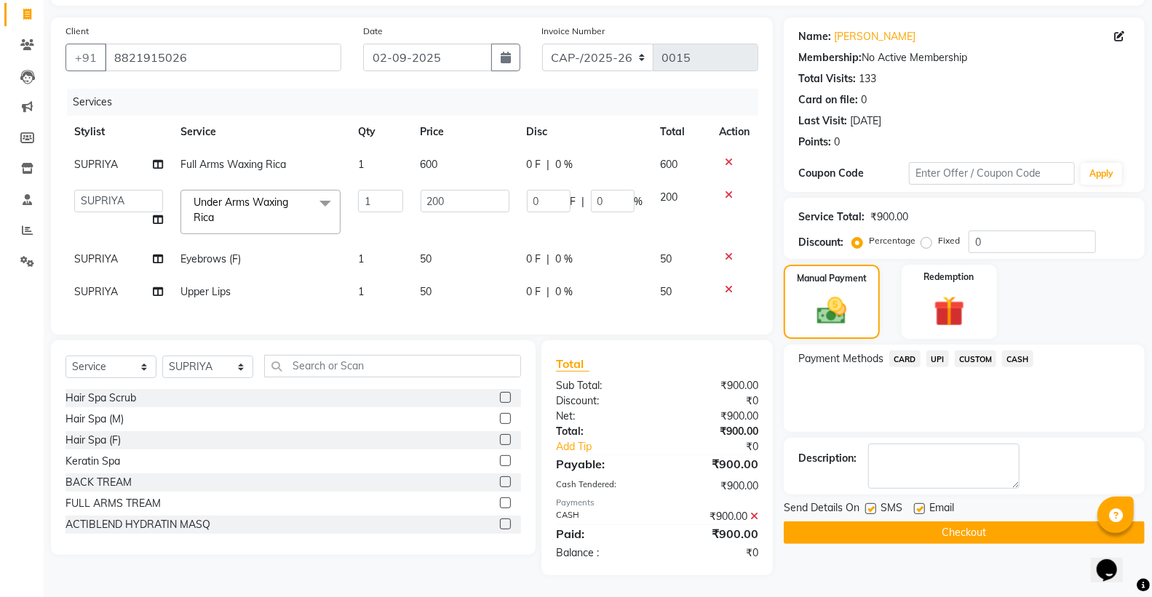
scroll to position [103, 0]
click at [930, 526] on button "Checkout" at bounding box center [964, 533] width 361 height 23
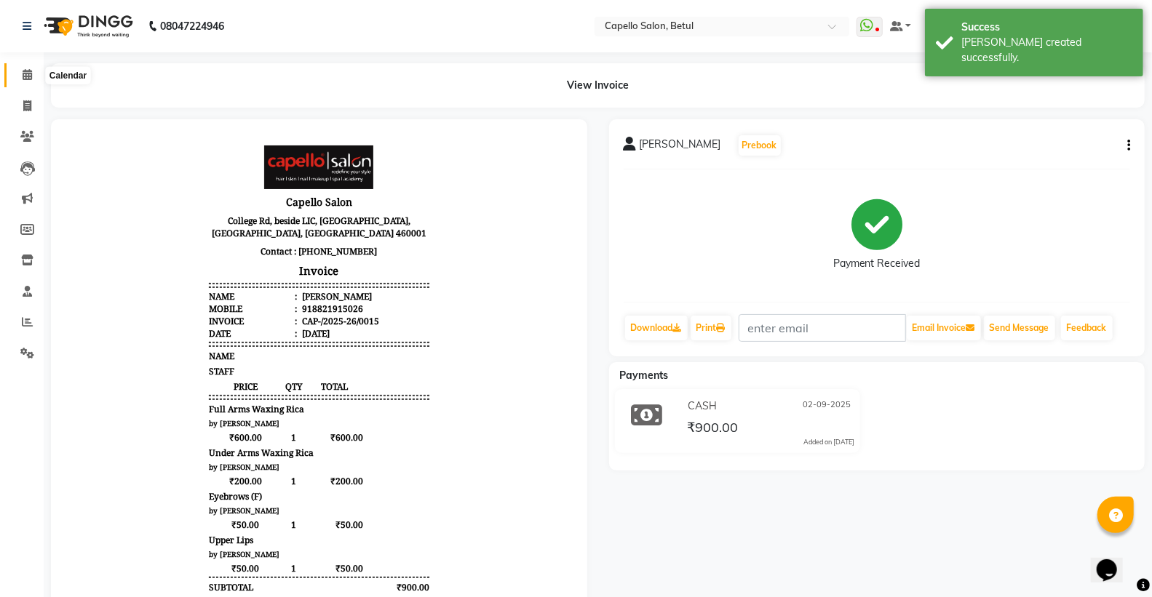
click at [28, 77] on icon at bounding box center [27, 74] width 9 height 11
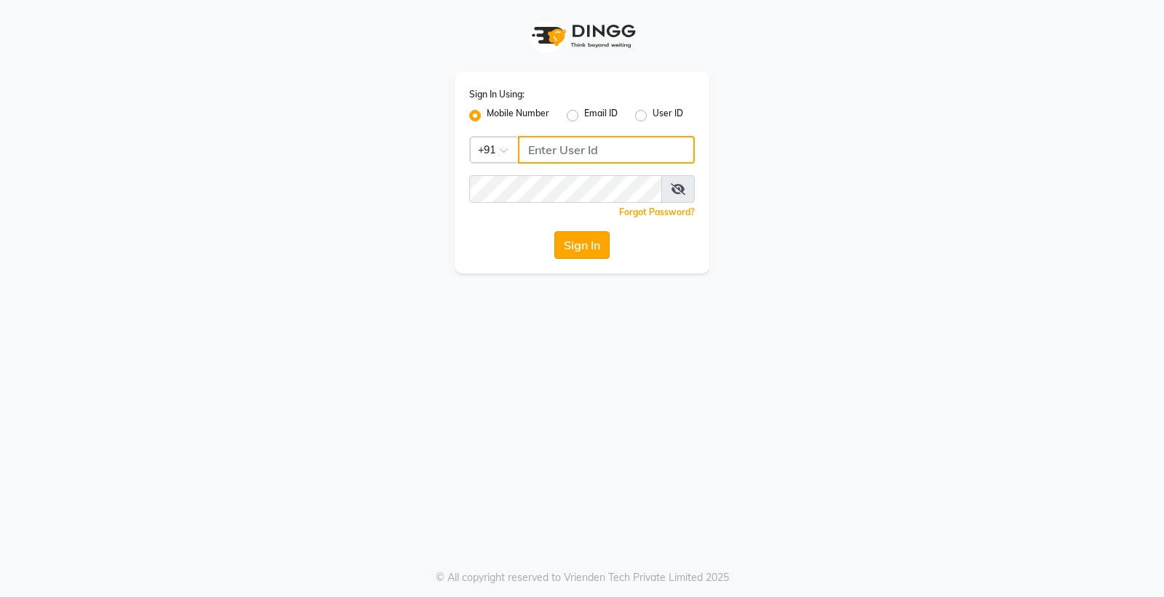
type input "8698904777"
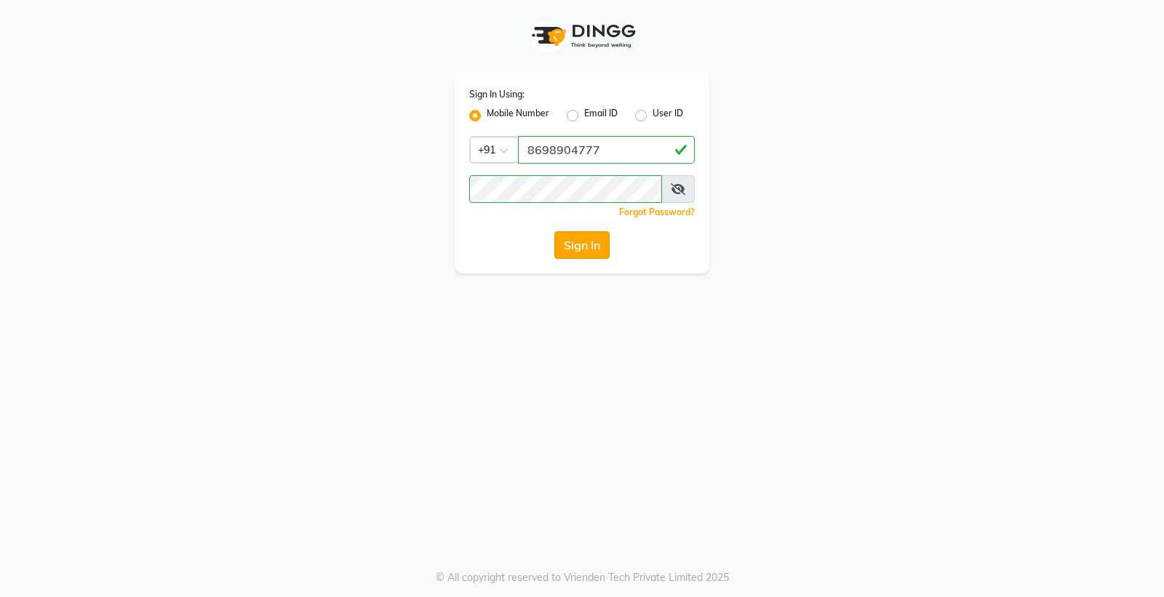
click at [557, 247] on button "Sign In" at bounding box center [582, 245] width 55 height 28
